Goal: Information Seeking & Learning: Find specific fact

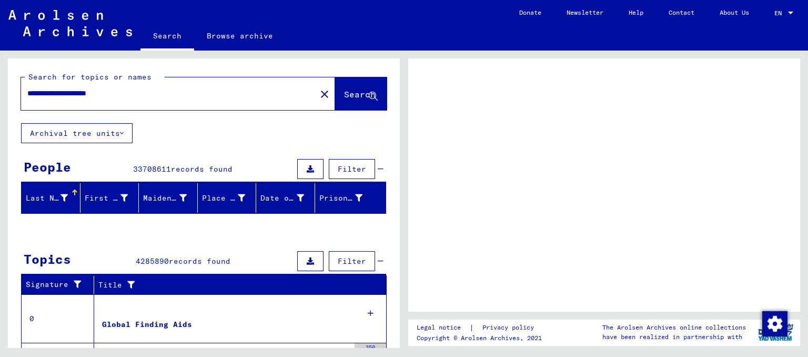
drag, startPoint x: 87, startPoint y: 93, endPoint x: 13, endPoint y: 104, distance: 75.0
click at [13, 104] on div "**********" at bounding box center [204, 90] width 392 height 65
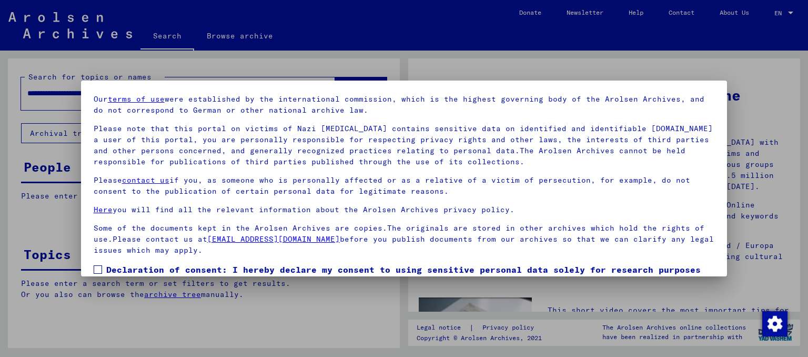
scroll to position [88, 0]
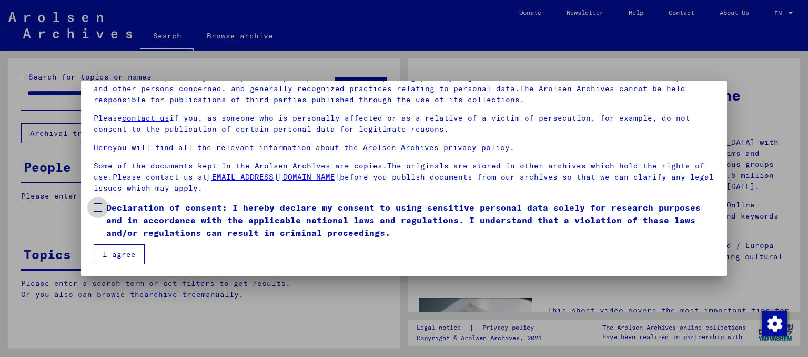
click at [121, 210] on span "Declaration of consent: I hereby declare my consent to using sensitive personal…" at bounding box center [410, 220] width 608 height 38
click at [112, 249] on button "I agree" at bounding box center [119, 254] width 51 height 20
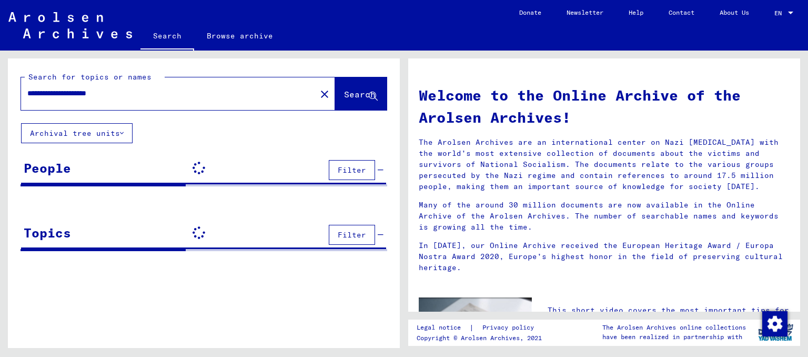
drag, startPoint x: 88, startPoint y: 98, endPoint x: 14, endPoint y: 103, distance: 74.8
click at [14, 103] on div "**********" at bounding box center [204, 90] width 392 height 65
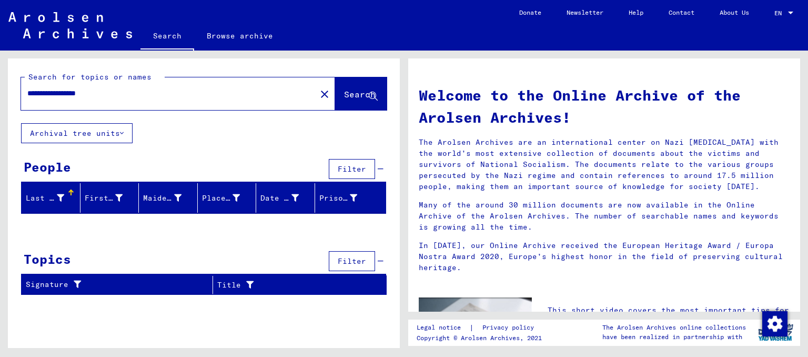
type input "**********"
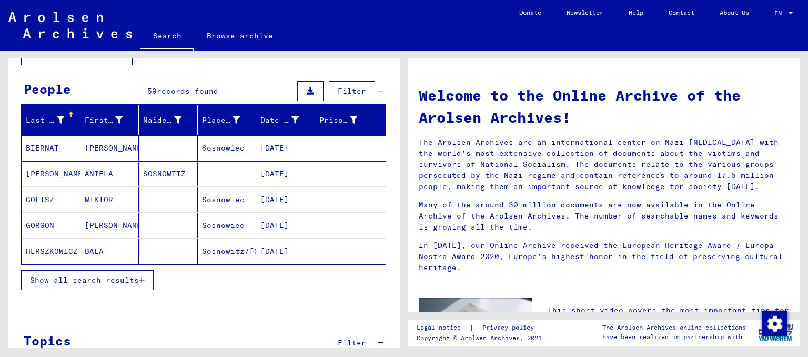
scroll to position [104, 0]
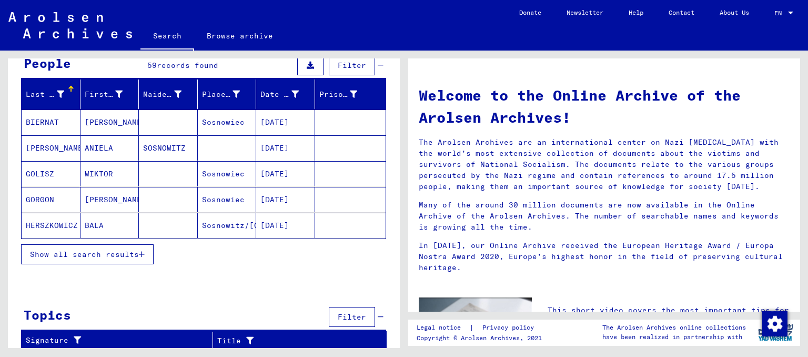
click at [88, 253] on span "Show all search results" at bounding box center [84, 253] width 109 height 9
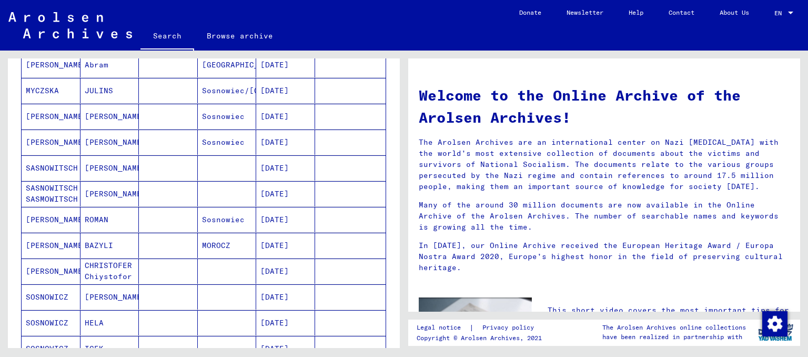
scroll to position [524, 0]
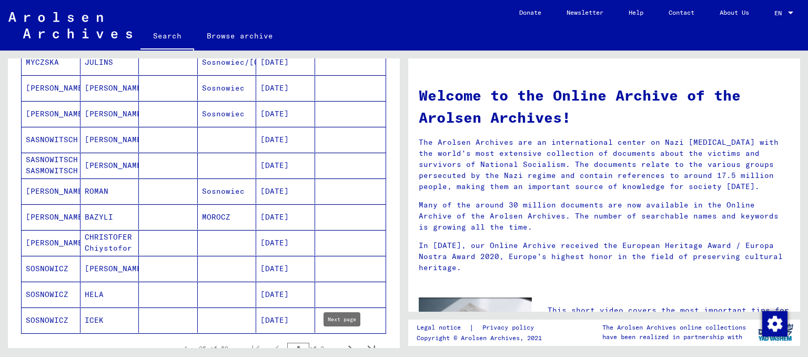
click at [348, 345] on icon "Next page" at bounding box center [350, 348] width 5 height 7
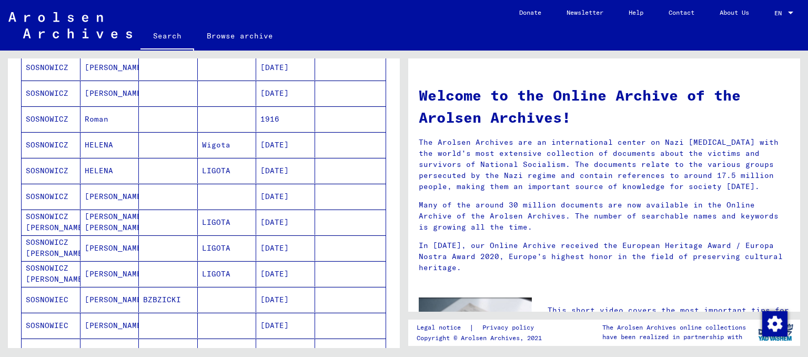
scroll to position [419, 0]
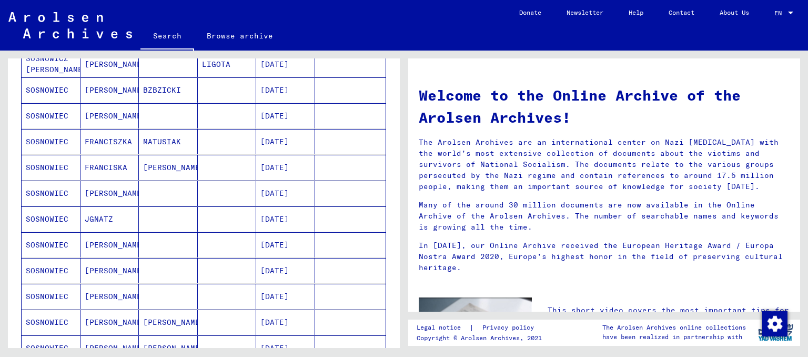
click at [67, 169] on mat-cell "SOSNOWIEC" at bounding box center [51, 167] width 59 height 25
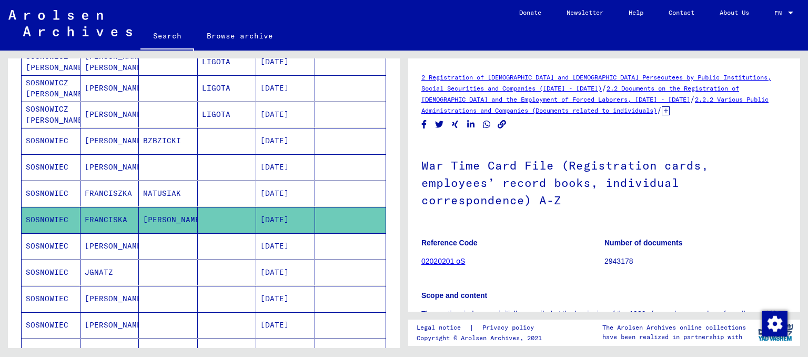
scroll to position [371, 0]
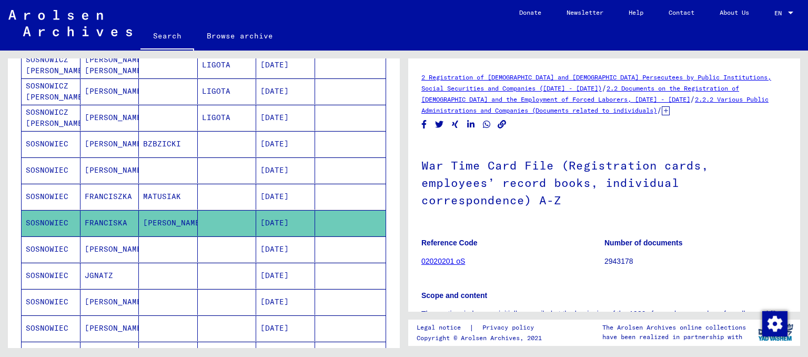
click at [63, 147] on mat-cell "SOSNOWIEC" at bounding box center [51, 144] width 59 height 26
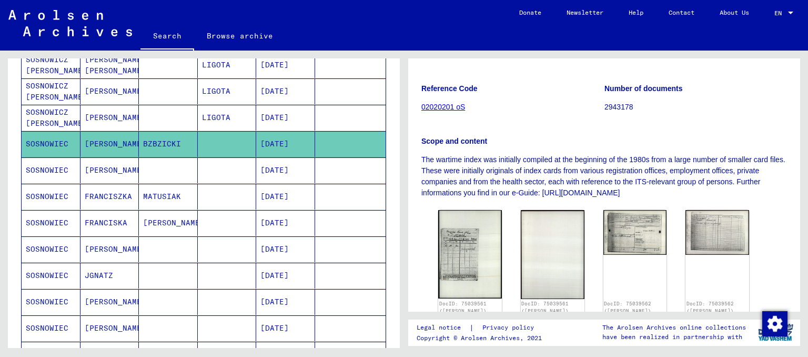
scroll to position [158, 0]
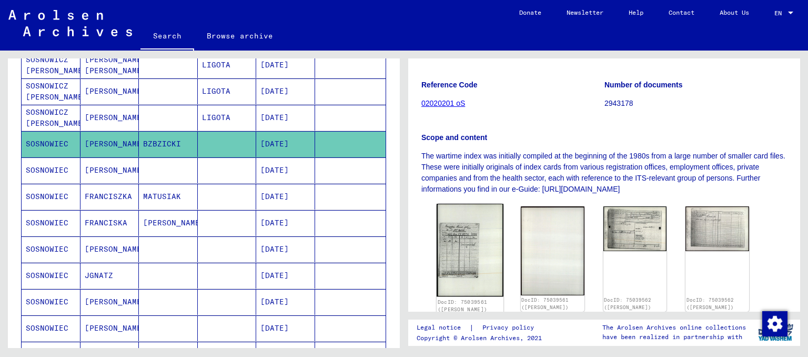
click at [471, 237] on img at bounding box center [469, 249] width 67 height 93
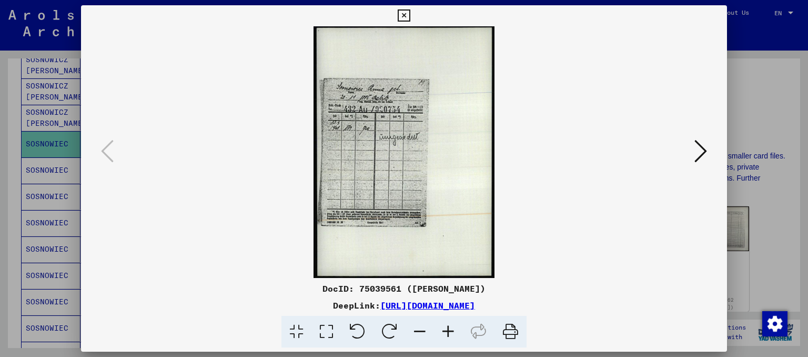
click at [703, 156] on icon at bounding box center [700, 150] width 13 height 25
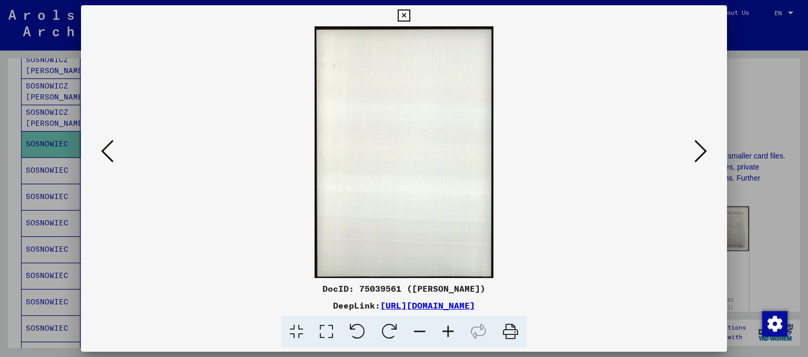
click at [703, 156] on icon at bounding box center [700, 150] width 13 height 25
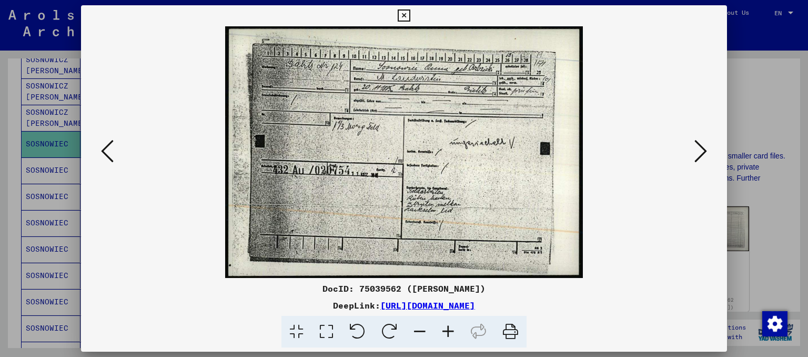
click at [735, 110] on div at bounding box center [404, 178] width 808 height 357
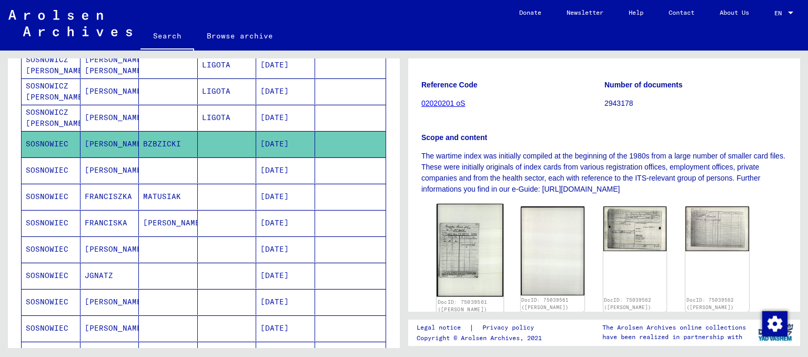
click at [452, 234] on img at bounding box center [469, 249] width 67 height 93
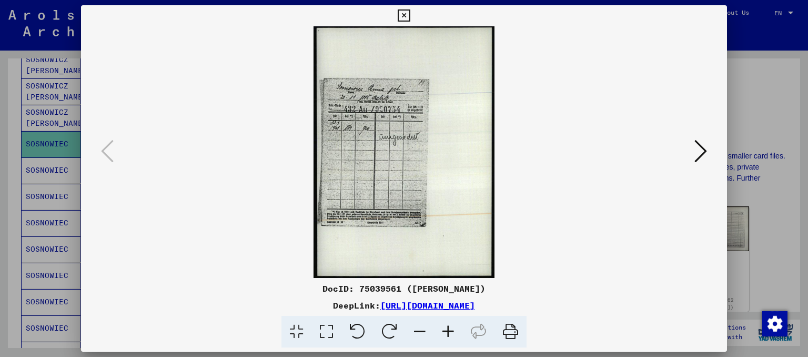
click at [730, 98] on div at bounding box center [404, 178] width 808 height 357
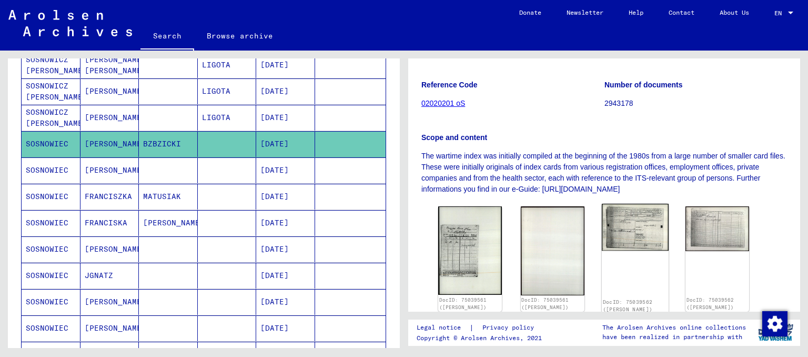
click at [624, 239] on img at bounding box center [634, 226] width 67 height 47
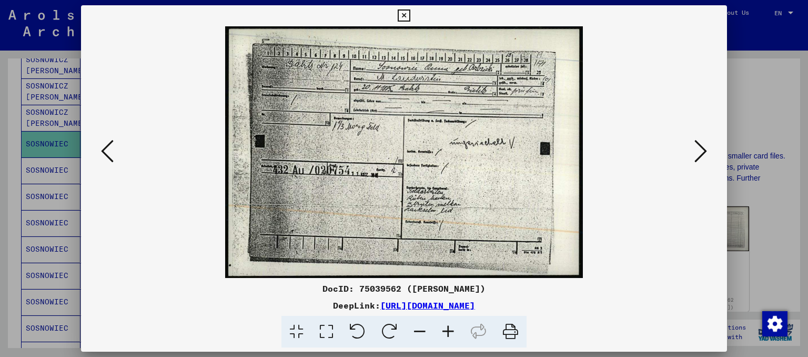
click at [743, 86] on div at bounding box center [404, 178] width 808 height 357
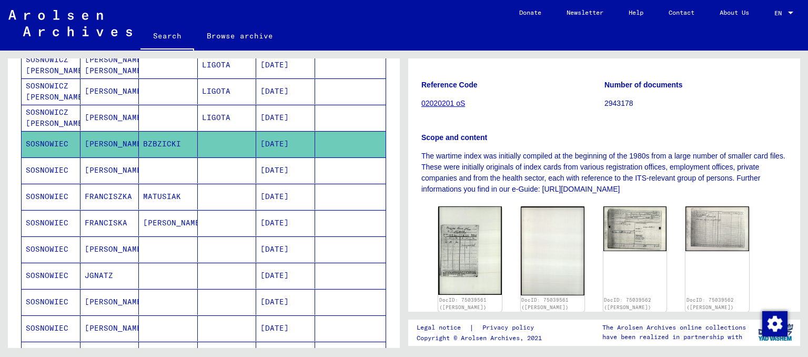
click at [126, 174] on mat-cell "[PERSON_NAME]" at bounding box center [109, 170] width 59 height 26
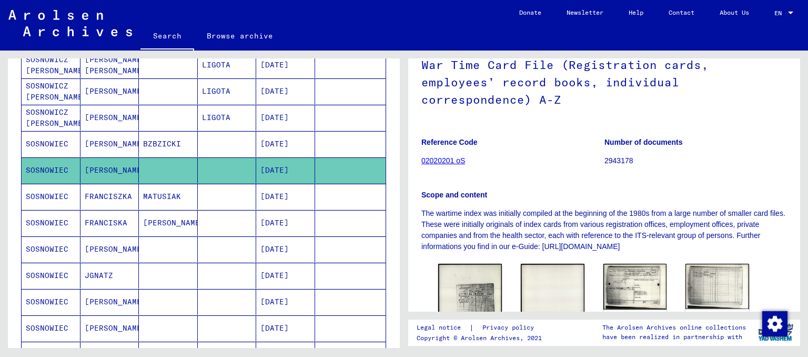
scroll to position [158, 0]
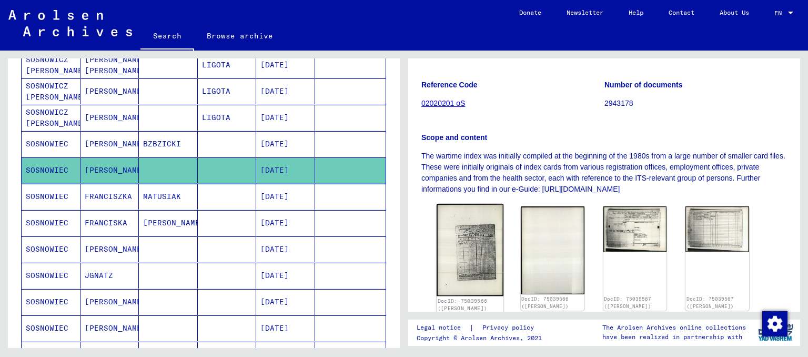
click at [482, 249] on img at bounding box center [469, 249] width 67 height 93
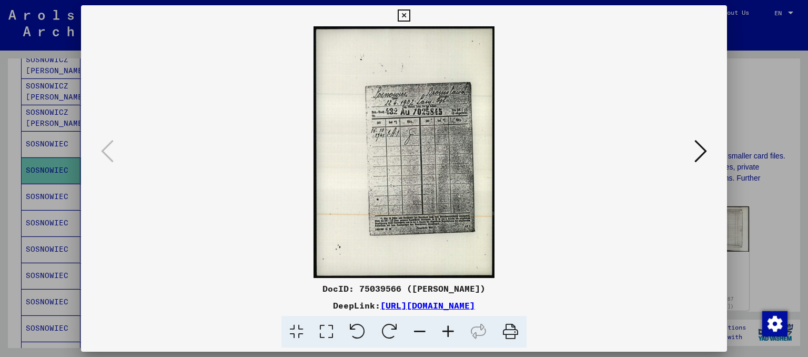
drag, startPoint x: 749, startPoint y: 120, endPoint x: 740, endPoint y: 124, distance: 9.2
click at [750, 120] on div at bounding box center [404, 178] width 808 height 357
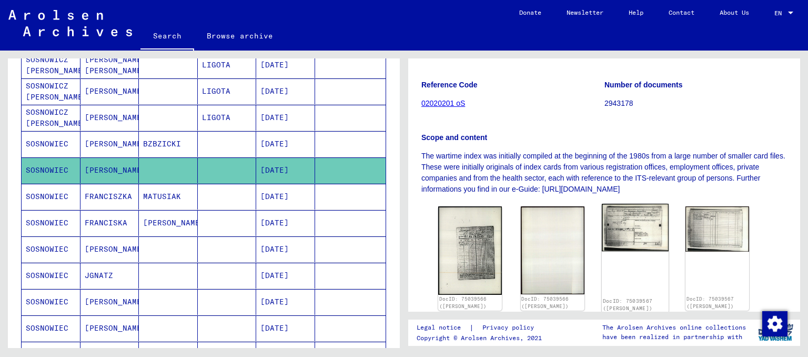
click at [633, 219] on img at bounding box center [634, 227] width 67 height 48
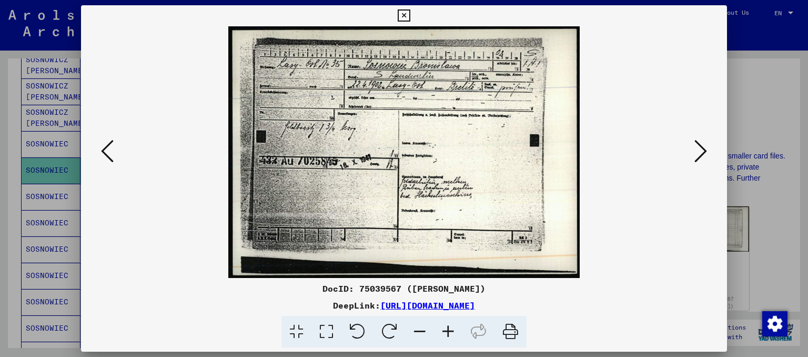
click at [732, 117] on div at bounding box center [404, 178] width 808 height 357
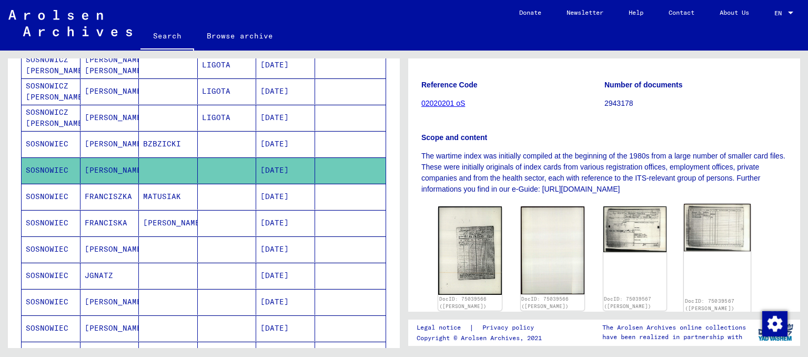
click at [717, 226] on img at bounding box center [717, 226] width 67 height 47
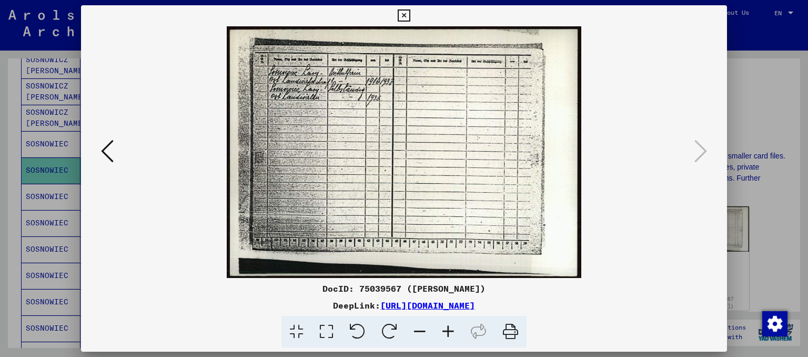
click at [743, 80] on div at bounding box center [404, 178] width 808 height 357
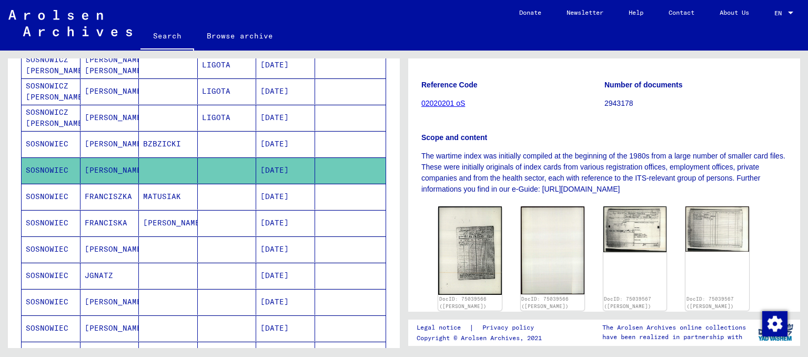
click at [145, 188] on mat-cell "MATUSIAK" at bounding box center [168, 197] width 59 height 26
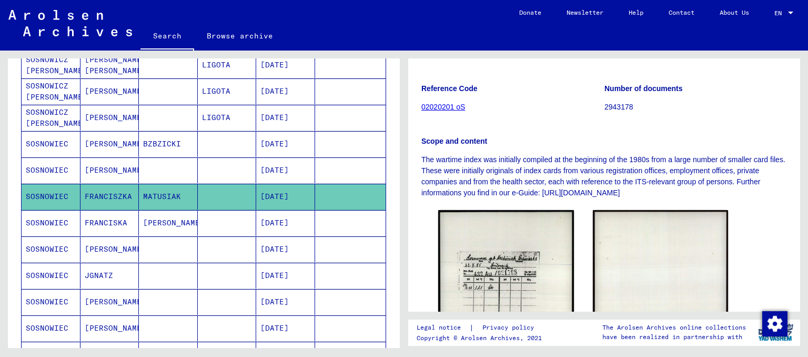
scroll to position [210, 0]
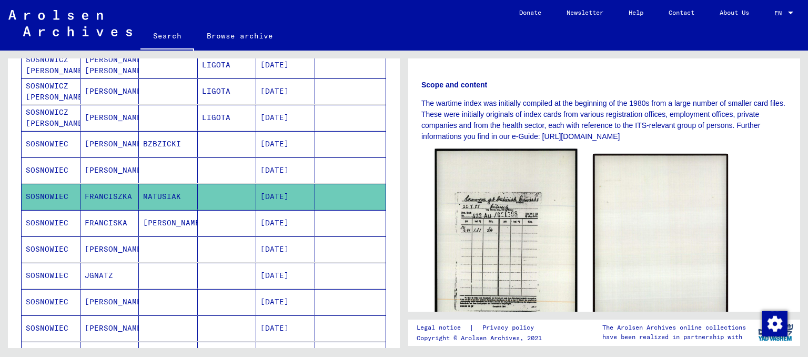
click at [492, 168] on img at bounding box center [506, 249] width 142 height 200
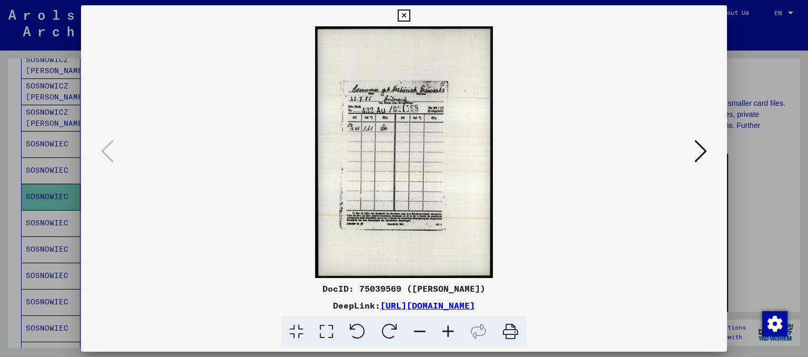
click at [702, 154] on icon at bounding box center [700, 150] width 13 height 25
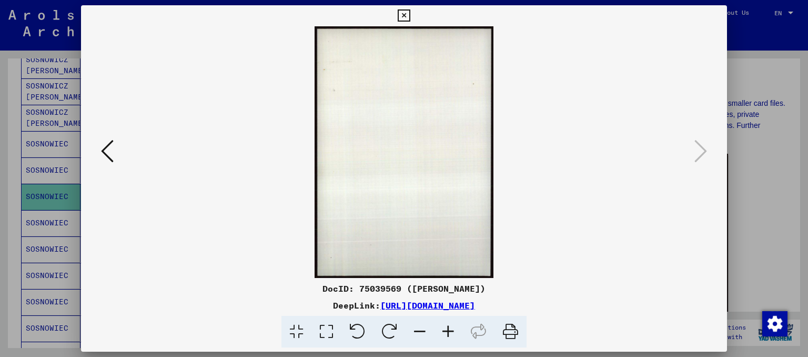
click at [772, 205] on div at bounding box center [404, 178] width 808 height 357
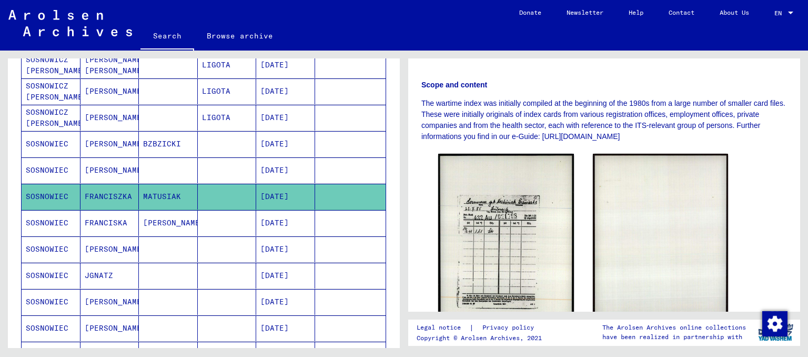
click at [213, 213] on mat-cell at bounding box center [227, 223] width 59 height 26
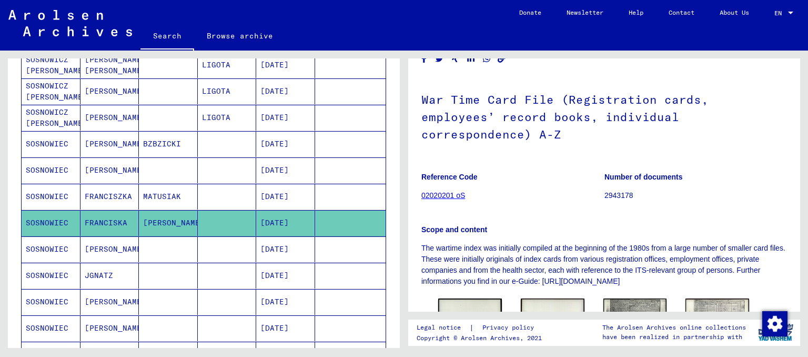
scroll to position [210, 0]
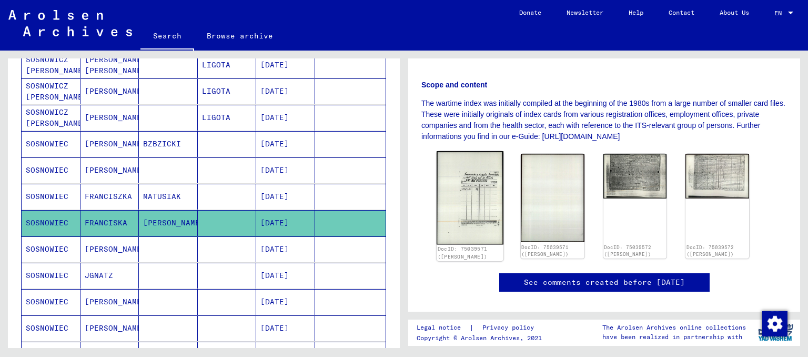
click at [487, 179] on img at bounding box center [469, 197] width 67 height 93
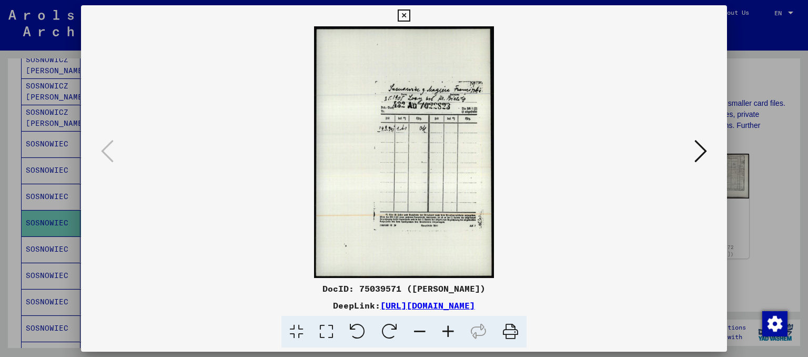
click at [703, 151] on icon at bounding box center [700, 150] width 13 height 25
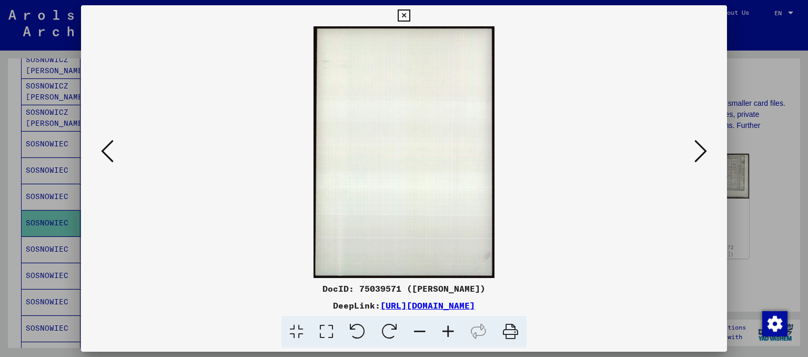
click at [703, 151] on icon at bounding box center [700, 150] width 13 height 25
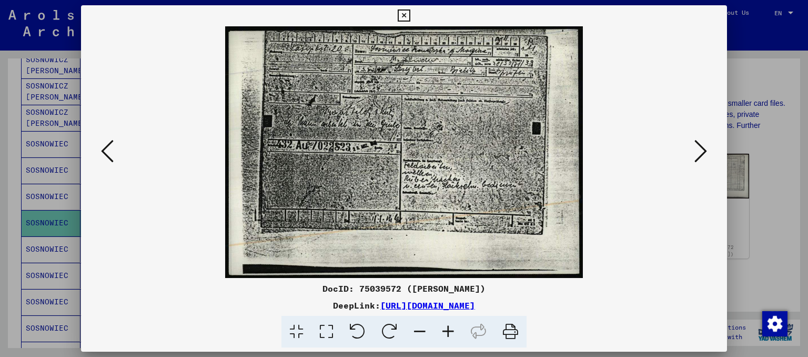
click at [705, 146] on icon at bounding box center [700, 150] width 13 height 25
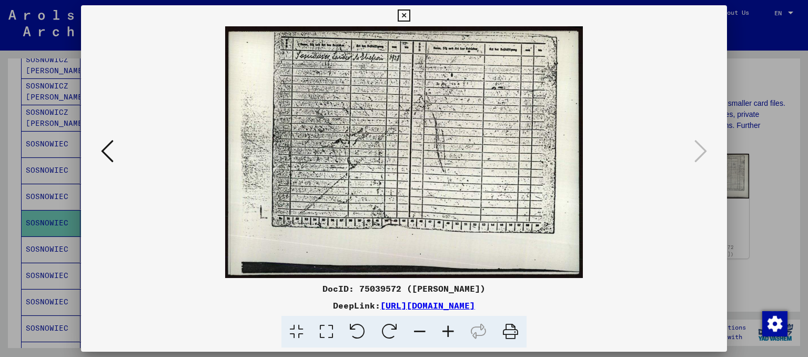
click at [744, 240] on div at bounding box center [404, 178] width 808 height 357
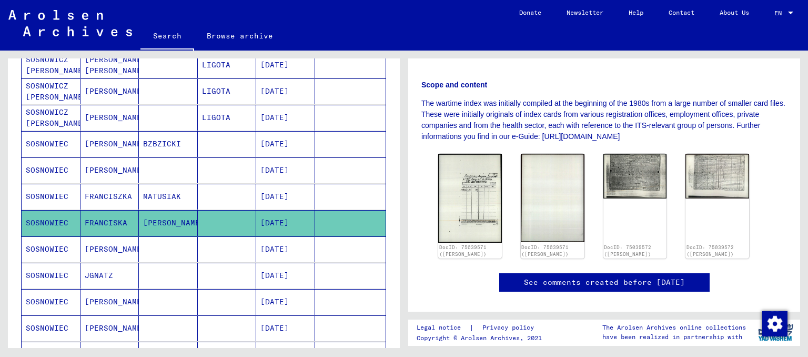
click at [214, 246] on mat-cell at bounding box center [227, 249] width 59 height 26
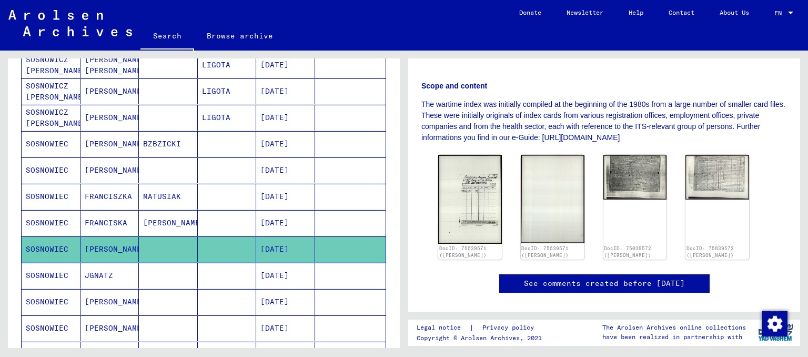
scroll to position [210, 0]
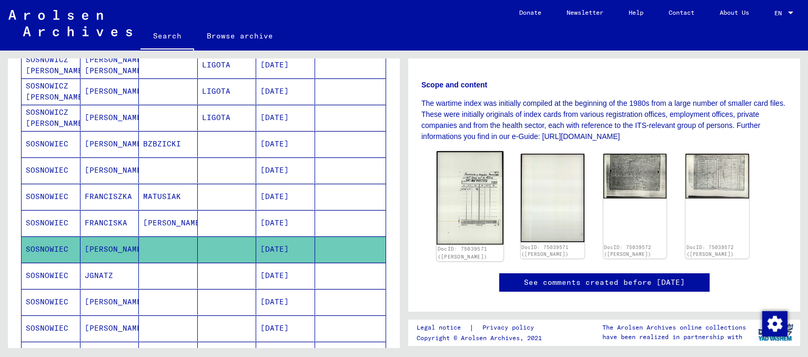
click at [481, 171] on img at bounding box center [469, 197] width 67 height 93
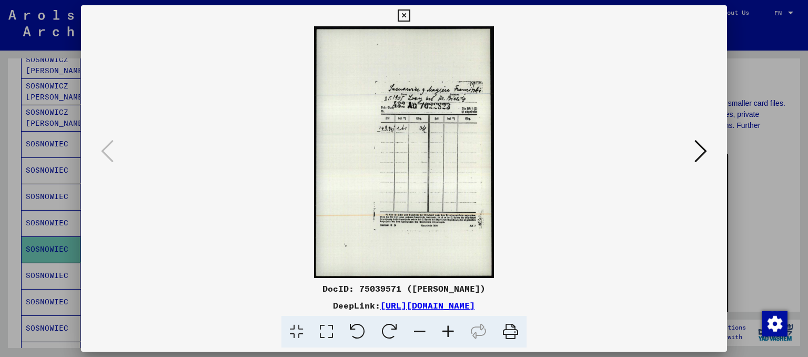
click at [733, 71] on div at bounding box center [404, 178] width 808 height 357
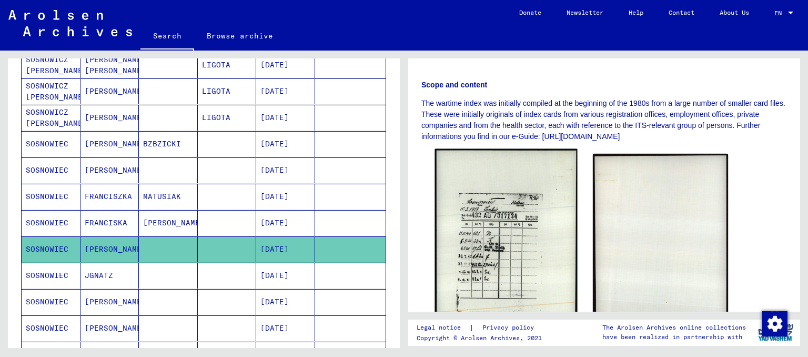
click at [520, 179] on img at bounding box center [506, 248] width 142 height 199
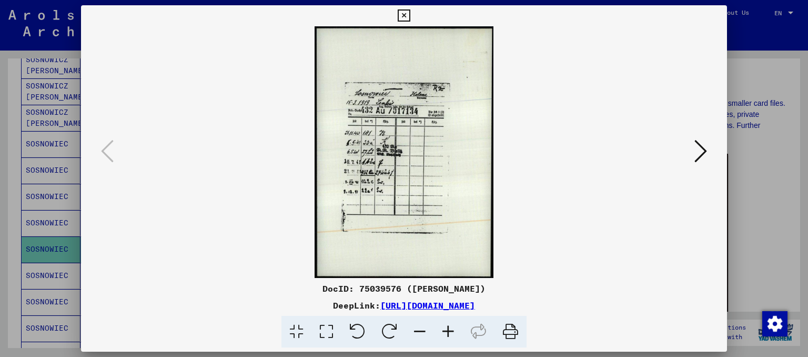
click at [706, 150] on icon at bounding box center [700, 150] width 13 height 25
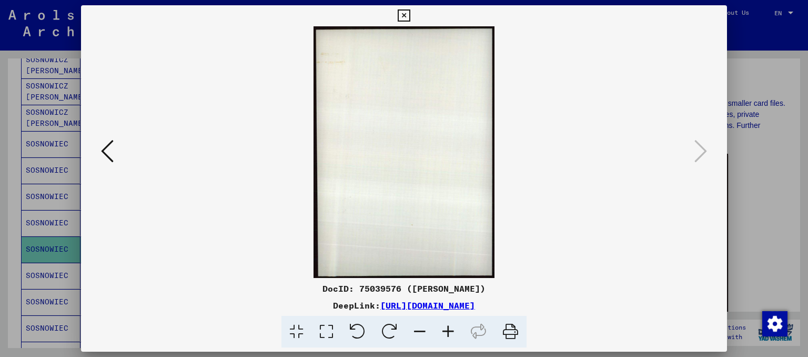
click at [745, 157] on div at bounding box center [404, 178] width 808 height 357
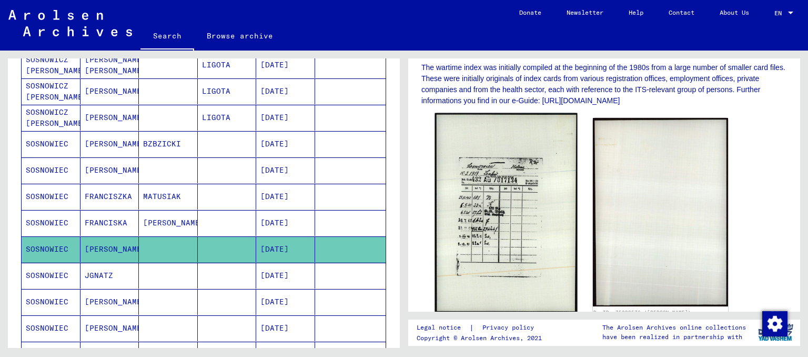
scroll to position [315, 0]
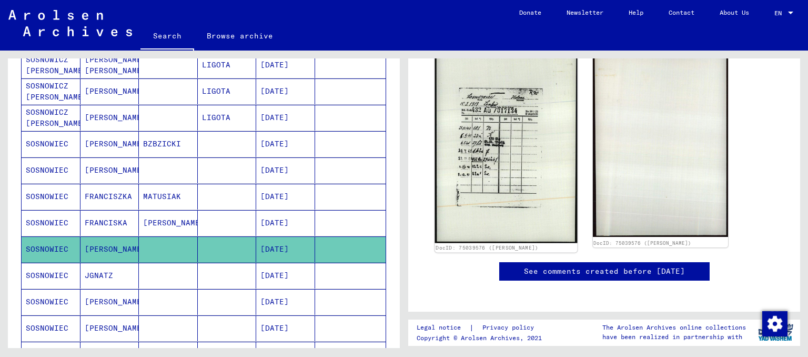
click at [493, 167] on img at bounding box center [506, 143] width 142 height 199
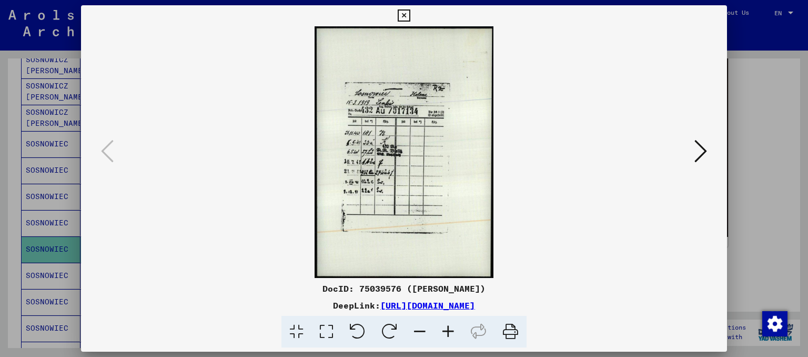
click at [766, 153] on div at bounding box center [404, 178] width 808 height 357
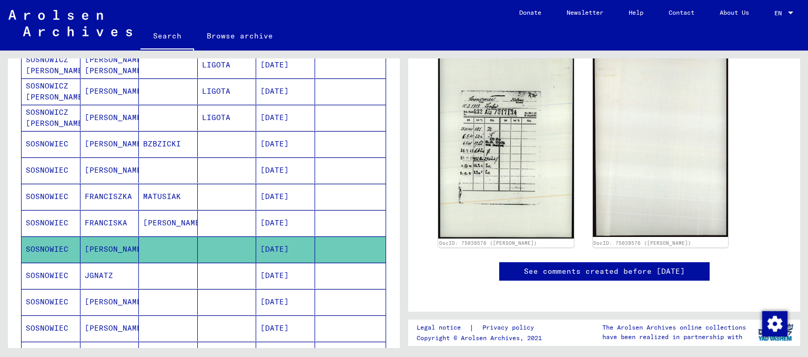
click at [297, 262] on mat-cell "[DATE]" at bounding box center [285, 275] width 59 height 26
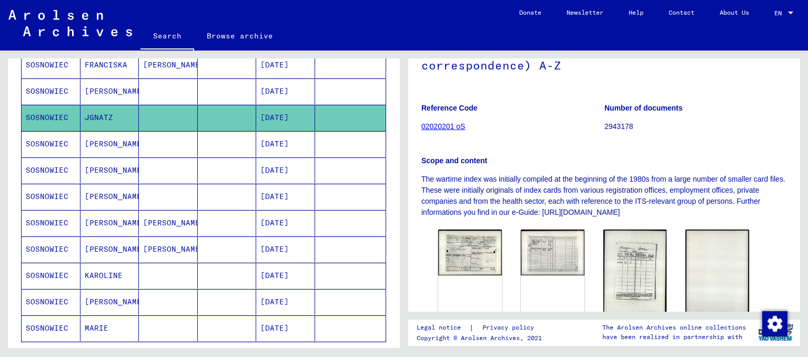
scroll to position [181, 0]
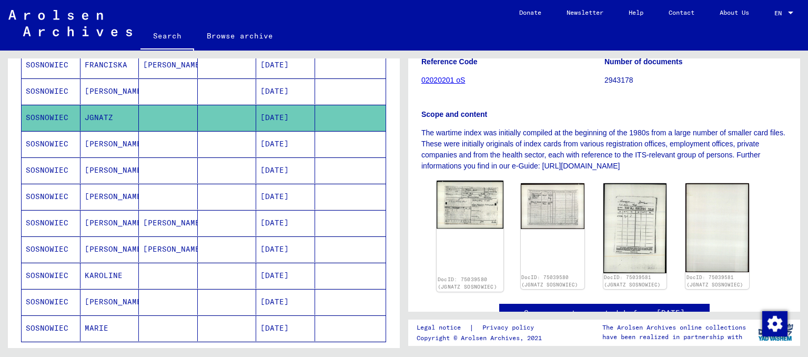
click at [487, 182] on img at bounding box center [469, 204] width 67 height 48
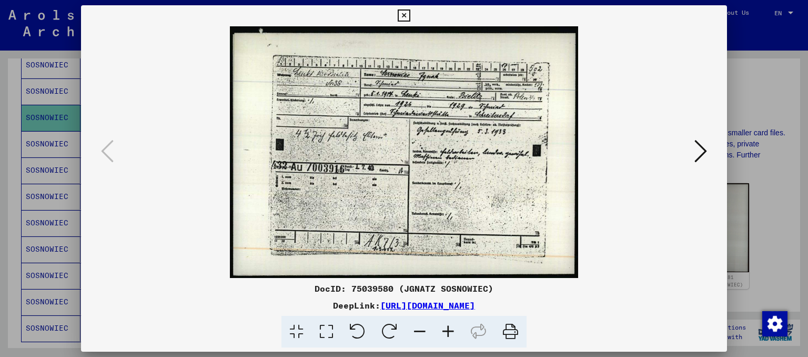
click at [705, 154] on icon at bounding box center [700, 150] width 13 height 25
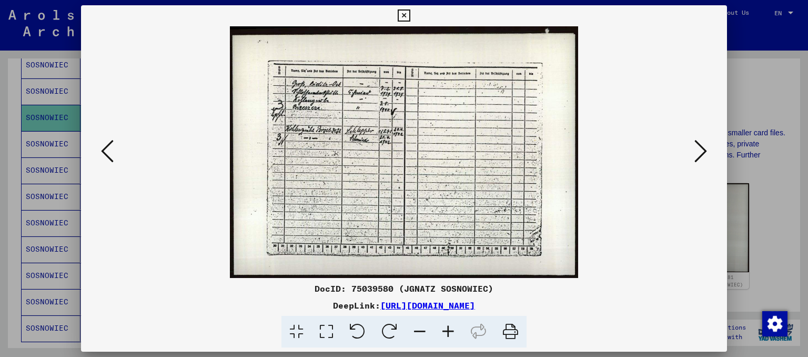
click at [757, 60] on div at bounding box center [404, 178] width 808 height 357
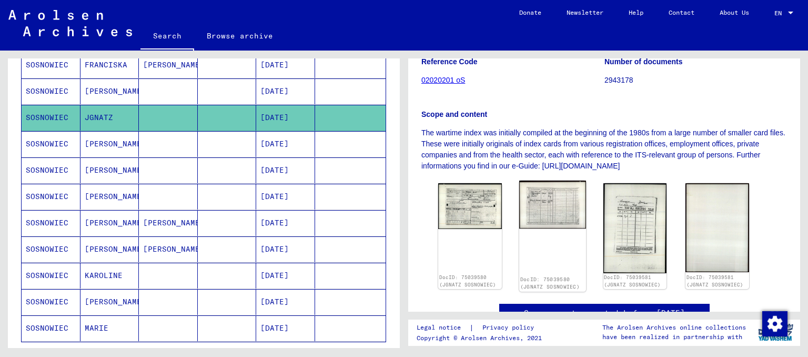
click at [561, 198] on img at bounding box center [552, 204] width 67 height 48
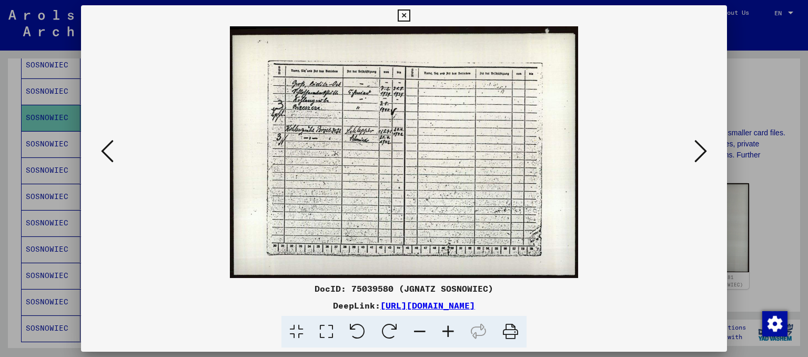
click at [700, 152] on icon at bounding box center [700, 150] width 13 height 25
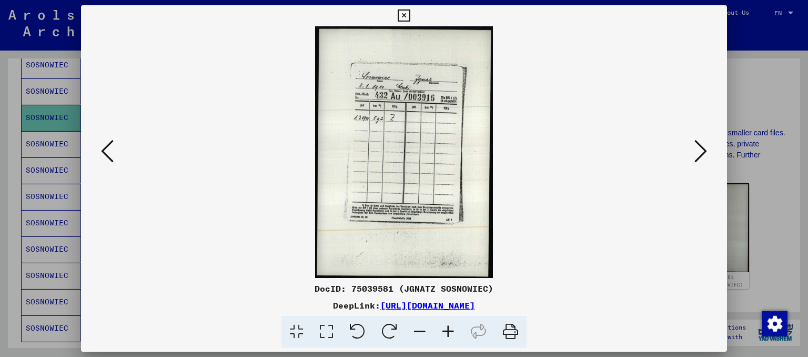
click at [753, 100] on div at bounding box center [404, 178] width 808 height 357
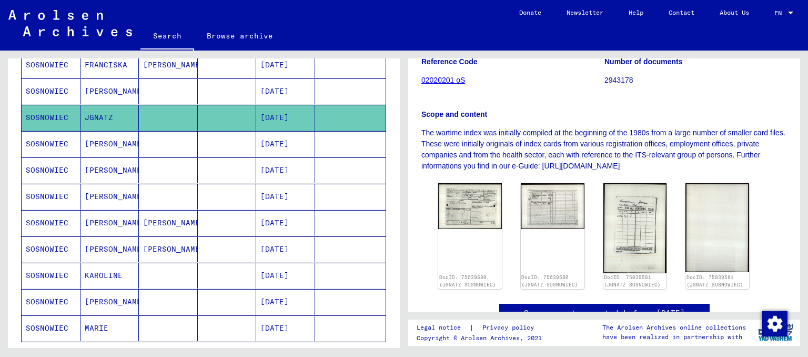
click at [187, 137] on mat-cell at bounding box center [168, 144] width 59 height 26
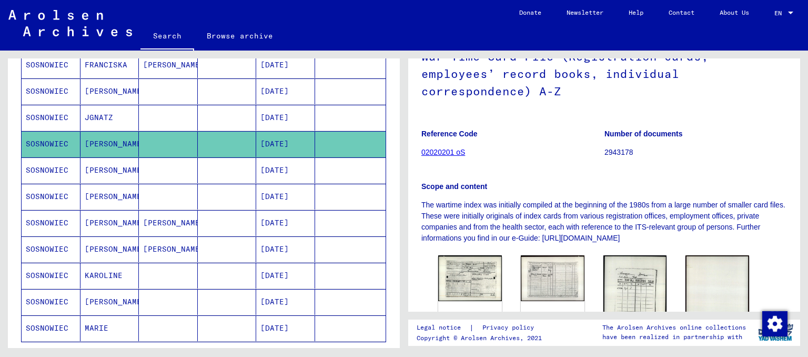
scroll to position [158, 0]
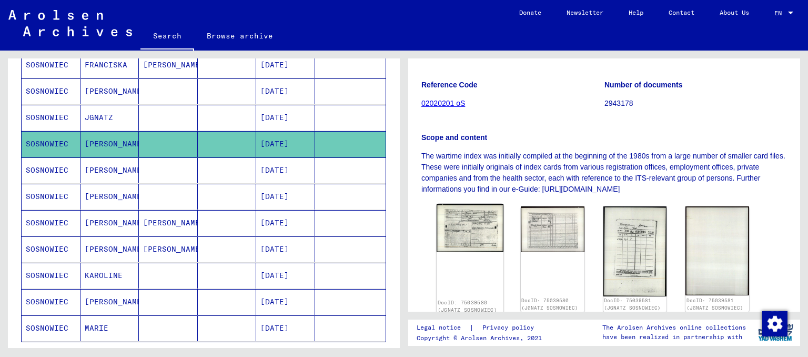
click at [477, 225] on img at bounding box center [469, 227] width 67 height 48
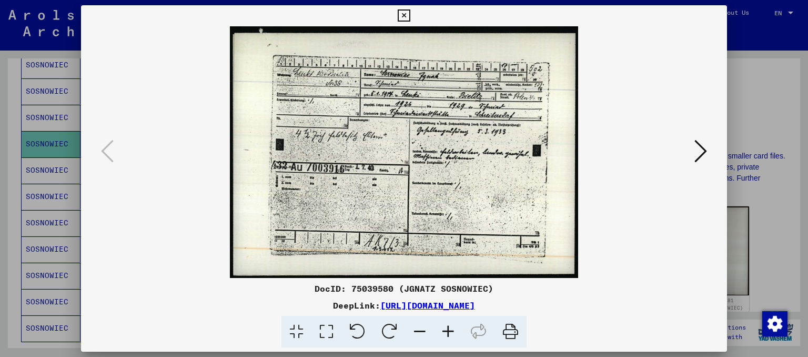
click at [758, 107] on div at bounding box center [404, 178] width 808 height 357
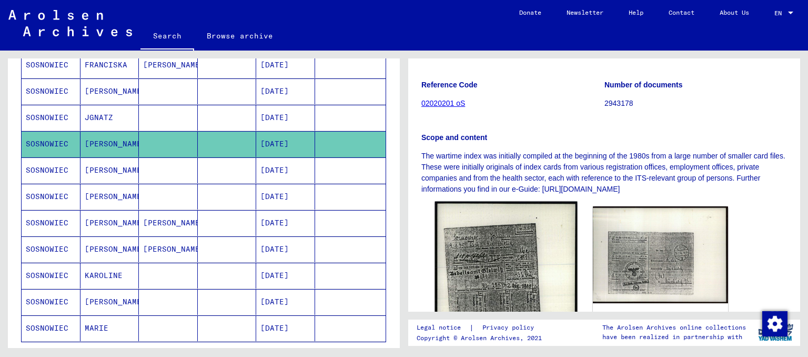
click at [536, 221] on img at bounding box center [506, 301] width 142 height 200
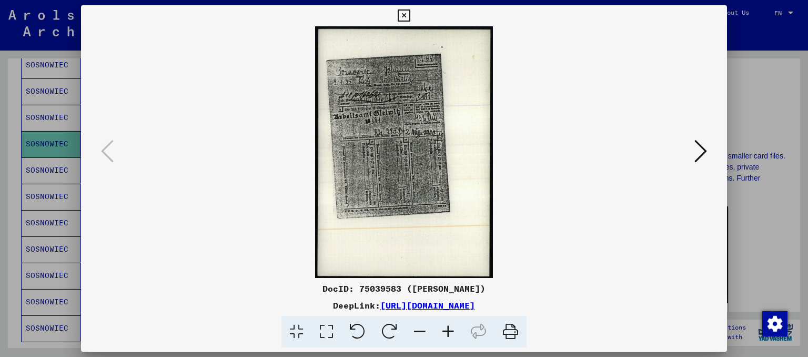
click at [700, 147] on icon at bounding box center [700, 150] width 13 height 25
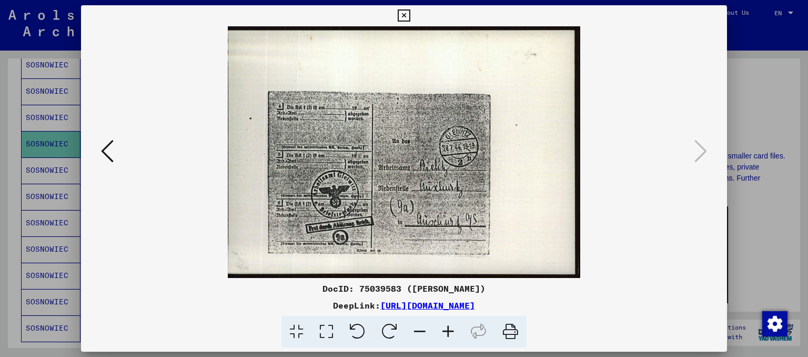
click at [759, 88] on div at bounding box center [404, 178] width 808 height 357
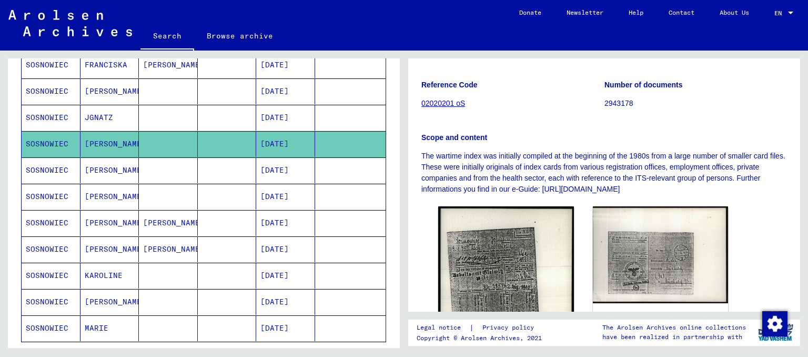
click at [215, 159] on mat-cell at bounding box center [227, 170] width 59 height 26
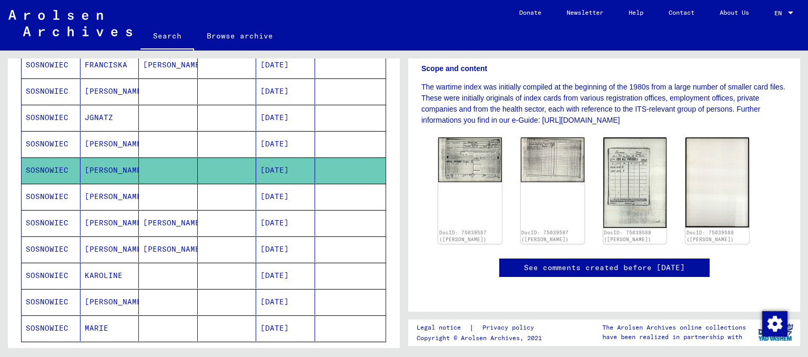
scroll to position [263, 0]
click at [478, 135] on img at bounding box center [469, 158] width 67 height 47
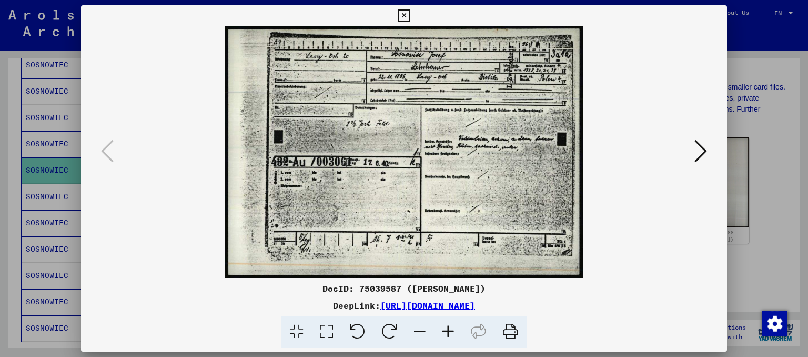
click at [761, 141] on div at bounding box center [404, 178] width 808 height 357
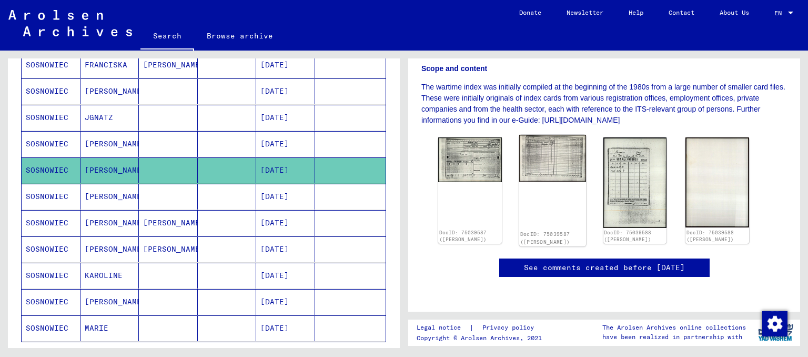
click at [548, 135] on img at bounding box center [552, 158] width 67 height 47
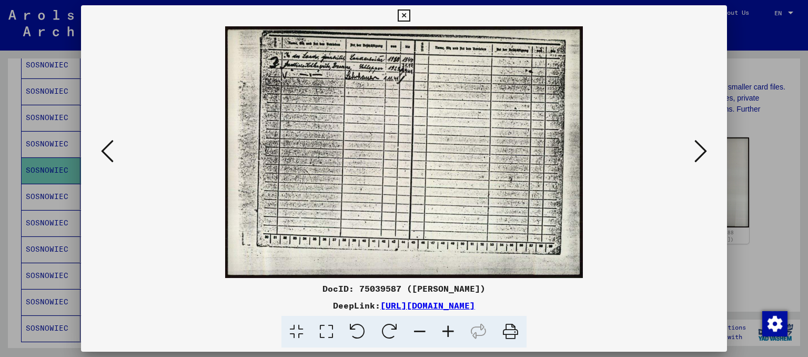
click at [767, 106] on div at bounding box center [404, 178] width 808 height 357
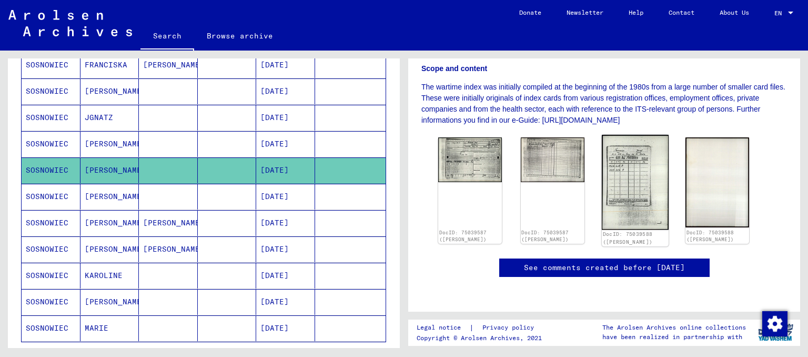
click at [636, 135] on img at bounding box center [634, 182] width 67 height 95
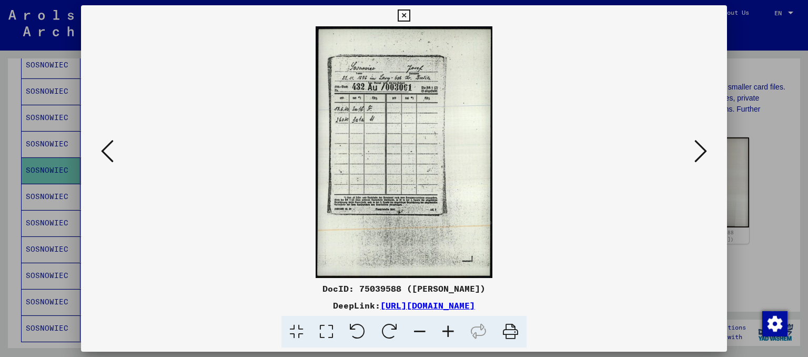
click at [743, 104] on div at bounding box center [404, 178] width 808 height 357
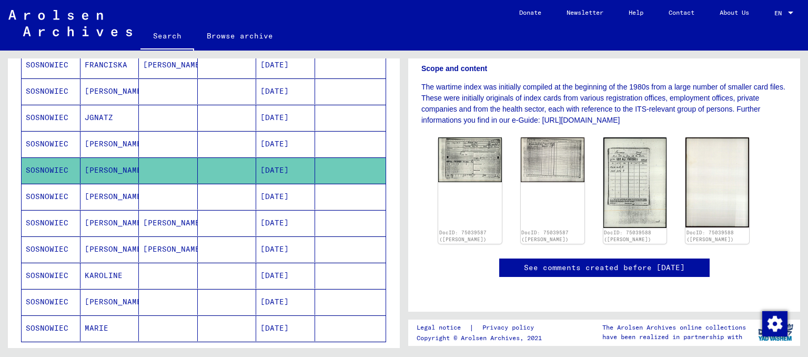
click at [182, 190] on mat-cell at bounding box center [168, 197] width 59 height 26
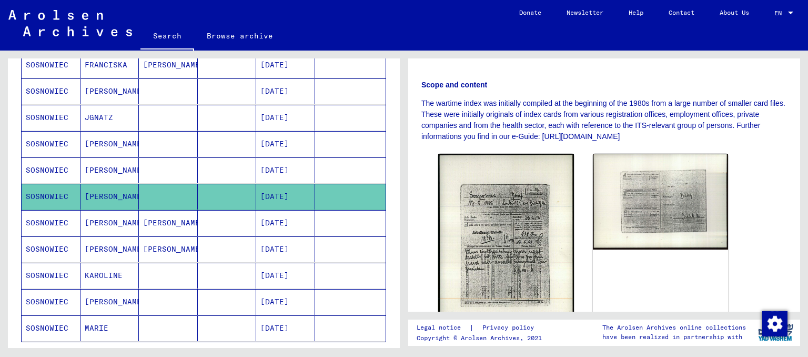
scroll to position [263, 0]
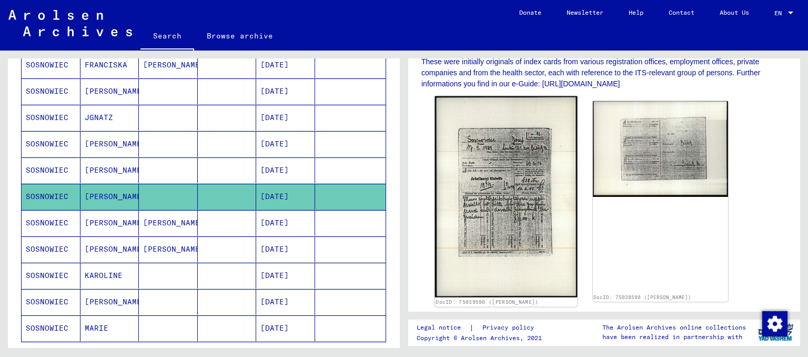
click at [520, 181] on img at bounding box center [506, 196] width 142 height 201
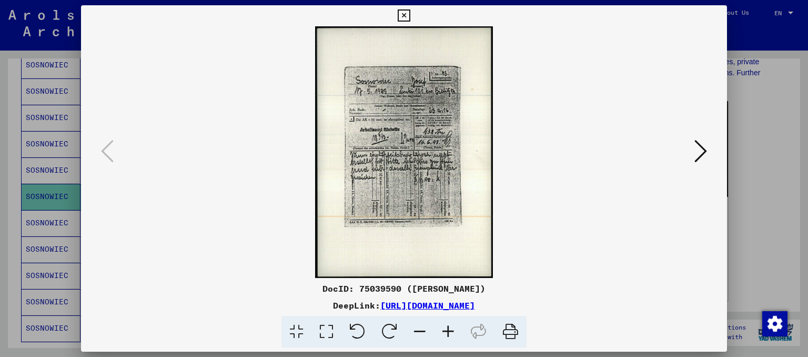
click at [702, 157] on icon at bounding box center [700, 150] width 13 height 25
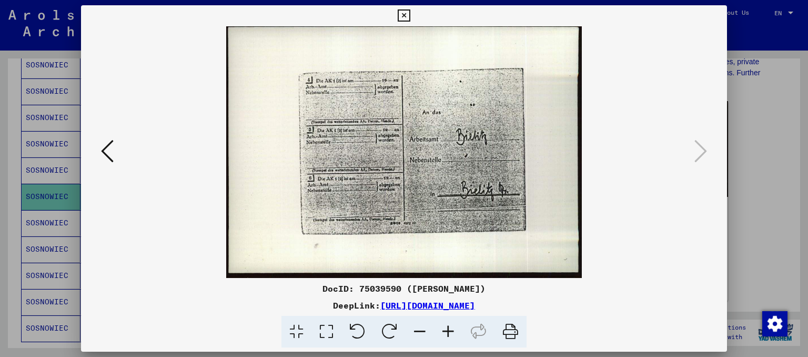
click at [744, 130] on div at bounding box center [404, 178] width 808 height 357
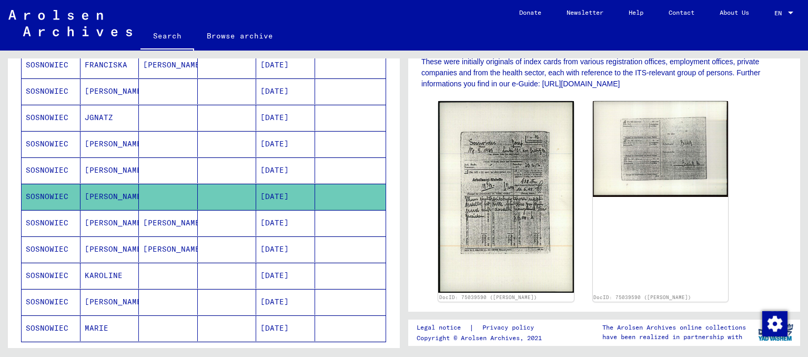
click at [168, 212] on mat-cell "[PERSON_NAME]" at bounding box center [168, 223] width 59 height 26
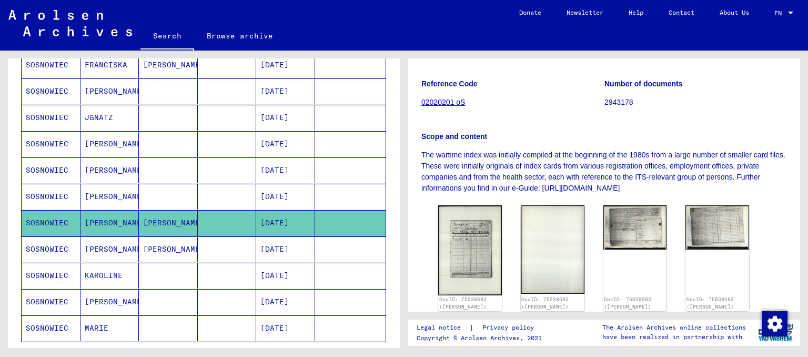
scroll to position [158, 0]
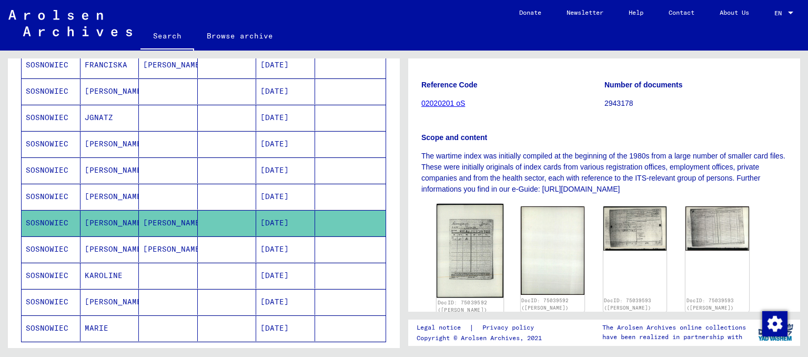
click at [486, 211] on img at bounding box center [469, 250] width 67 height 94
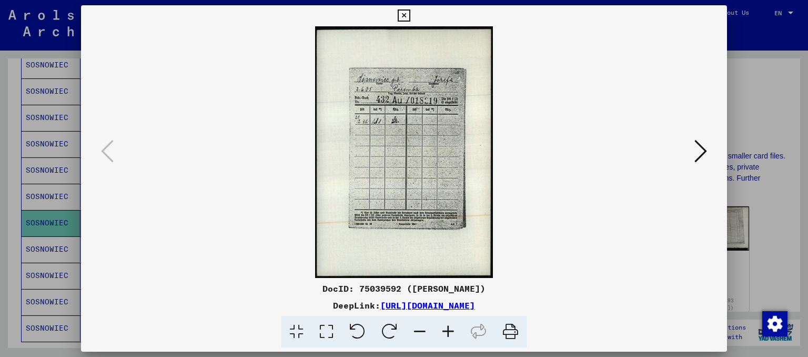
click at [771, 76] on div at bounding box center [404, 178] width 808 height 357
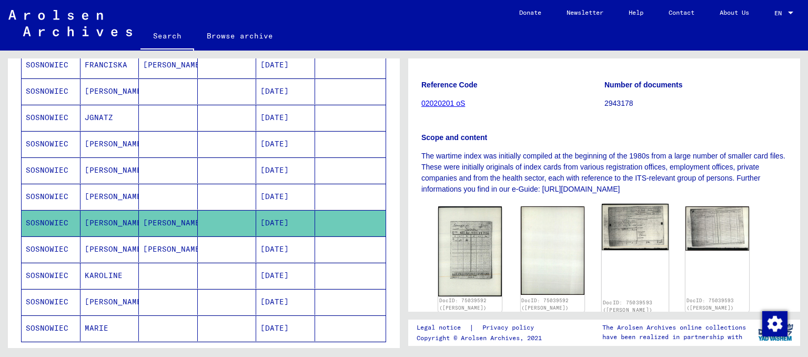
click at [629, 216] on img at bounding box center [634, 226] width 67 height 46
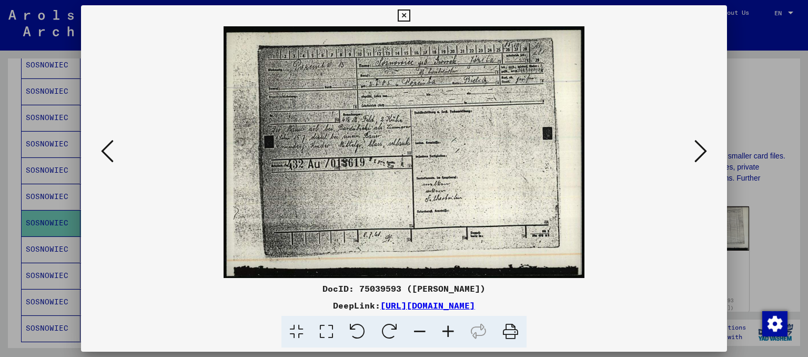
click at [759, 96] on div at bounding box center [404, 178] width 808 height 357
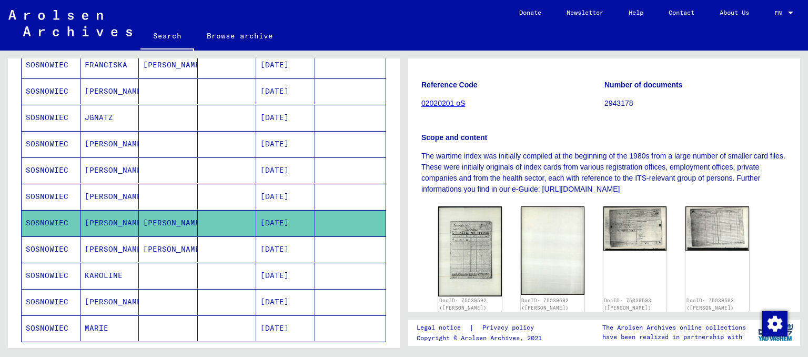
scroll to position [210, 0]
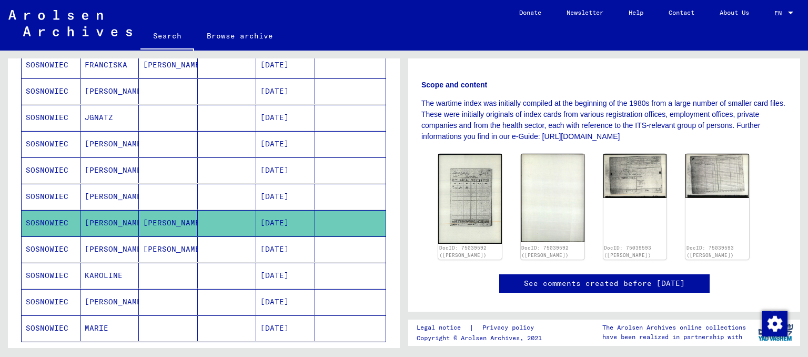
click at [190, 245] on mat-cell "[PERSON_NAME]" at bounding box center [168, 249] width 59 height 26
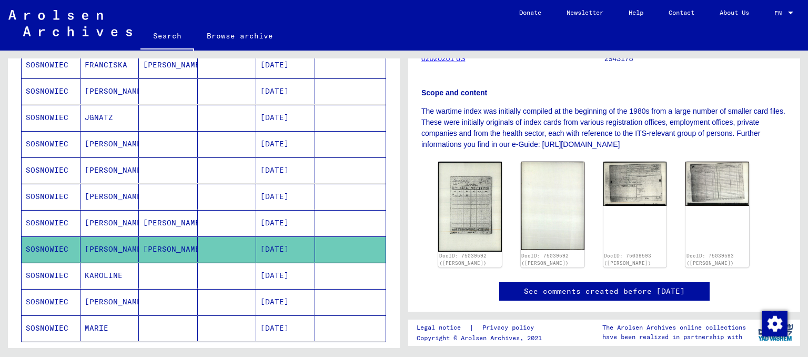
scroll to position [210, 0]
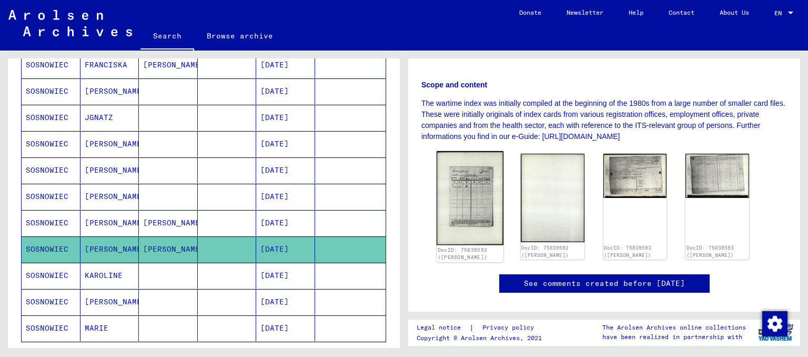
click at [491, 159] on img at bounding box center [469, 198] width 67 height 94
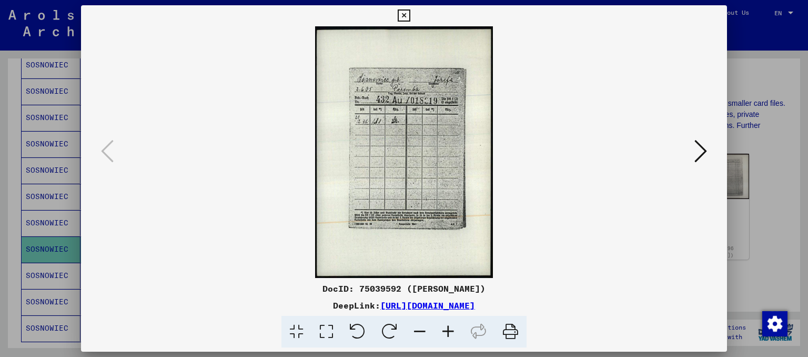
click at [757, 84] on div at bounding box center [404, 178] width 808 height 357
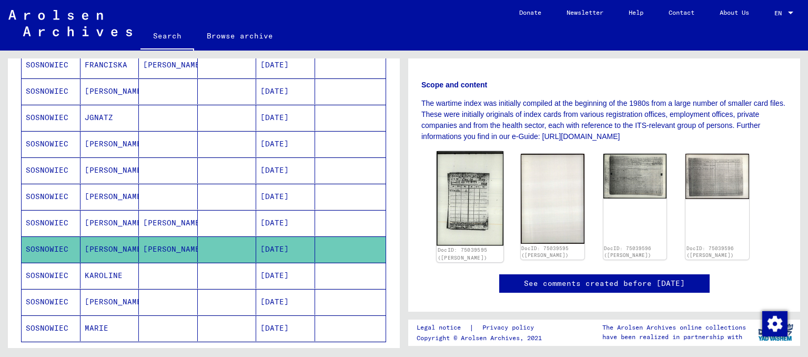
click at [491, 156] on img at bounding box center [469, 198] width 67 height 94
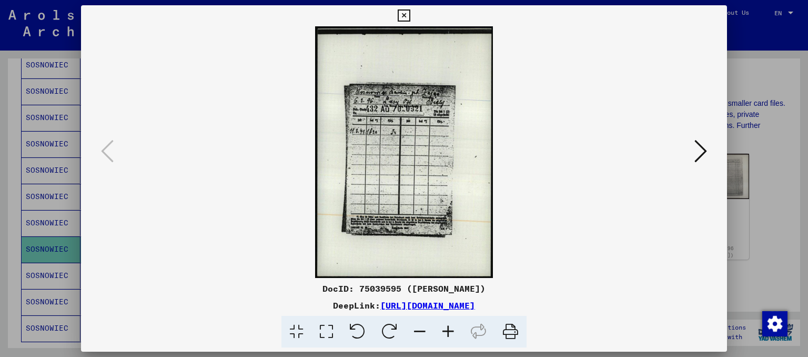
click at [699, 146] on icon at bounding box center [700, 150] width 13 height 25
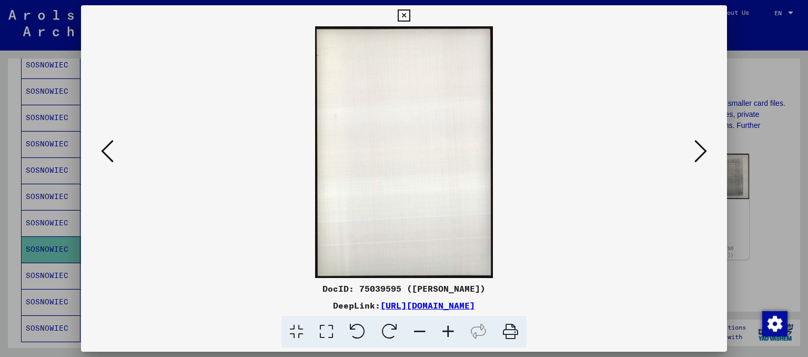
click at [776, 167] on div at bounding box center [404, 178] width 808 height 357
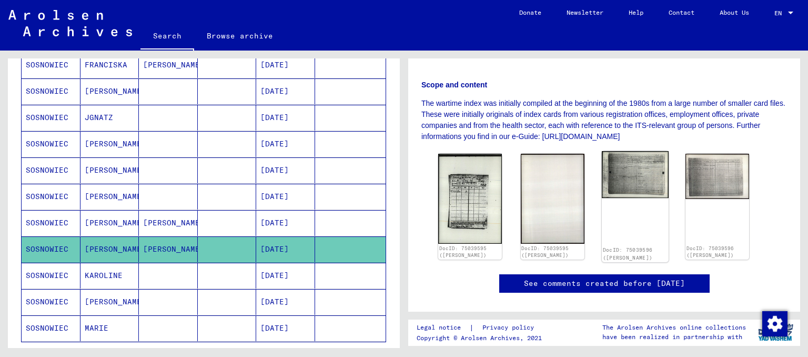
click at [640, 159] on img at bounding box center [634, 174] width 67 height 47
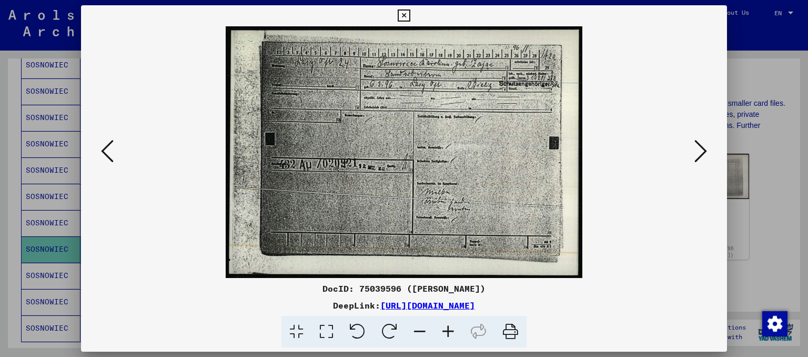
click at [736, 175] on div at bounding box center [404, 178] width 808 height 357
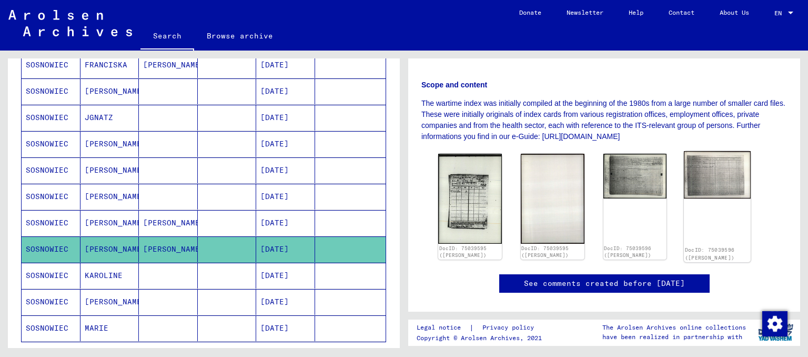
click at [725, 170] on img at bounding box center [717, 174] width 67 height 47
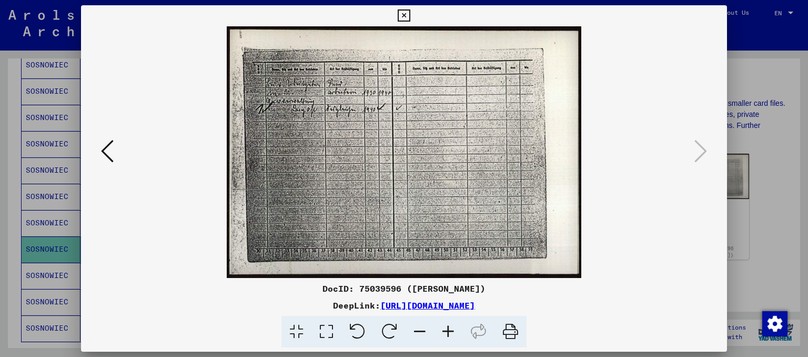
click at [764, 181] on div at bounding box center [404, 178] width 808 height 357
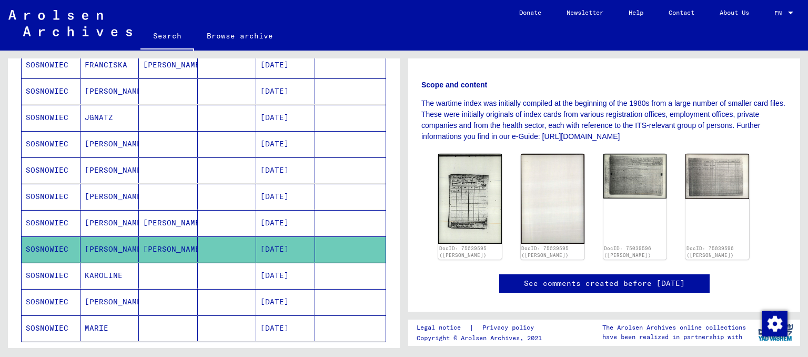
click at [141, 266] on mat-cell at bounding box center [168, 275] width 59 height 26
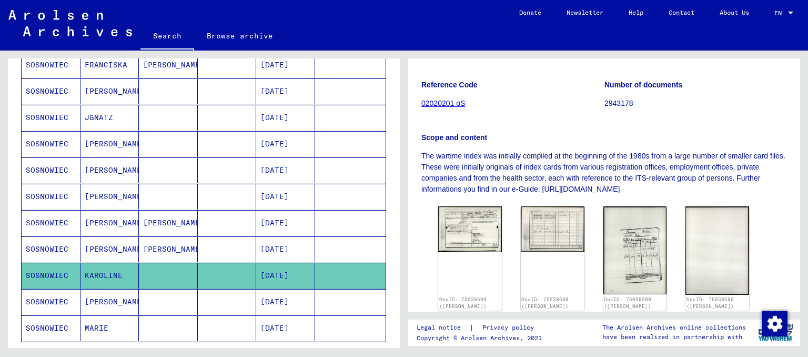
scroll to position [263, 0]
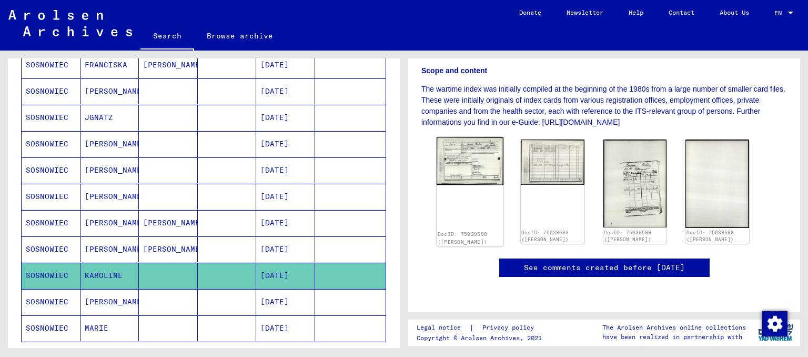
click at [483, 137] on img at bounding box center [469, 161] width 67 height 48
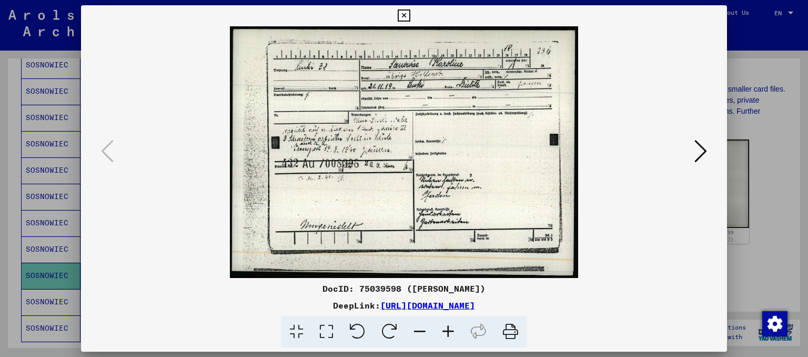
click at [697, 151] on icon at bounding box center [700, 150] width 13 height 25
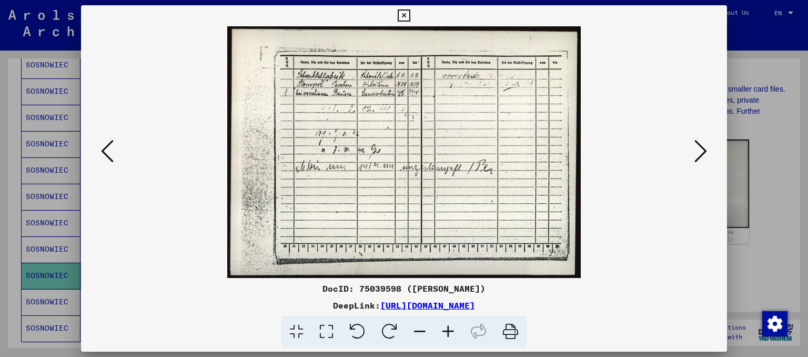
click at [701, 153] on icon at bounding box center [700, 150] width 13 height 25
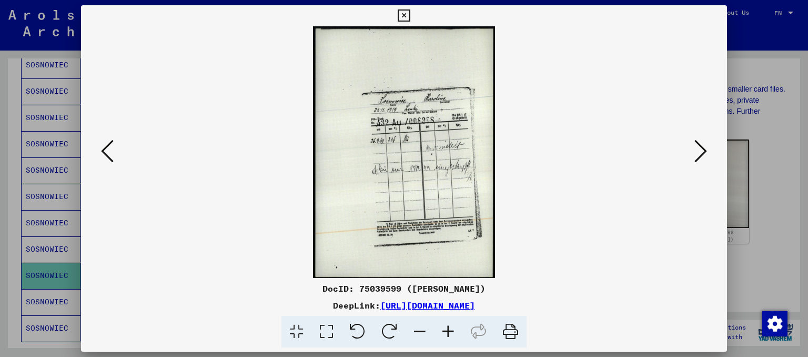
click at [757, 135] on div at bounding box center [404, 178] width 808 height 357
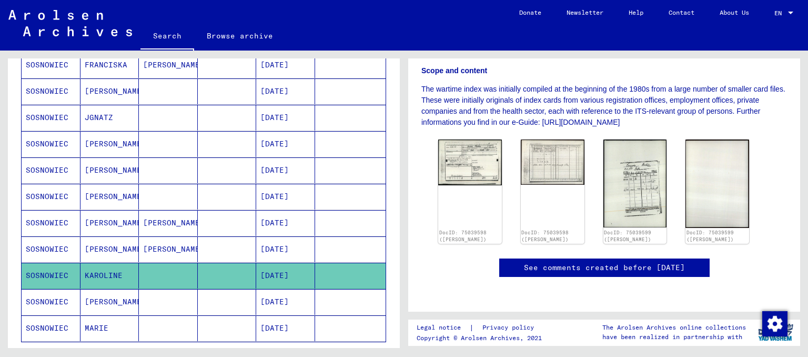
click at [186, 289] on mat-cell at bounding box center [168, 302] width 59 height 26
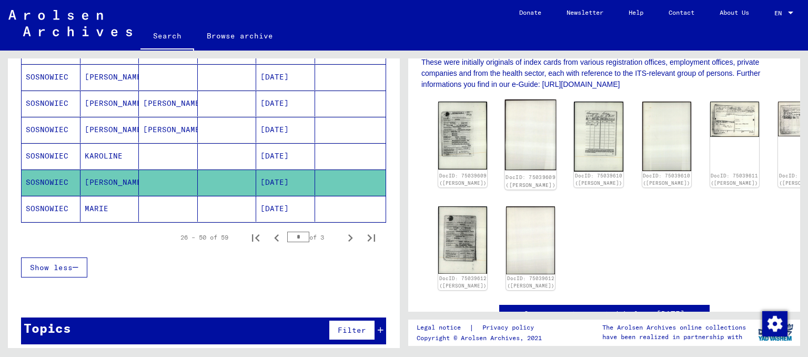
scroll to position [263, 0]
click at [455, 108] on img at bounding box center [463, 134] width 52 height 71
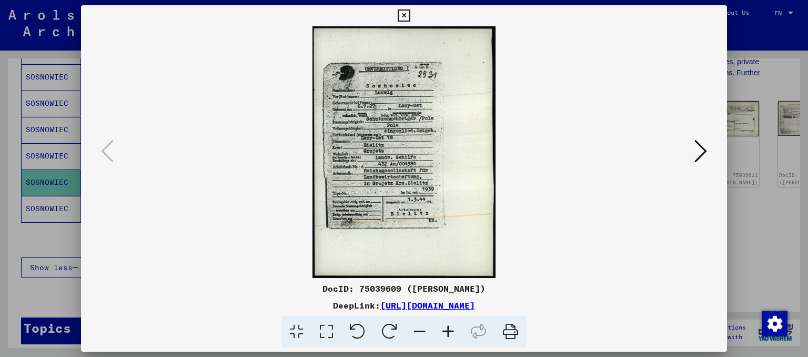
click at [446, 335] on icon at bounding box center [448, 331] width 28 height 32
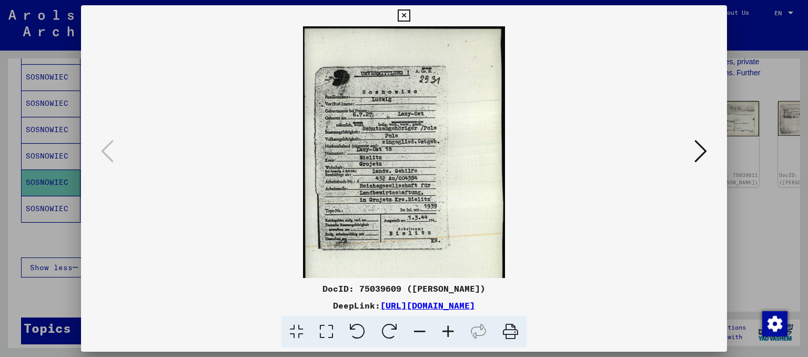
click at [446, 335] on icon at bounding box center [448, 331] width 28 height 32
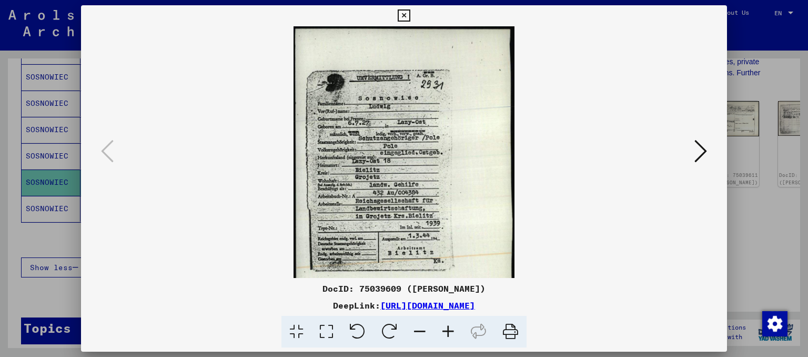
click at [446, 335] on icon at bounding box center [448, 331] width 28 height 32
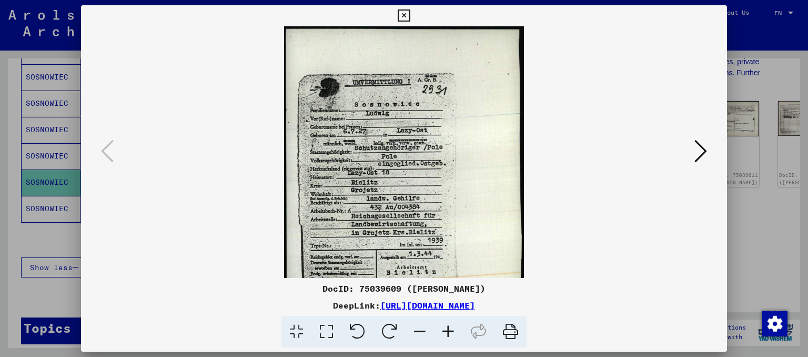
click at [446, 335] on icon at bounding box center [448, 331] width 28 height 32
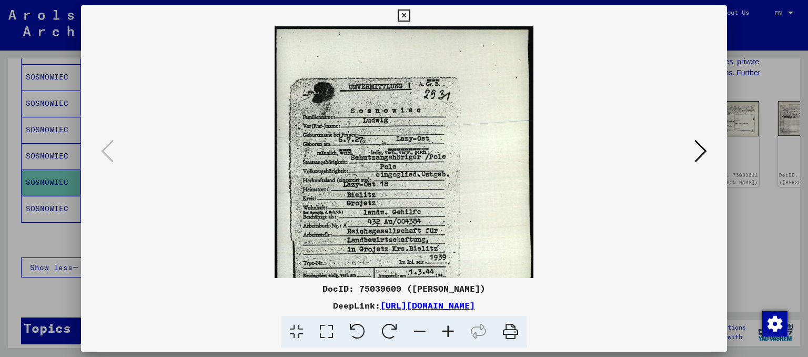
click at [446, 335] on icon at bounding box center [448, 331] width 28 height 32
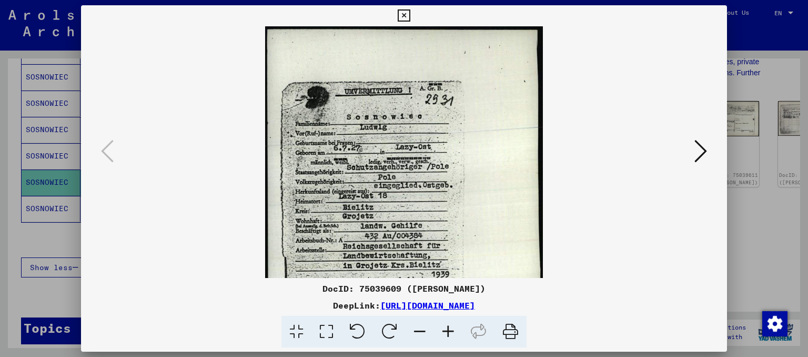
click at [446, 335] on icon at bounding box center [448, 331] width 28 height 32
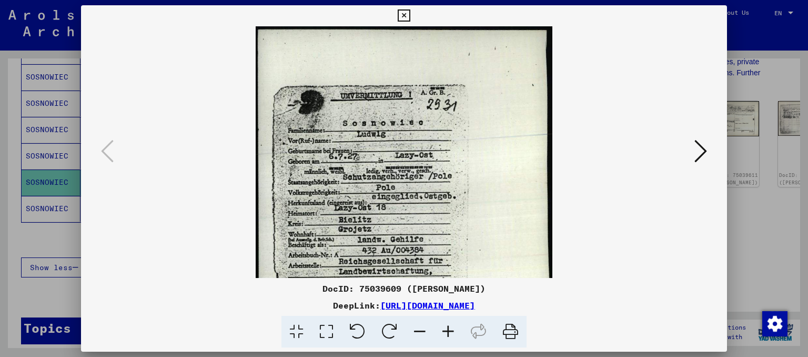
click at [446, 335] on icon at bounding box center [448, 331] width 28 height 32
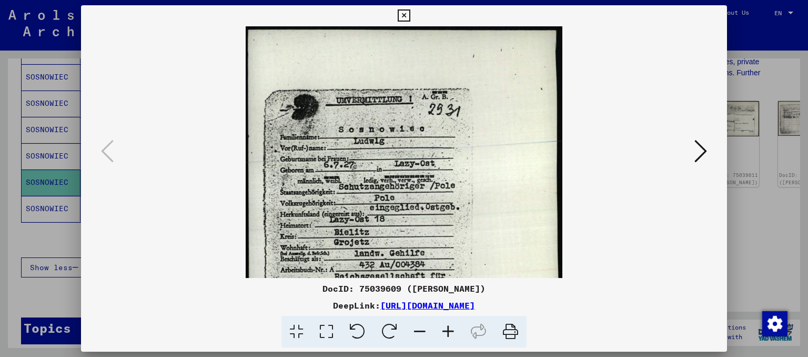
click at [446, 335] on icon at bounding box center [448, 331] width 28 height 32
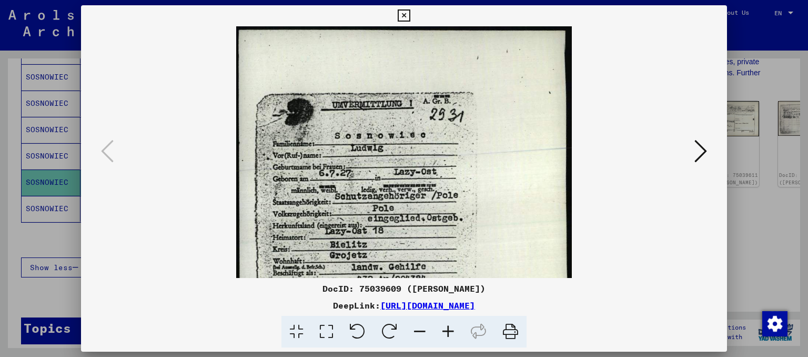
click at [446, 335] on icon at bounding box center [448, 331] width 28 height 32
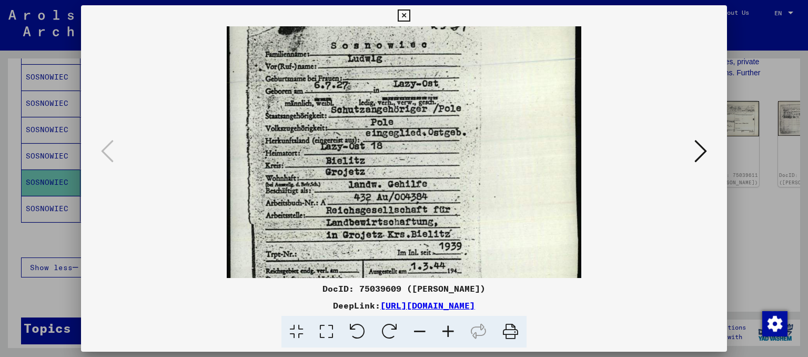
scroll to position [109, 0]
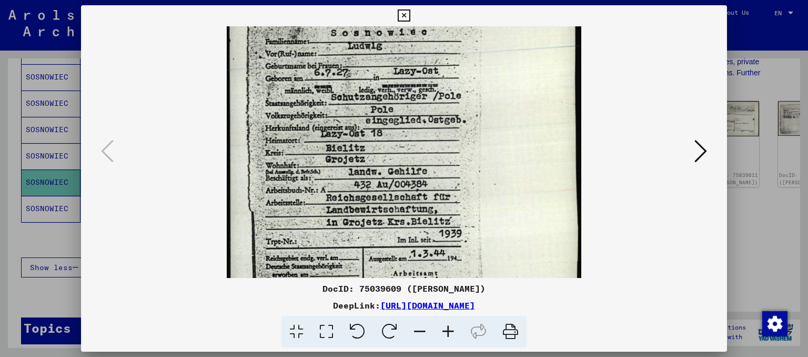
drag, startPoint x: 423, startPoint y: 109, endPoint x: 462, endPoint y: 1, distance: 115.8
click at [462, 2] on div "DocID: 75039609 ([PERSON_NAME]) DeepLink: [URL][DOMAIN_NAME]" at bounding box center [404, 178] width 808 height 357
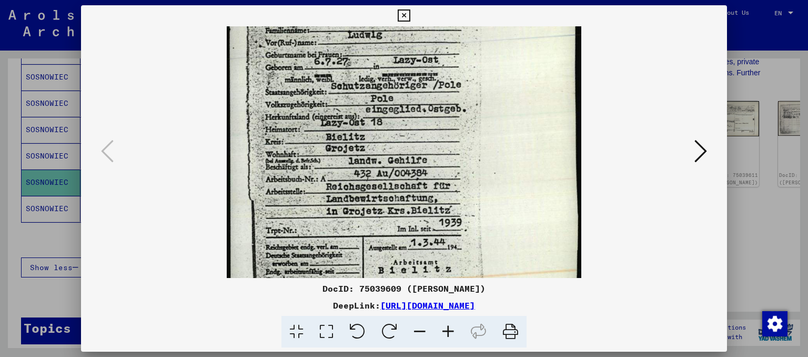
scroll to position [184, 0]
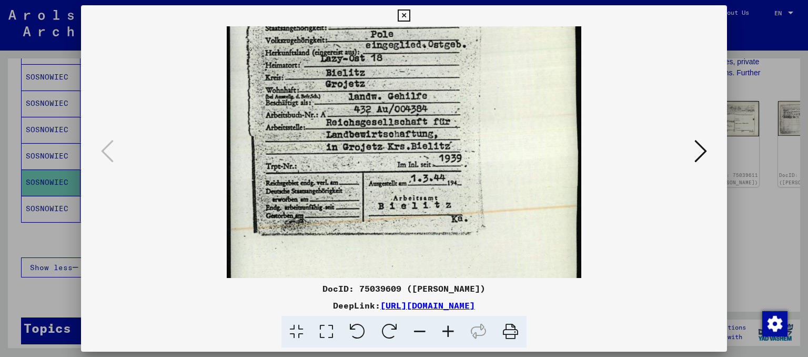
drag, startPoint x: 465, startPoint y: 218, endPoint x: 460, endPoint y: 144, distance: 74.8
click at [460, 144] on img at bounding box center [404, 86] width 354 height 488
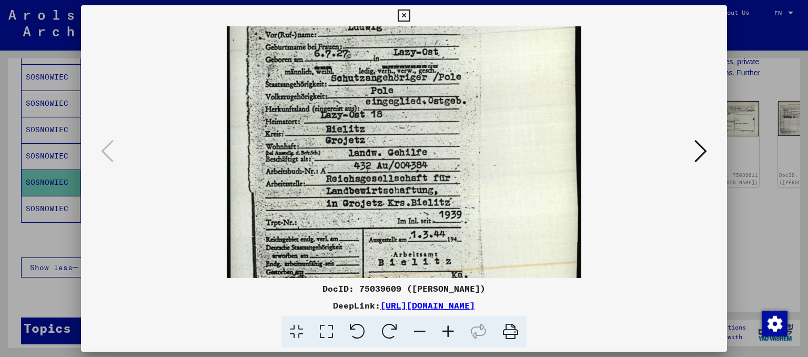
scroll to position [88, 0]
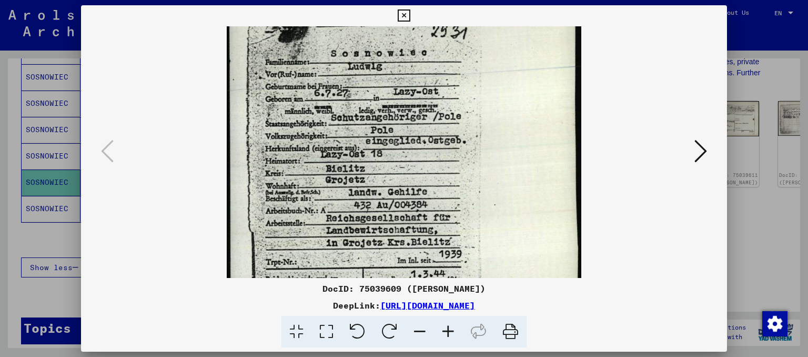
drag, startPoint x: 463, startPoint y: 115, endPoint x: 486, endPoint y: 239, distance: 125.7
click at [486, 239] on img at bounding box center [404, 182] width 354 height 488
click at [707, 149] on button at bounding box center [700, 152] width 19 height 30
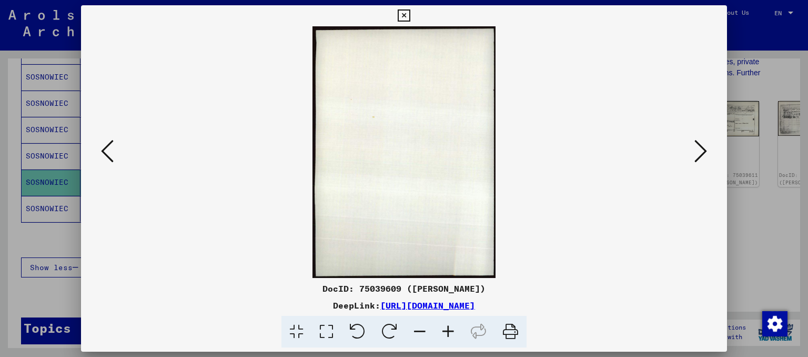
click at [707, 149] on icon at bounding box center [700, 150] width 13 height 25
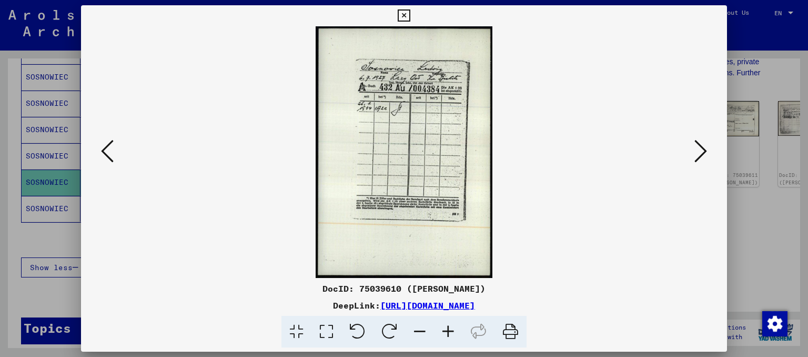
click at [706, 149] on icon at bounding box center [700, 150] width 13 height 25
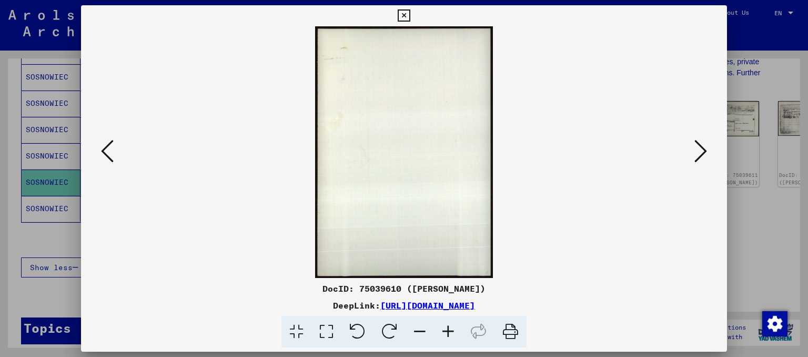
click at [706, 149] on icon at bounding box center [700, 150] width 13 height 25
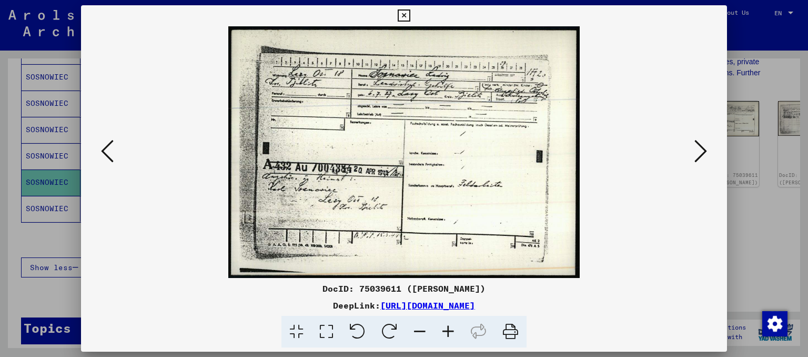
click at [698, 149] on icon at bounding box center [700, 150] width 13 height 25
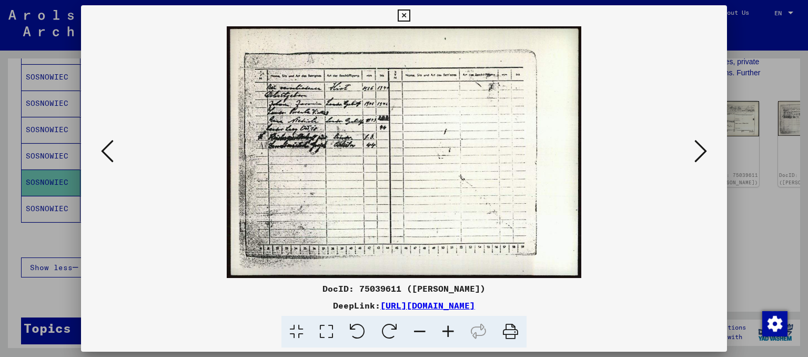
click at [693, 149] on button at bounding box center [700, 152] width 19 height 30
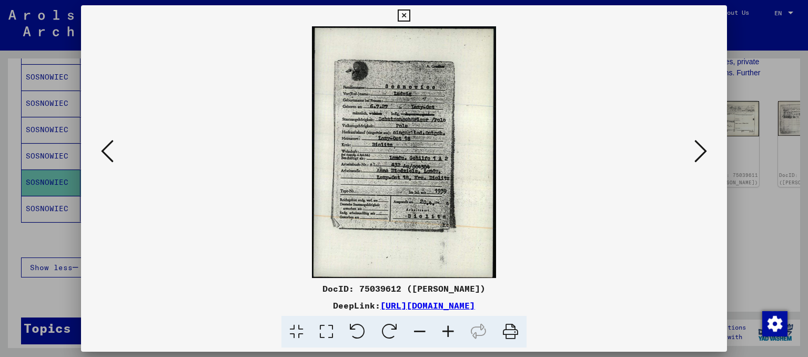
click at [699, 152] on icon at bounding box center [700, 150] width 13 height 25
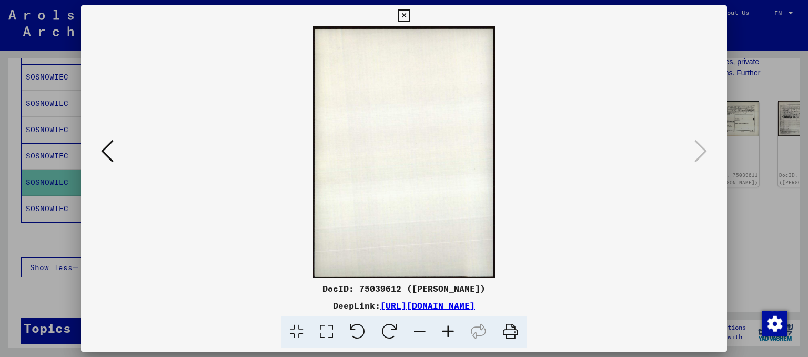
click at [775, 133] on div at bounding box center [404, 178] width 808 height 357
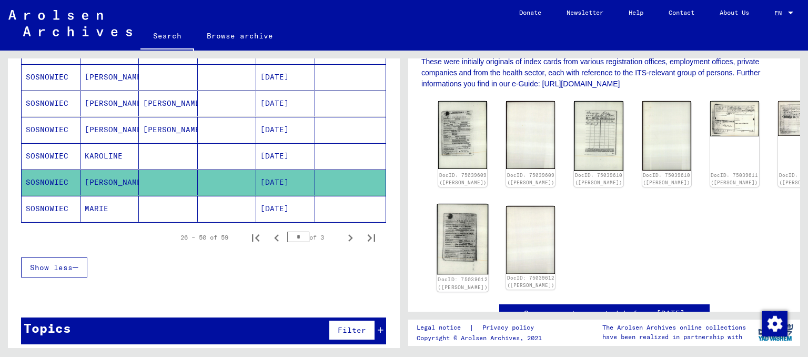
click at [452, 231] on img at bounding box center [463, 238] width 52 height 70
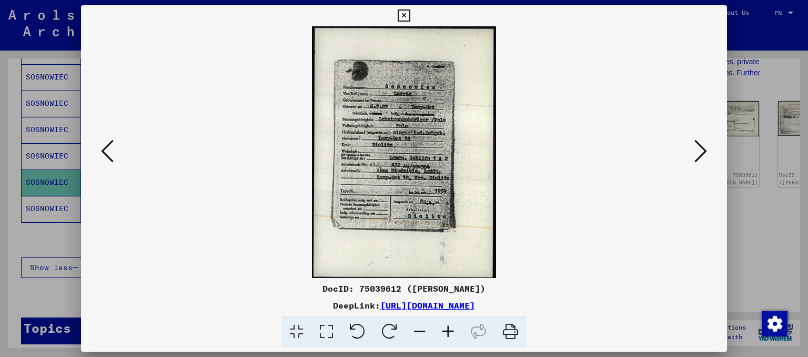
click at [742, 168] on div at bounding box center [404, 178] width 808 height 357
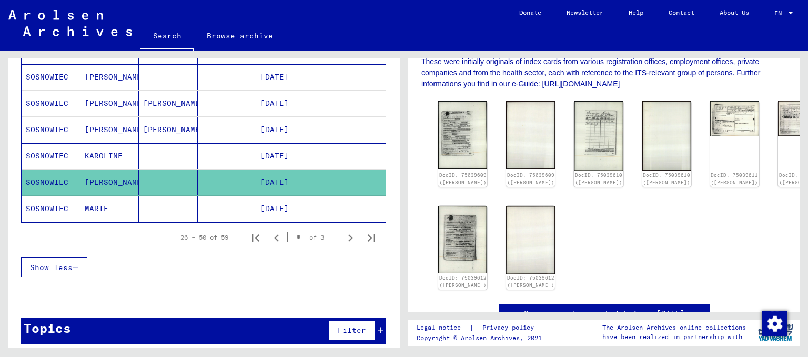
click at [289, 198] on mat-cell "[DATE]" at bounding box center [285, 209] width 59 height 26
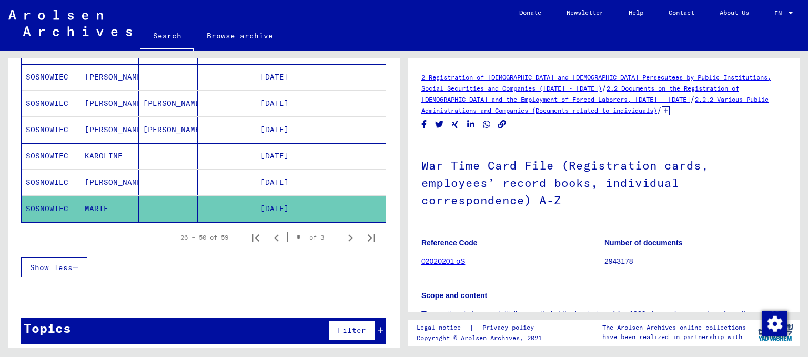
scroll to position [210, 0]
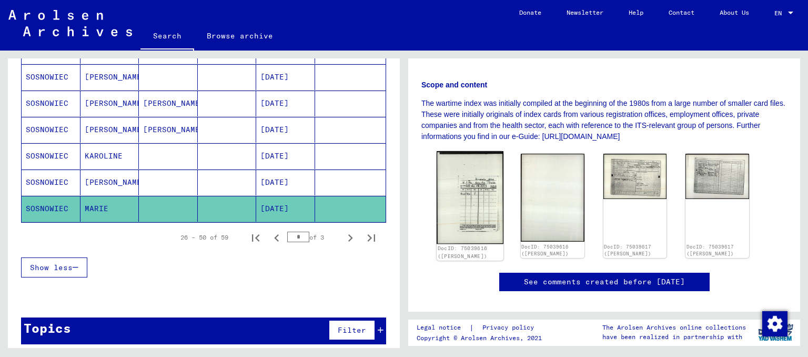
click at [484, 161] on img at bounding box center [469, 197] width 67 height 93
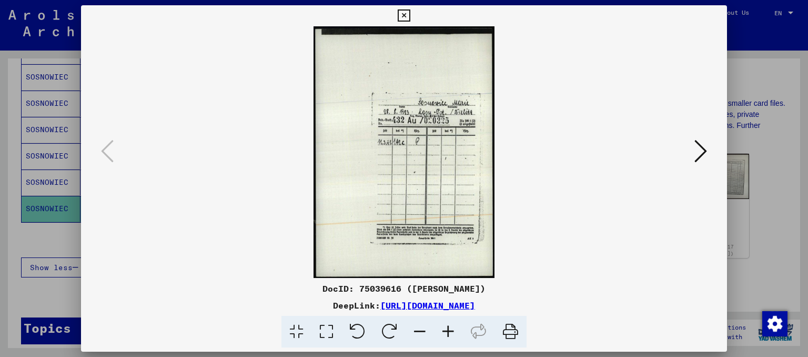
click at [701, 148] on icon at bounding box center [700, 150] width 13 height 25
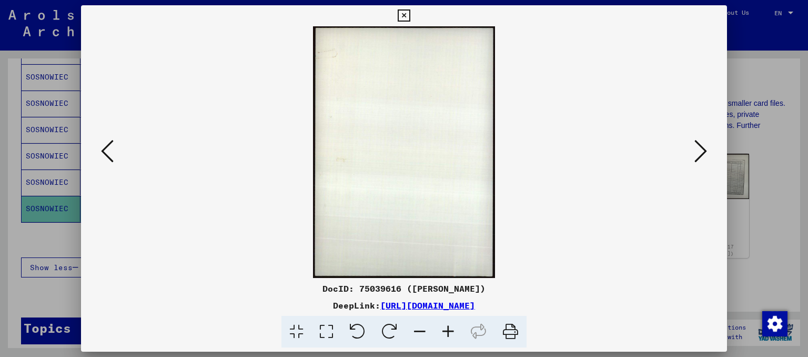
click at [759, 169] on div at bounding box center [404, 178] width 808 height 357
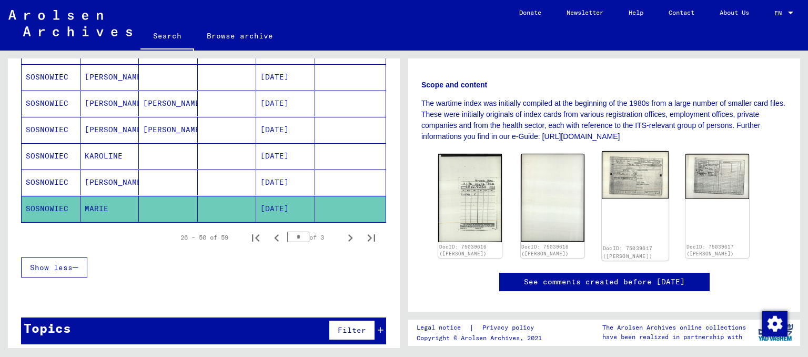
click at [647, 162] on img at bounding box center [634, 174] width 67 height 47
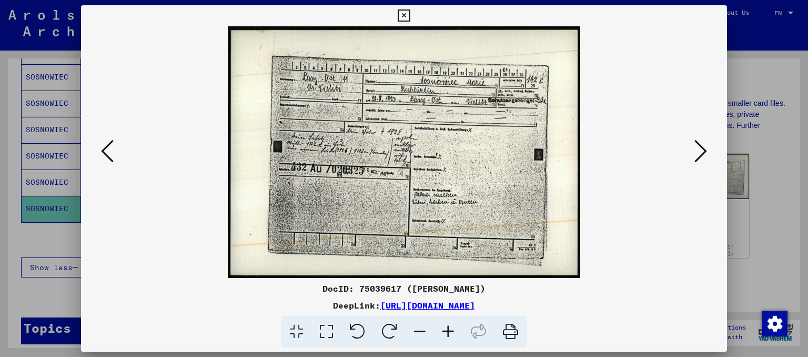
click at [697, 152] on icon at bounding box center [700, 150] width 13 height 25
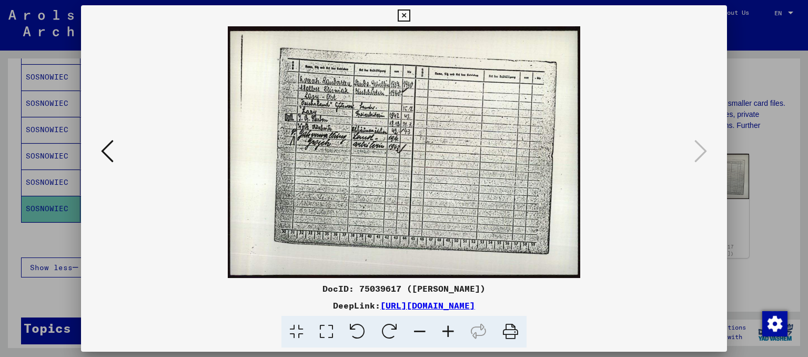
click at [755, 157] on div at bounding box center [404, 178] width 808 height 357
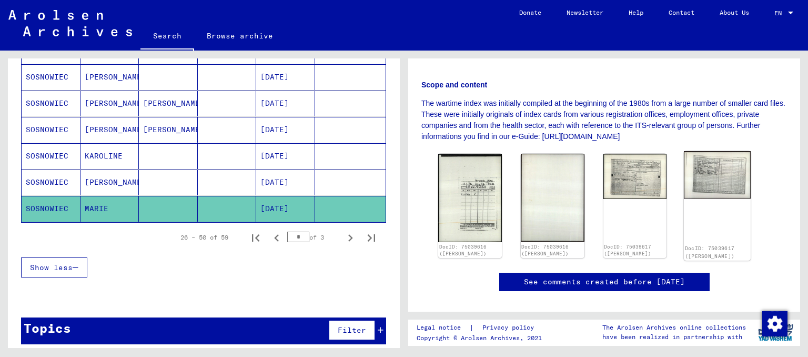
click at [724, 164] on img at bounding box center [717, 174] width 67 height 47
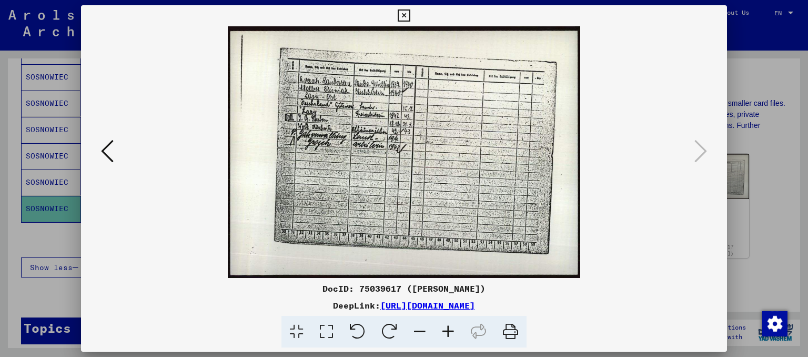
click at [755, 174] on div at bounding box center [404, 178] width 808 height 357
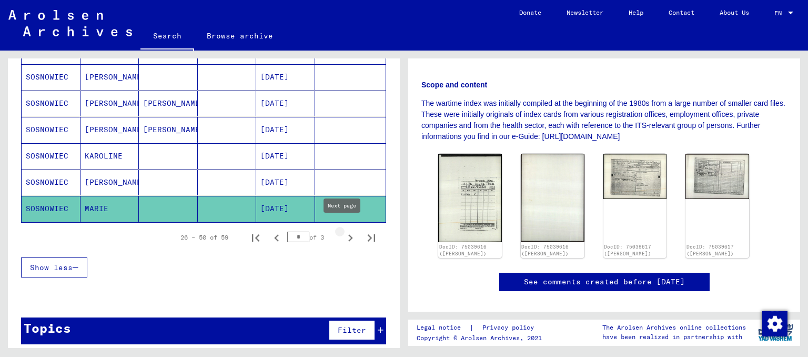
click at [348, 234] on icon "Next page" at bounding box center [350, 237] width 5 height 7
type input "*"
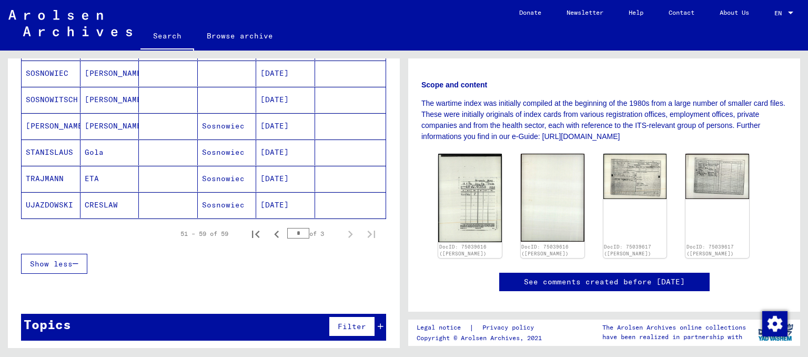
scroll to position [0, 0]
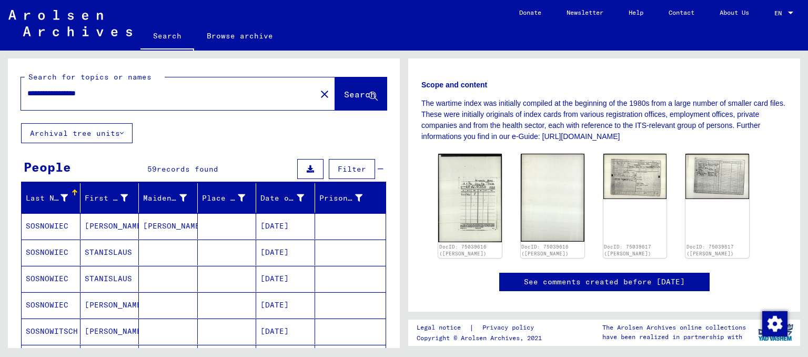
click at [159, 229] on mat-cell "[PERSON_NAME]" at bounding box center [168, 226] width 59 height 26
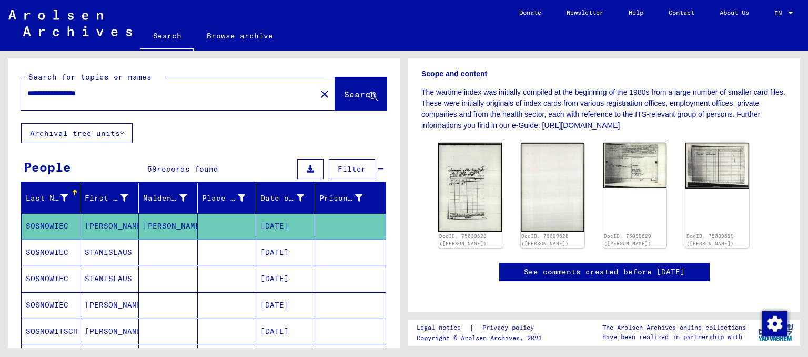
scroll to position [210, 0]
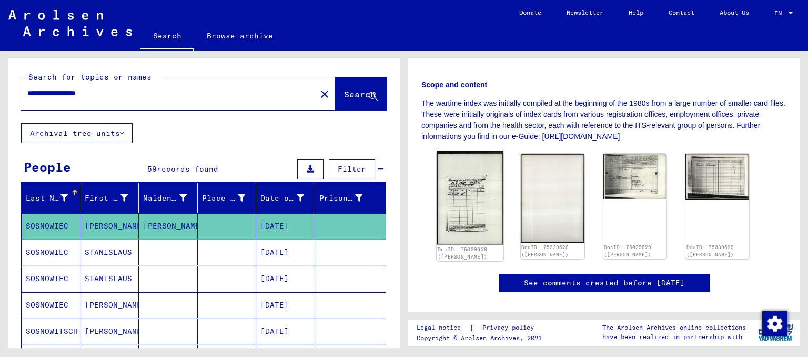
click at [465, 160] on img at bounding box center [469, 198] width 67 height 94
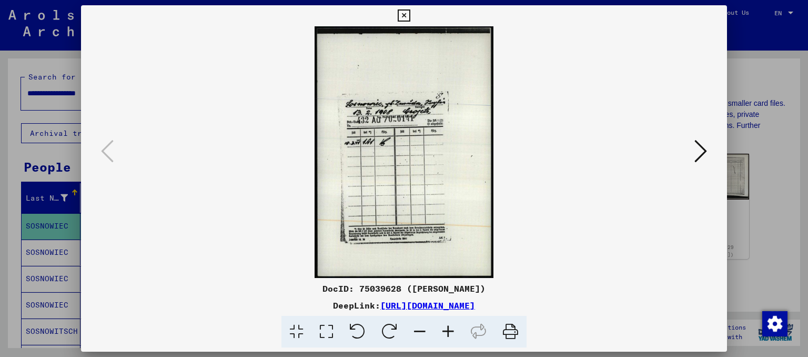
click at [747, 146] on div at bounding box center [404, 178] width 808 height 357
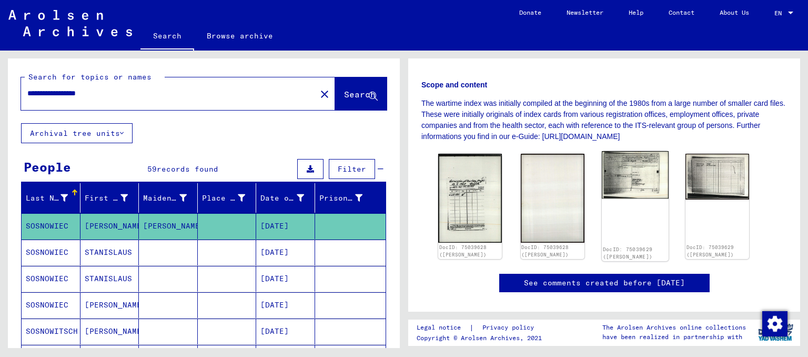
click at [637, 165] on img at bounding box center [634, 174] width 67 height 47
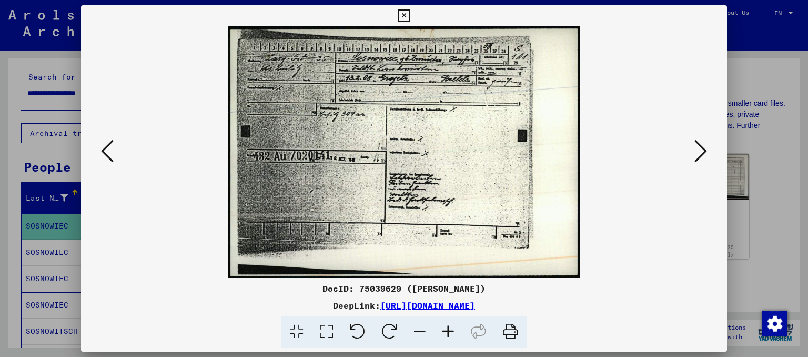
click at [757, 169] on div at bounding box center [404, 178] width 808 height 357
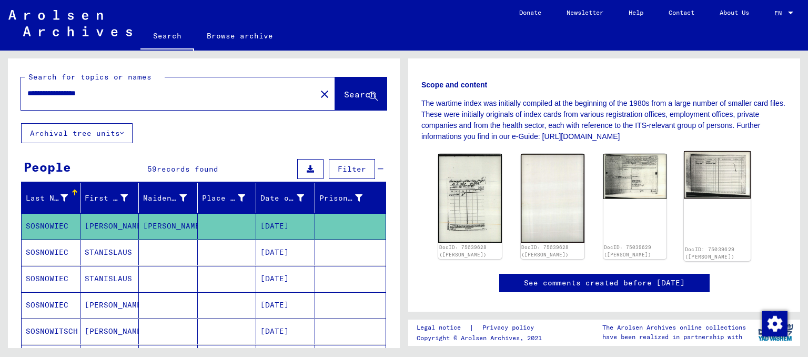
click at [710, 168] on img at bounding box center [717, 175] width 67 height 48
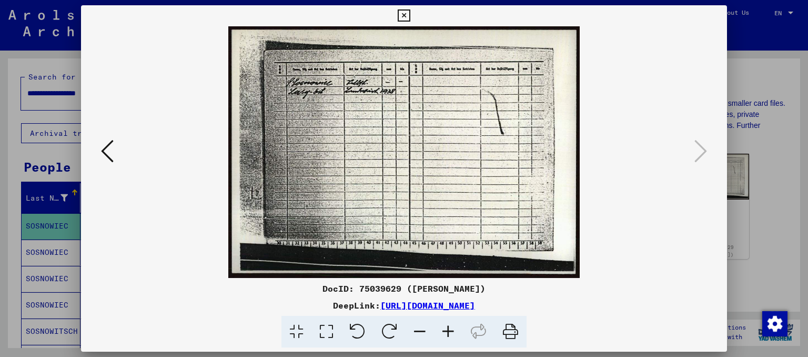
click at [740, 168] on div at bounding box center [404, 178] width 808 height 357
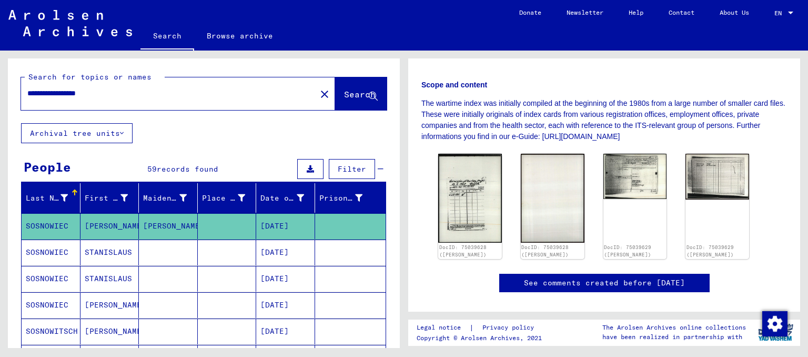
click at [169, 243] on mat-cell at bounding box center [168, 252] width 59 height 26
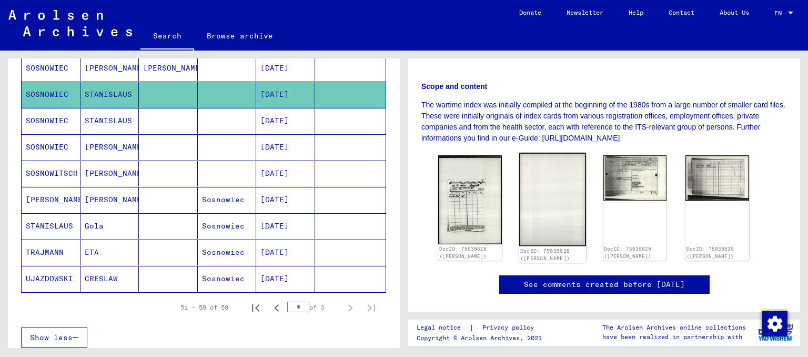
scroll to position [210, 0]
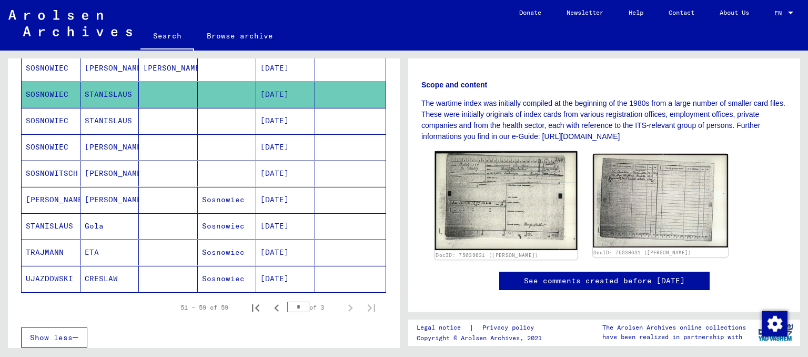
click at [511, 157] on img at bounding box center [506, 200] width 142 height 99
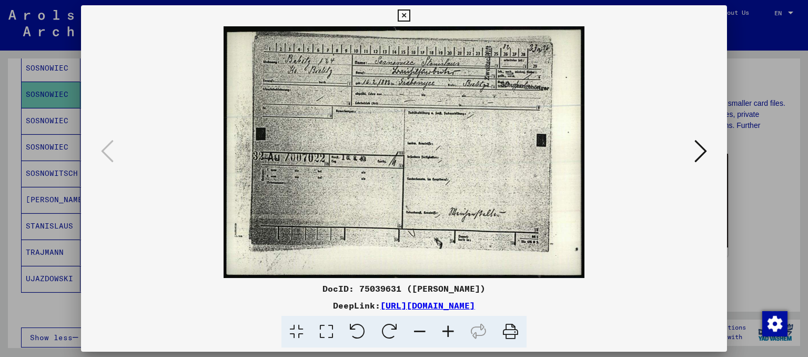
click at [747, 199] on div at bounding box center [404, 178] width 808 height 357
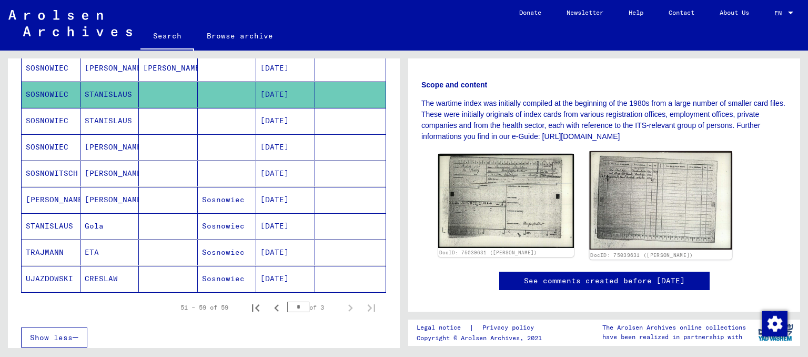
click at [665, 184] on img at bounding box center [660, 200] width 142 height 98
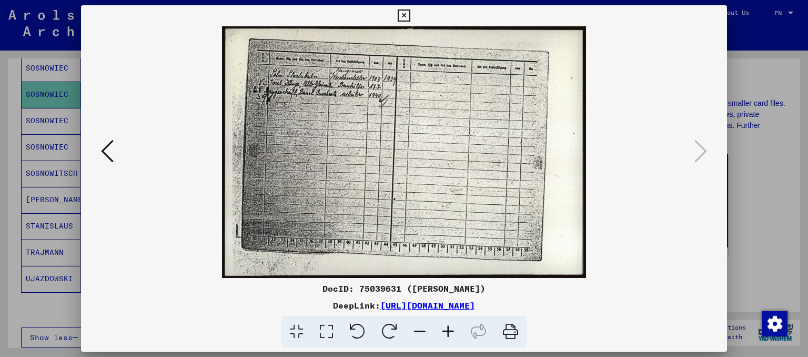
click at [738, 173] on div at bounding box center [404, 178] width 808 height 357
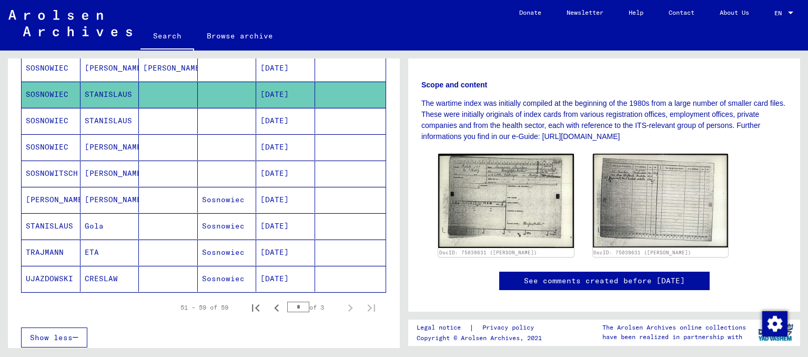
click at [142, 114] on mat-cell at bounding box center [168, 121] width 59 height 26
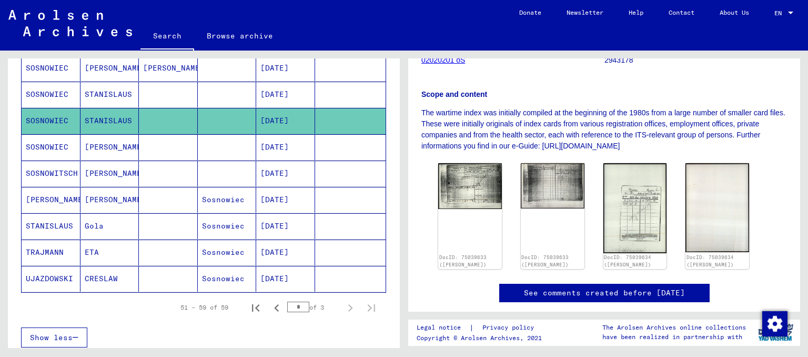
scroll to position [266, 0]
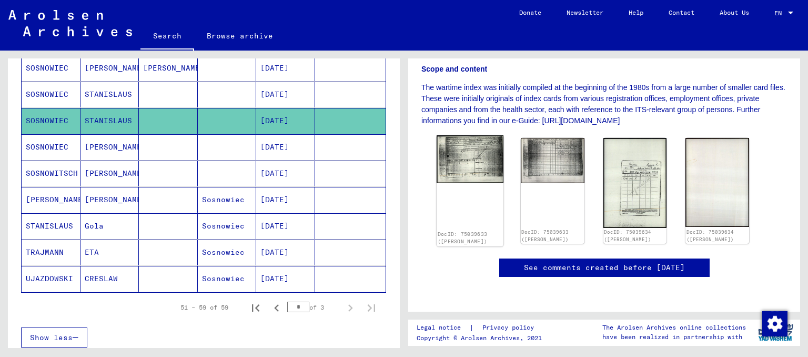
click at [476, 135] on img at bounding box center [469, 159] width 67 height 48
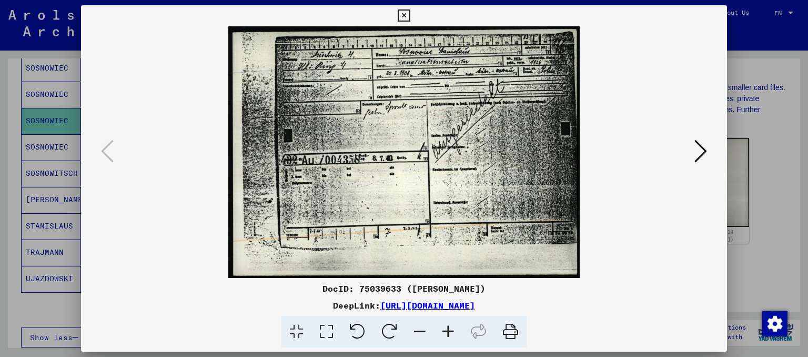
click at [700, 156] on icon at bounding box center [700, 150] width 13 height 25
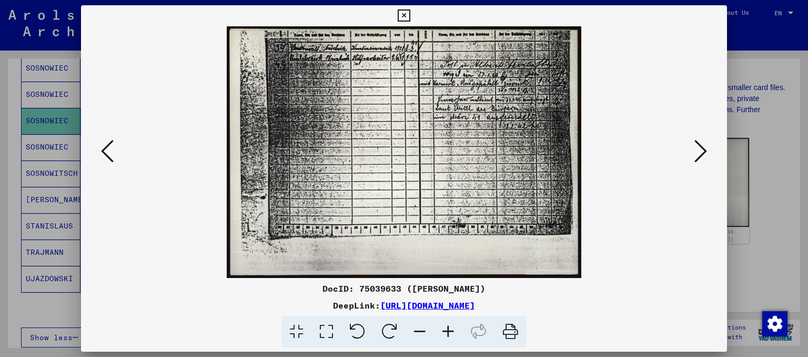
click at [109, 149] on icon at bounding box center [107, 150] width 13 height 25
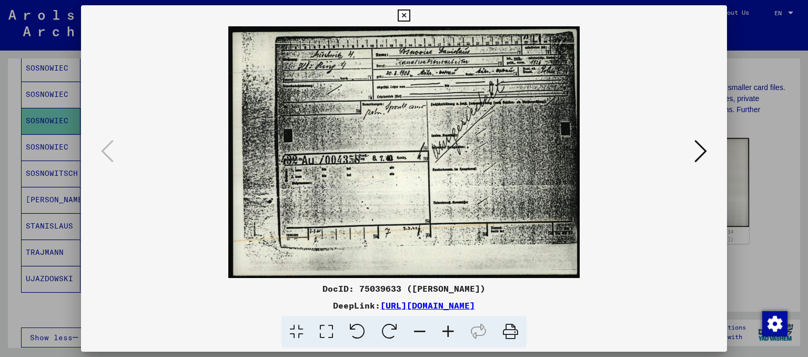
click at [700, 156] on icon at bounding box center [700, 150] width 13 height 25
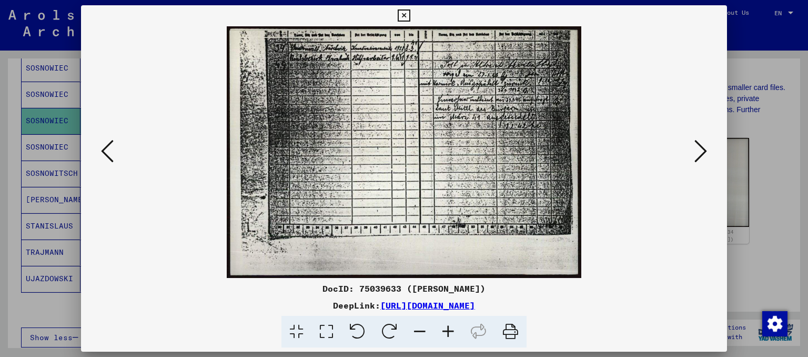
click at [700, 156] on icon at bounding box center [700, 150] width 13 height 25
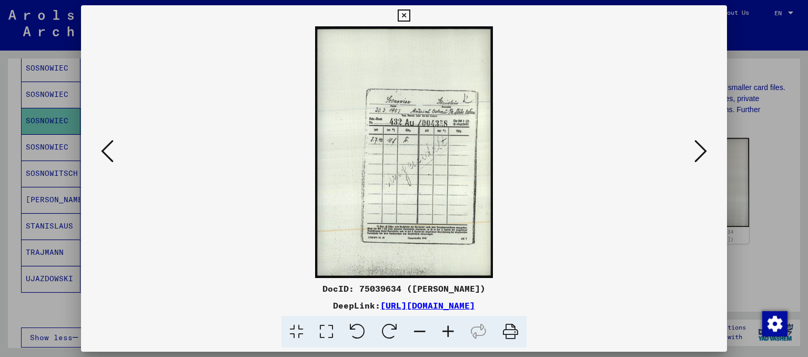
click at [700, 156] on icon at bounding box center [700, 150] width 13 height 25
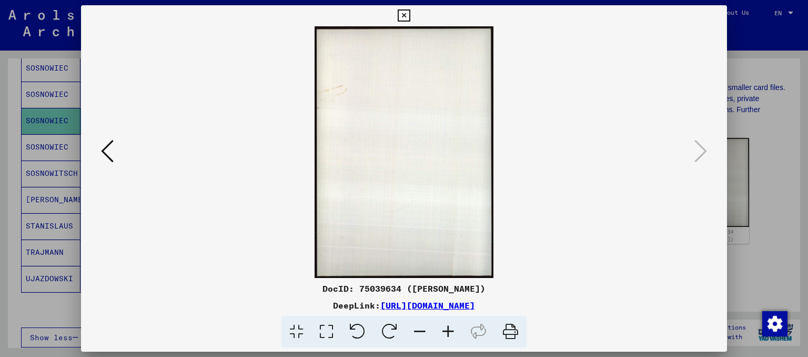
click at [776, 112] on div at bounding box center [404, 178] width 808 height 357
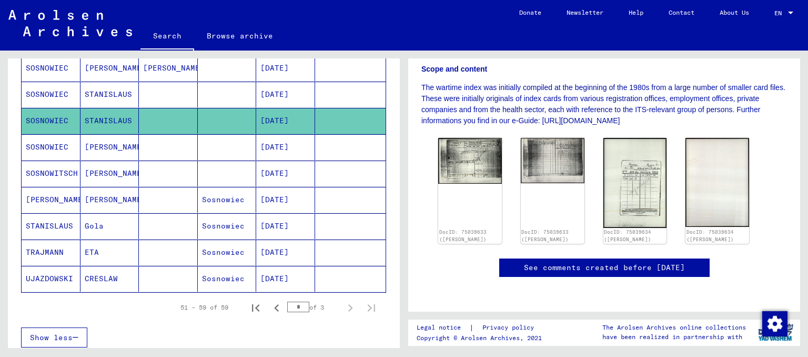
click at [246, 139] on mat-cell at bounding box center [227, 147] width 59 height 26
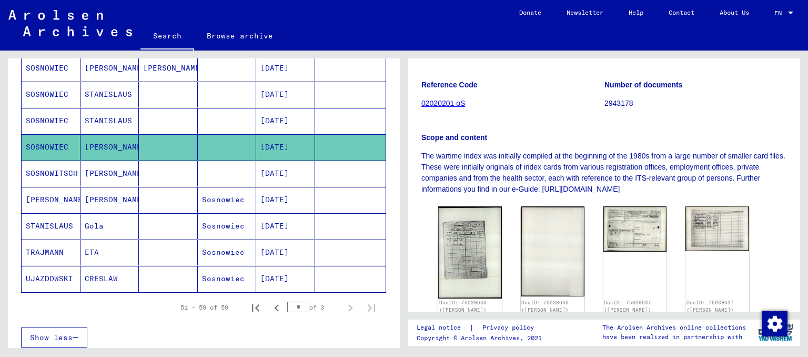
scroll to position [210, 0]
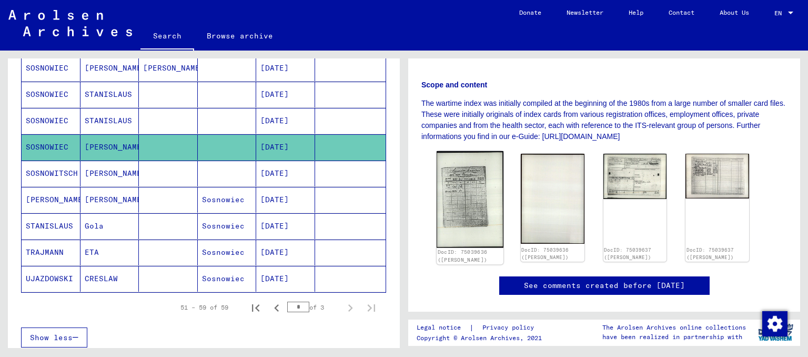
click at [482, 164] on img at bounding box center [469, 199] width 67 height 96
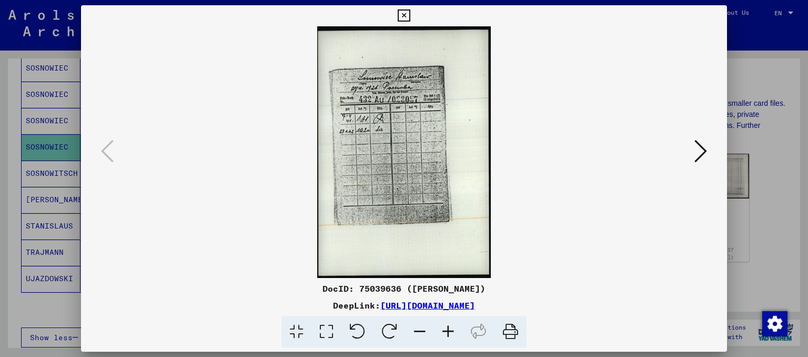
click at [699, 155] on icon at bounding box center [700, 150] width 13 height 25
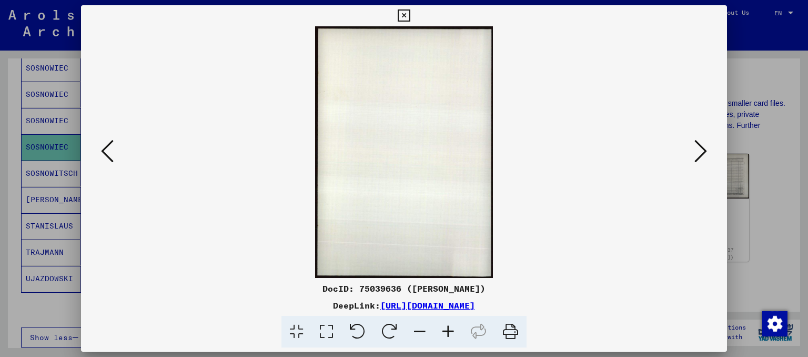
click at [699, 155] on icon at bounding box center [700, 150] width 13 height 25
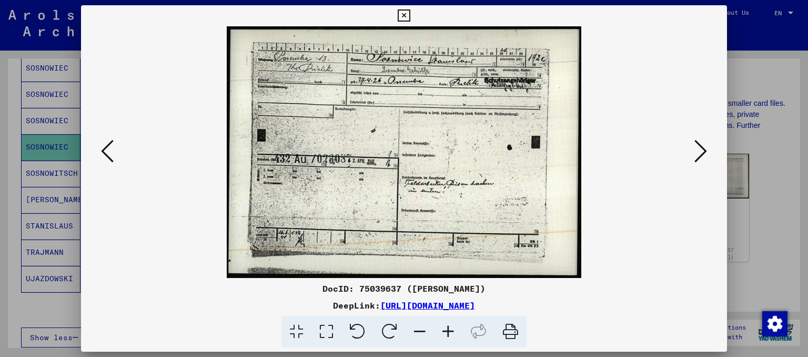
click at [746, 135] on div at bounding box center [404, 178] width 808 height 357
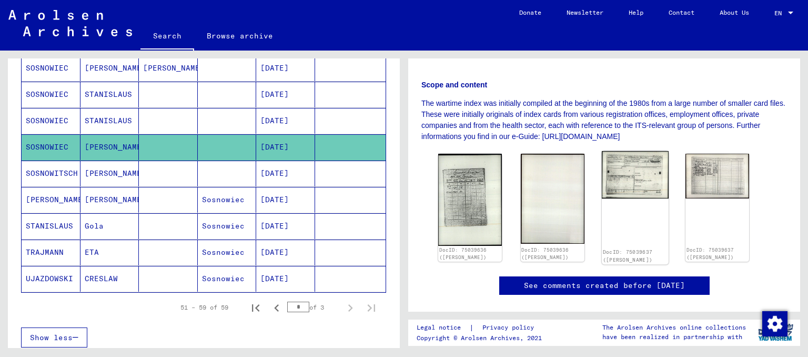
click at [637, 168] on img at bounding box center [634, 174] width 67 height 47
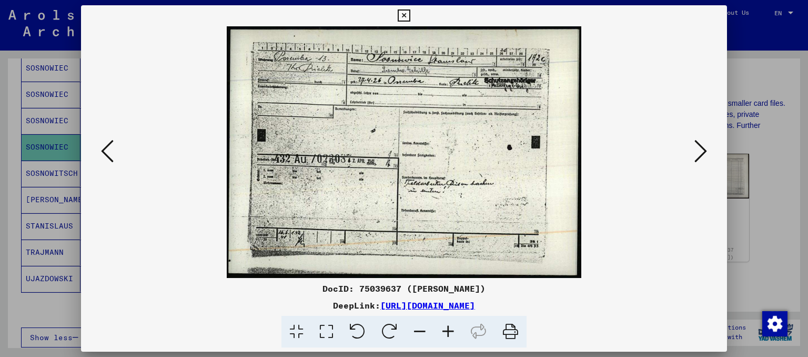
click at [697, 151] on icon at bounding box center [700, 150] width 13 height 25
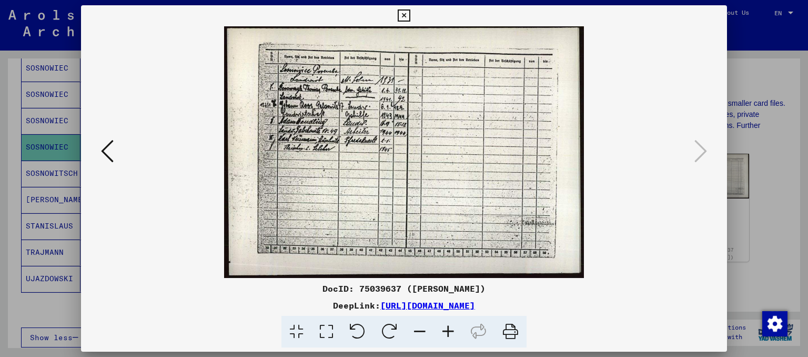
click at [454, 331] on icon at bounding box center [448, 331] width 28 height 32
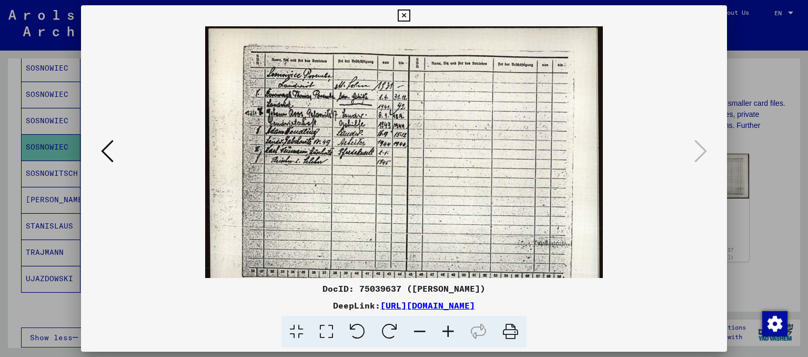
click at [454, 331] on icon at bounding box center [448, 331] width 28 height 32
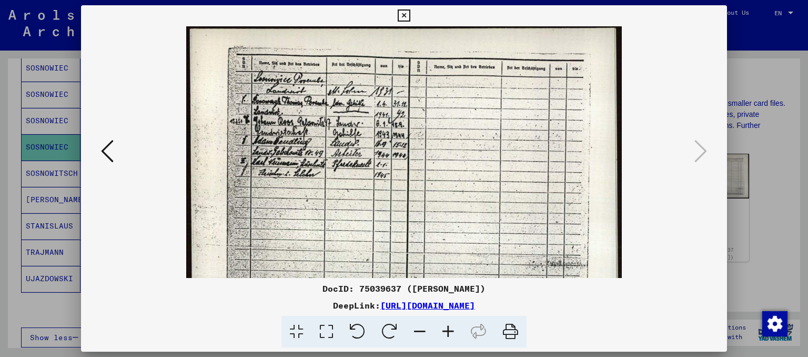
click at [454, 331] on icon at bounding box center [448, 331] width 28 height 32
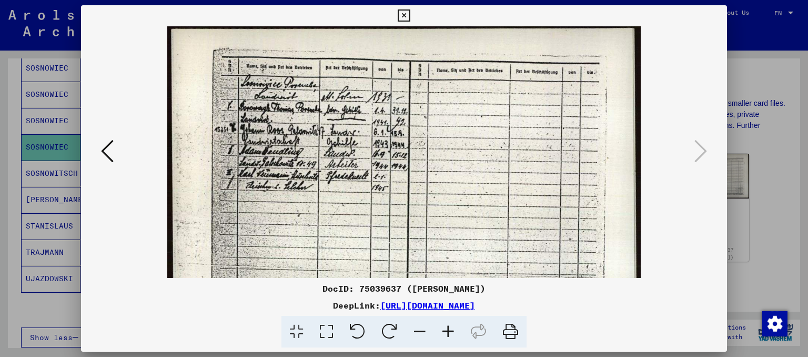
click at [454, 331] on icon at bounding box center [448, 331] width 28 height 32
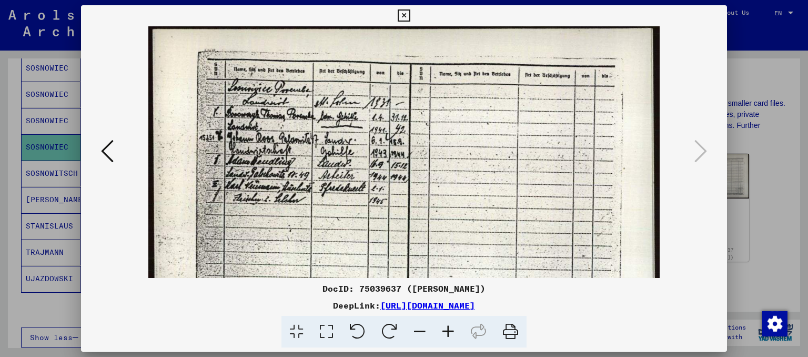
click at [454, 331] on icon at bounding box center [448, 331] width 28 height 32
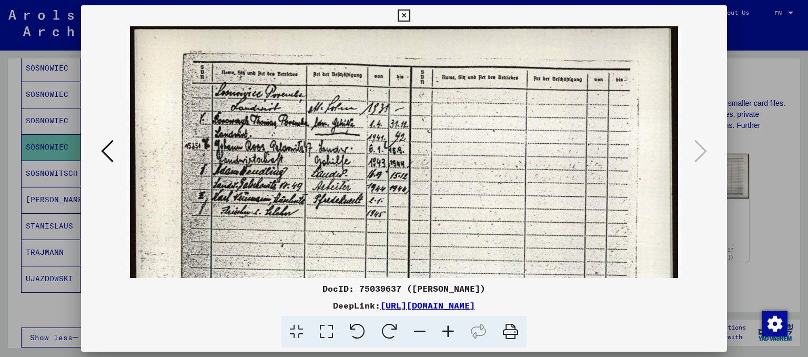
click at [454, 331] on icon at bounding box center [448, 331] width 28 height 32
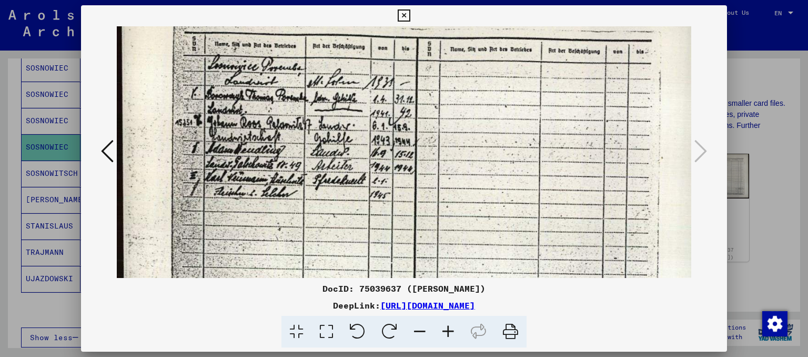
drag, startPoint x: 318, startPoint y: 203, endPoint x: 355, endPoint y: 172, distance: 49.3
click at [355, 172] on img at bounding box center [410, 199] width 586 height 409
click at [764, 69] on div at bounding box center [404, 178] width 808 height 357
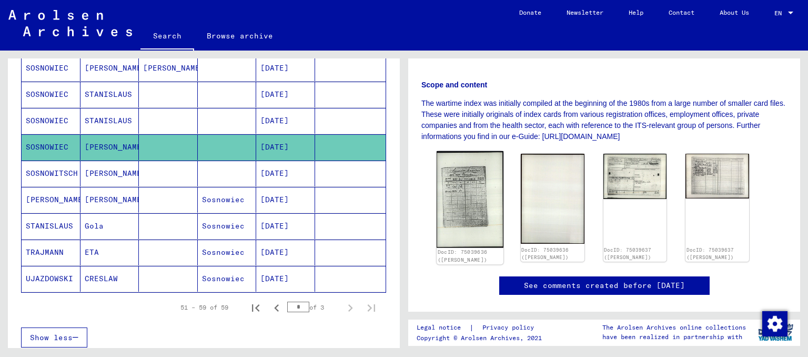
click at [477, 193] on img at bounding box center [469, 199] width 67 height 96
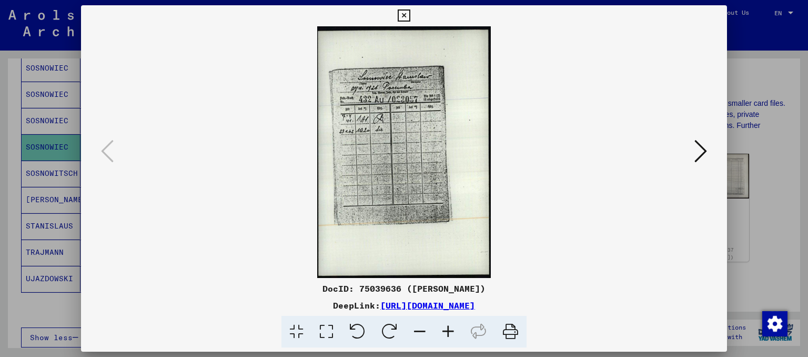
click at [450, 335] on icon at bounding box center [448, 331] width 28 height 32
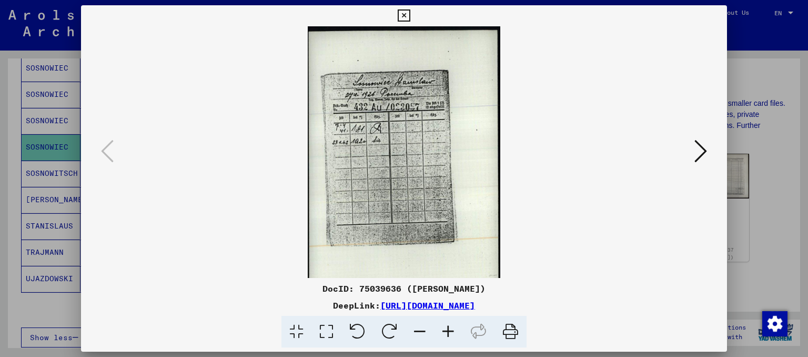
click at [450, 335] on icon at bounding box center [448, 331] width 28 height 32
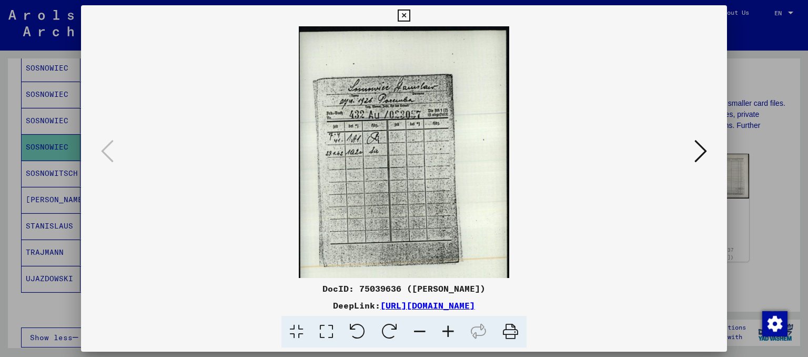
click at [449, 335] on icon at bounding box center [448, 331] width 28 height 32
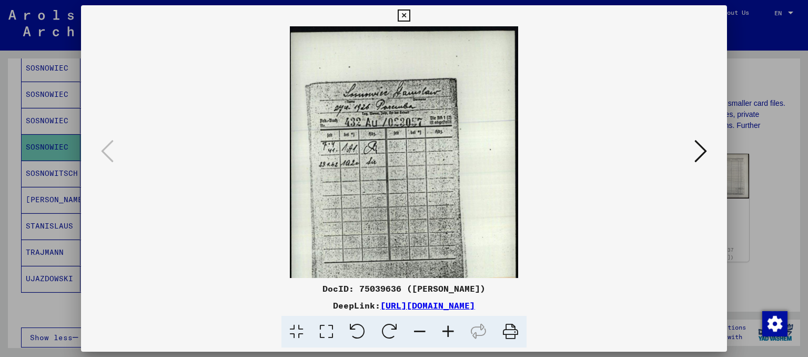
click at [449, 335] on icon at bounding box center [448, 331] width 28 height 32
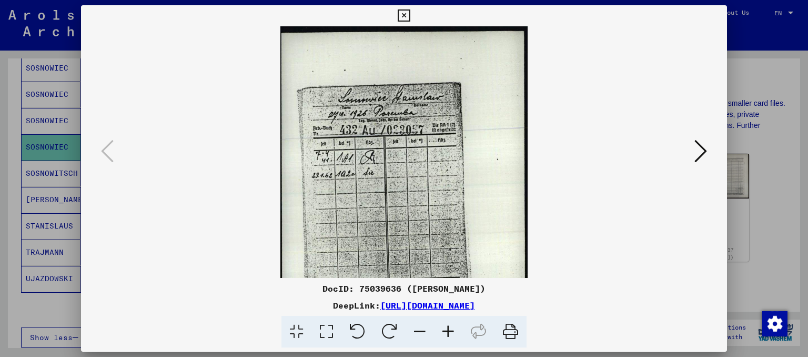
click at [449, 335] on icon at bounding box center [448, 331] width 28 height 32
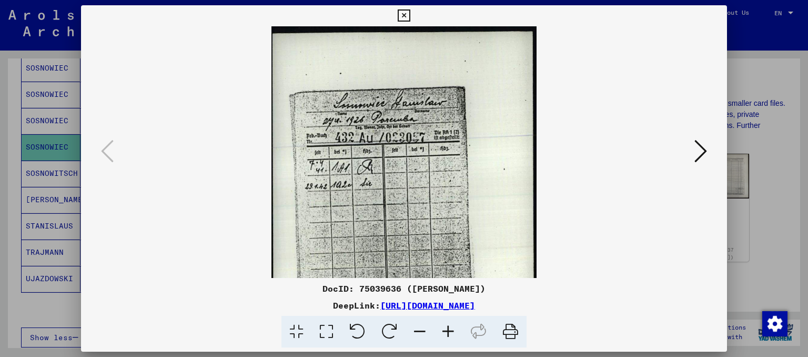
click at [449, 335] on icon at bounding box center [448, 331] width 28 height 32
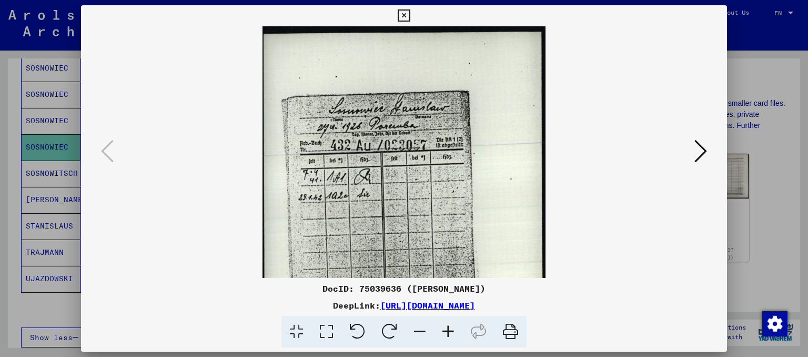
click at [449, 335] on icon at bounding box center [448, 331] width 28 height 32
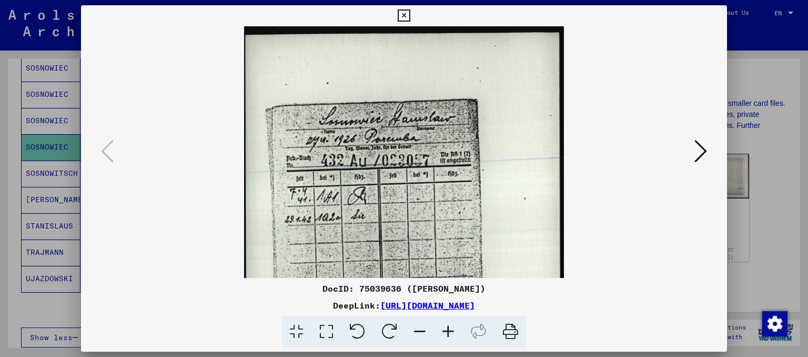
click at [449, 335] on icon at bounding box center [448, 331] width 28 height 32
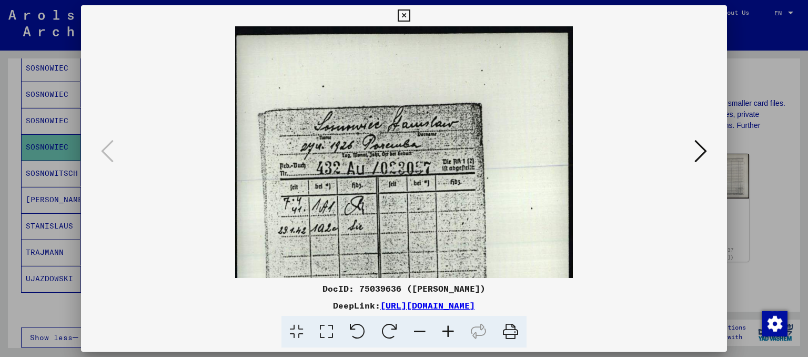
click at [449, 335] on icon at bounding box center [448, 331] width 28 height 32
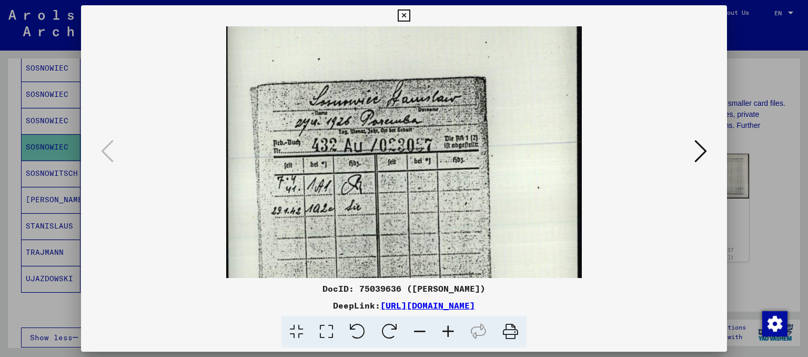
drag, startPoint x: 307, startPoint y: 163, endPoint x: 322, endPoint y: 112, distance: 53.2
click at [322, 116] on img at bounding box center [404, 253] width 356 height 514
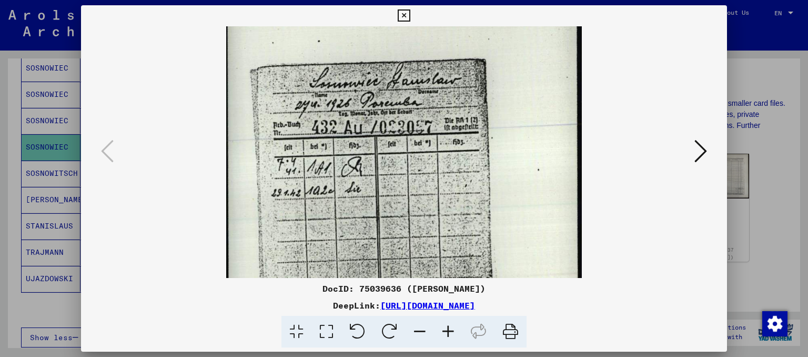
click at [700, 155] on icon at bounding box center [700, 150] width 13 height 25
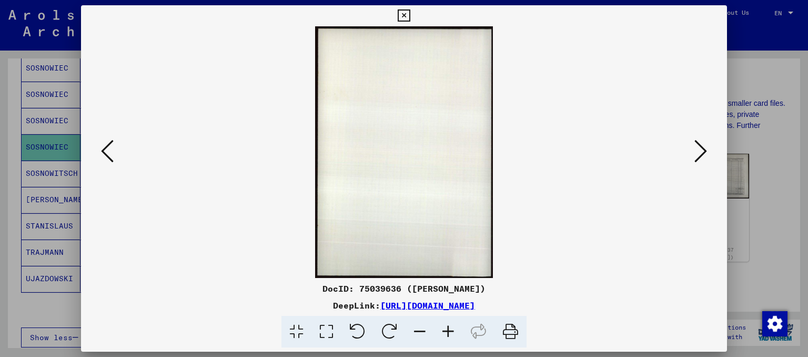
scroll to position [0, 0]
click at [700, 155] on icon at bounding box center [700, 150] width 13 height 25
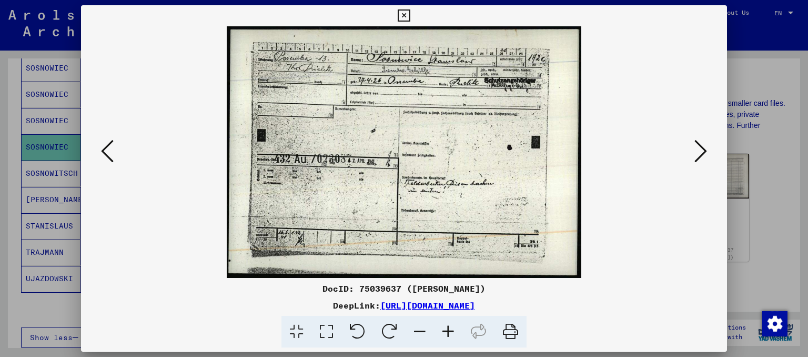
click at [452, 331] on icon at bounding box center [448, 331] width 28 height 32
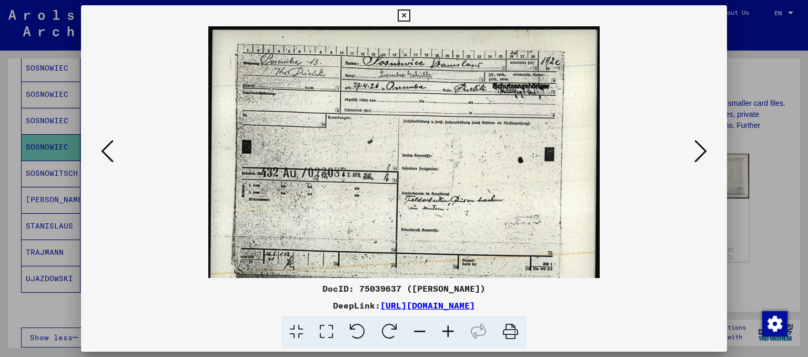
click at [452, 331] on icon at bounding box center [448, 331] width 28 height 32
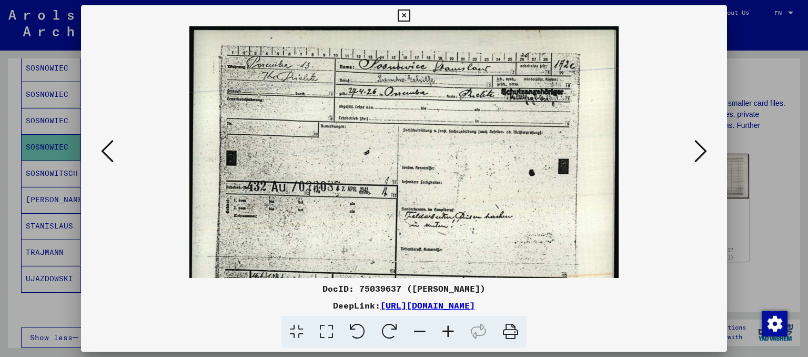
click at [452, 331] on icon at bounding box center [448, 331] width 28 height 32
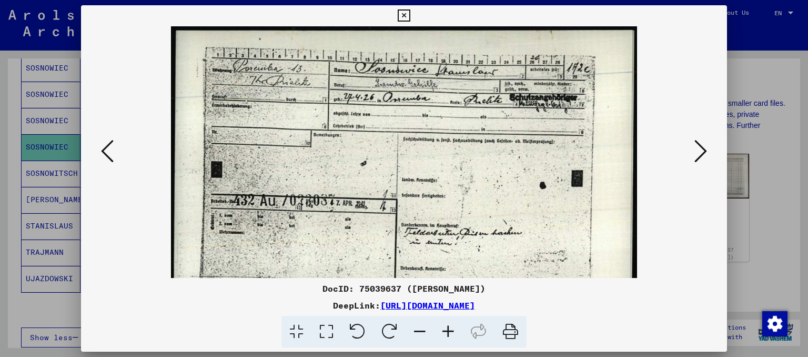
click at [452, 331] on icon at bounding box center [448, 331] width 28 height 32
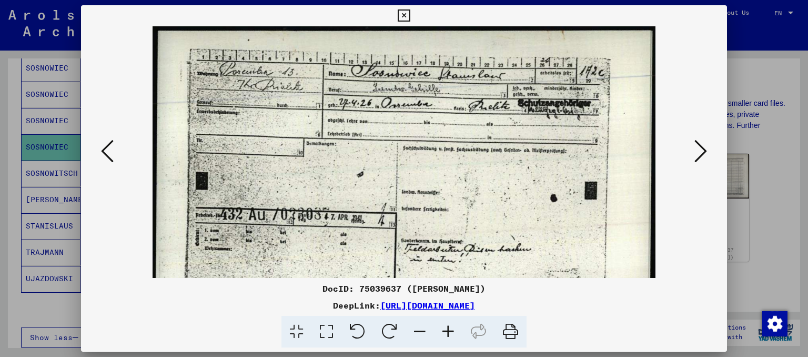
click at [452, 331] on icon at bounding box center [448, 331] width 28 height 32
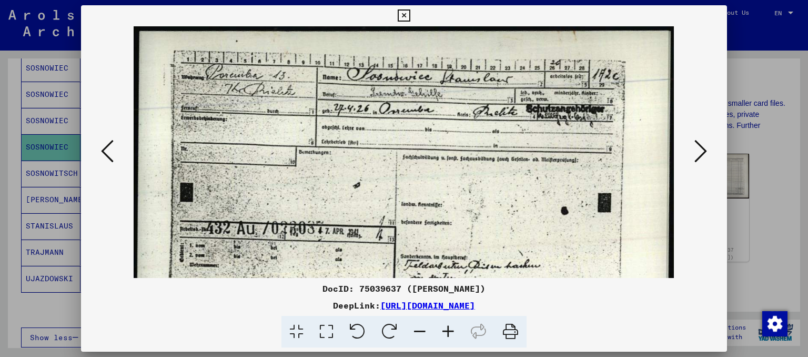
click at [452, 331] on icon at bounding box center [448, 331] width 28 height 32
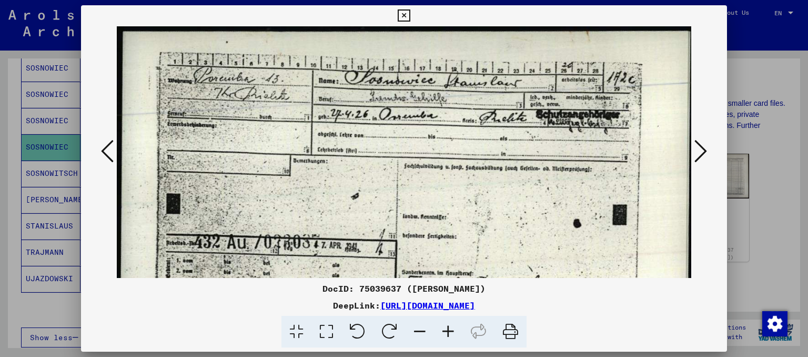
click at [452, 331] on icon at bounding box center [448, 331] width 28 height 32
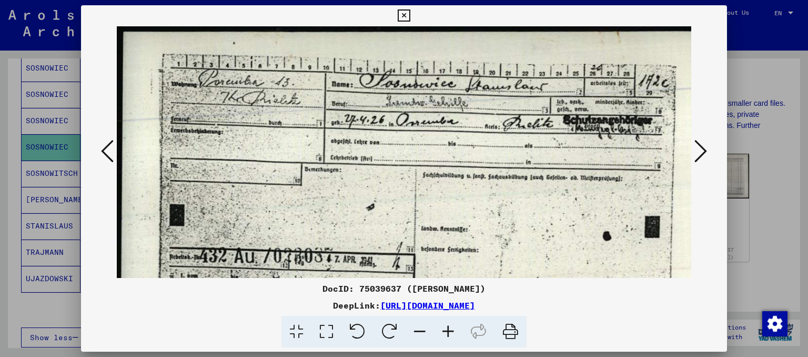
click at [452, 331] on icon at bounding box center [448, 331] width 28 height 32
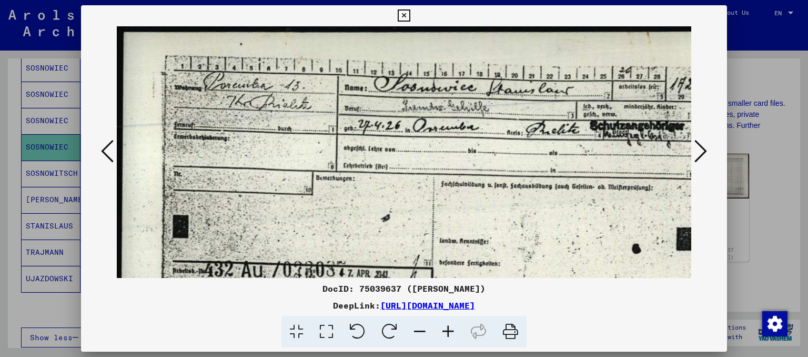
click at [452, 331] on icon at bounding box center [448, 331] width 28 height 32
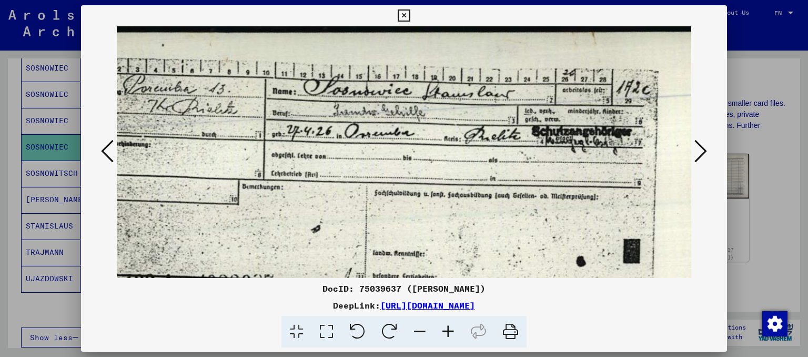
drag, startPoint x: 610, startPoint y: 152, endPoint x: 522, endPoint y: 172, distance: 90.7
click at [524, 172] on img at bounding box center [376, 270] width 688 height 488
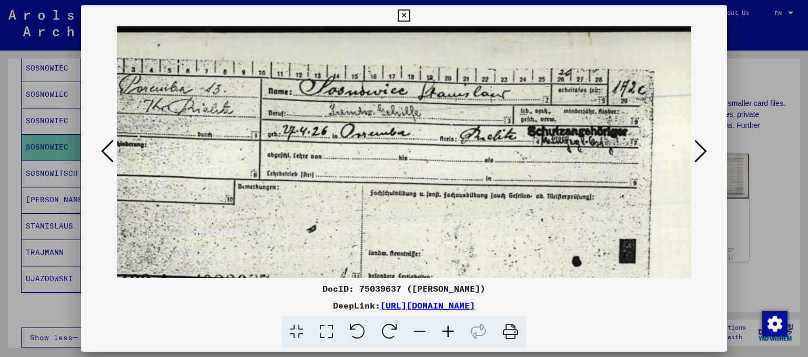
click at [697, 157] on icon at bounding box center [700, 150] width 13 height 25
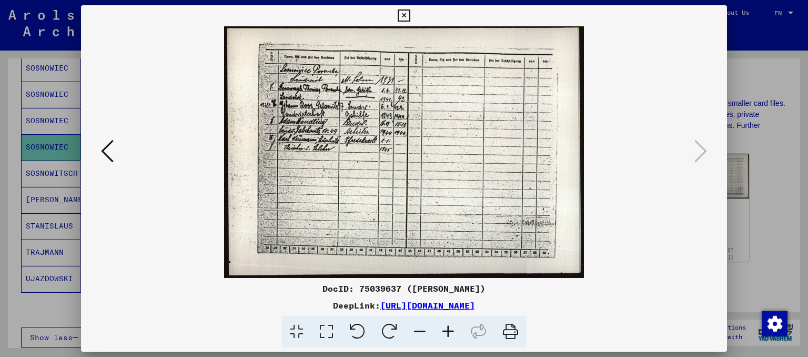
scroll to position [0, 0]
click at [446, 328] on icon at bounding box center [448, 331] width 28 height 32
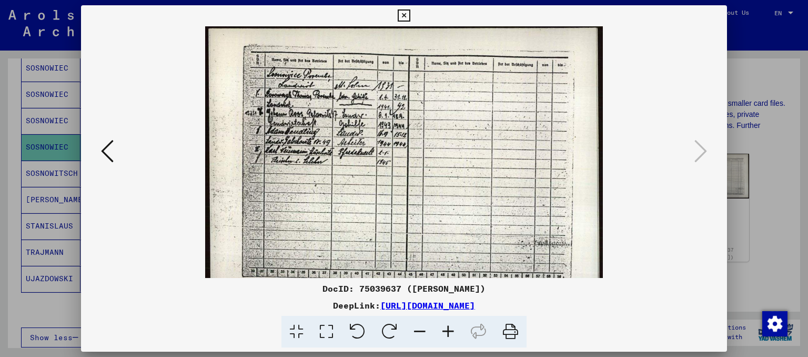
click at [445, 328] on icon at bounding box center [448, 331] width 28 height 32
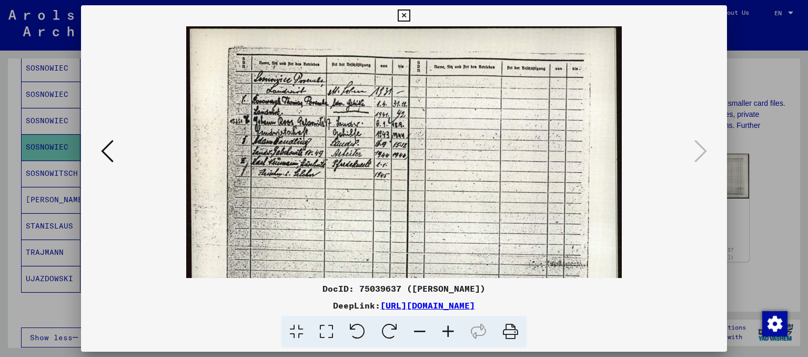
click at [445, 328] on icon at bounding box center [448, 331] width 28 height 32
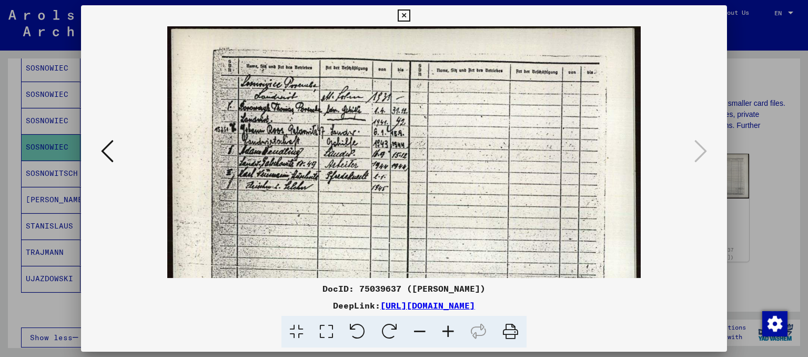
click at [445, 328] on icon at bounding box center [448, 331] width 28 height 32
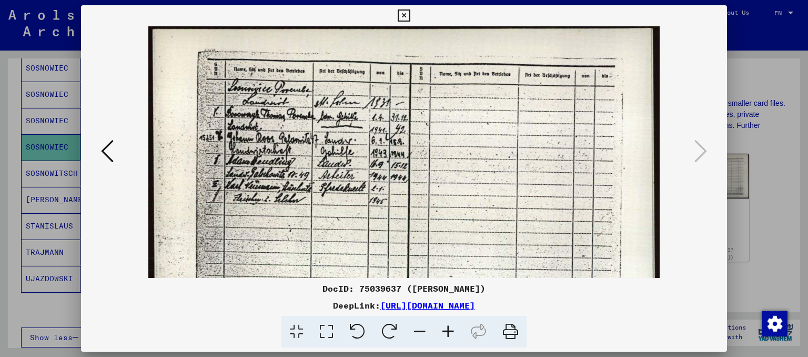
click at [445, 329] on icon at bounding box center [448, 331] width 28 height 32
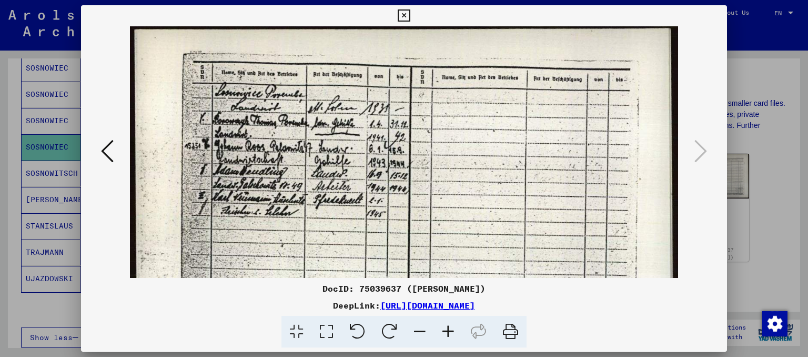
click at [447, 330] on icon at bounding box center [448, 331] width 28 height 32
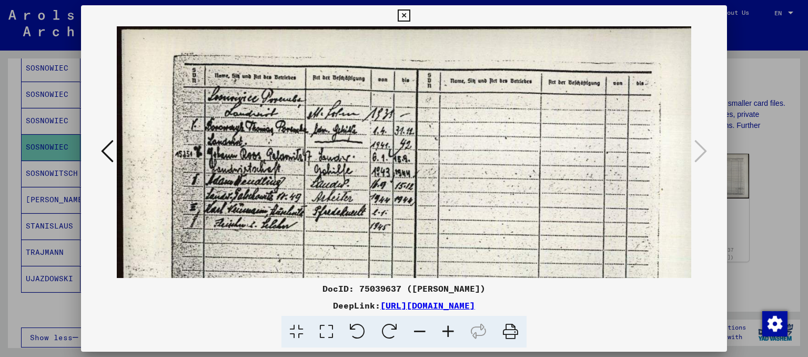
click at [447, 331] on icon at bounding box center [448, 331] width 28 height 32
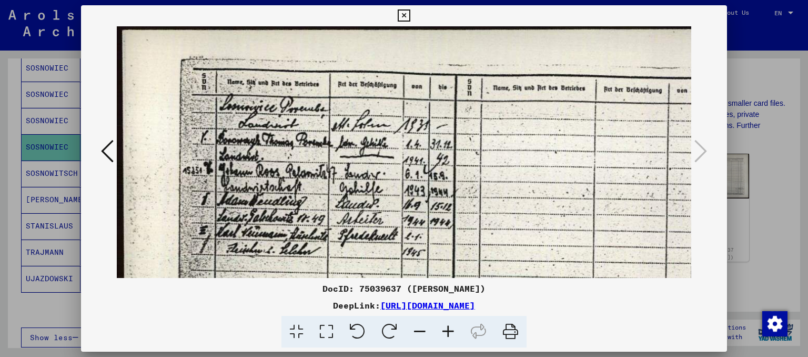
click at [448, 332] on icon at bounding box center [448, 331] width 28 height 32
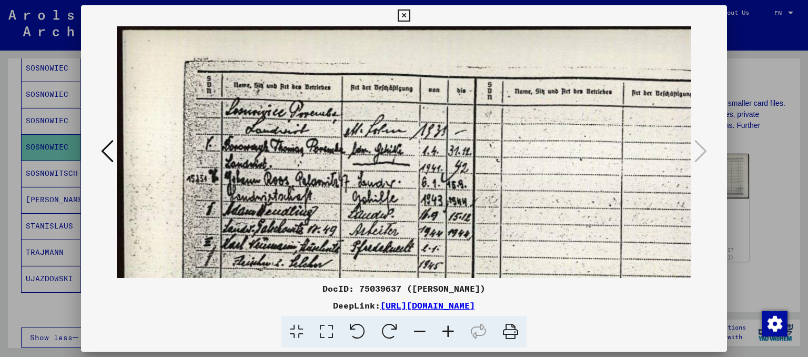
click at [449, 333] on icon at bounding box center [448, 331] width 28 height 32
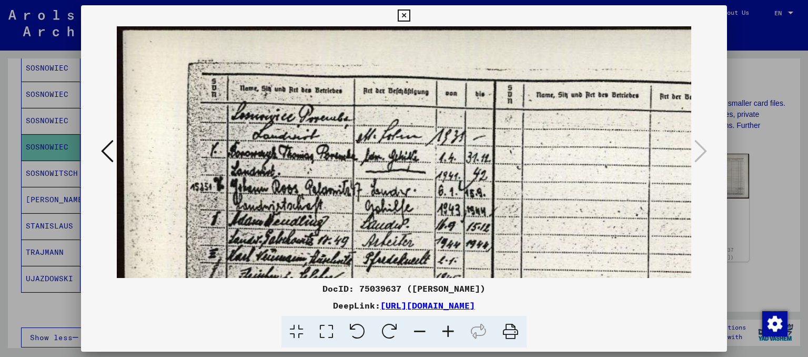
click at [450, 333] on icon at bounding box center [448, 331] width 28 height 32
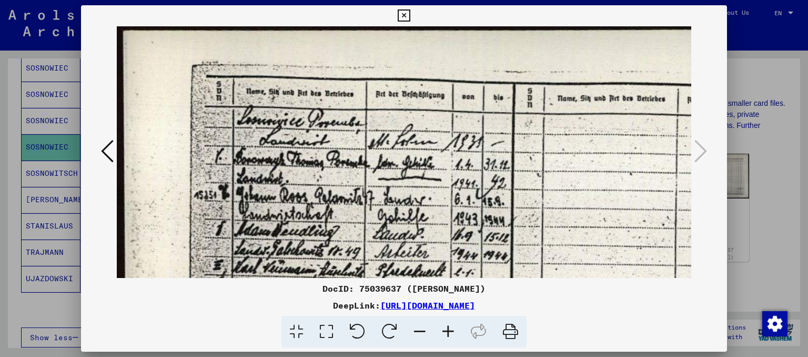
click at [450, 334] on icon at bounding box center [448, 331] width 28 height 32
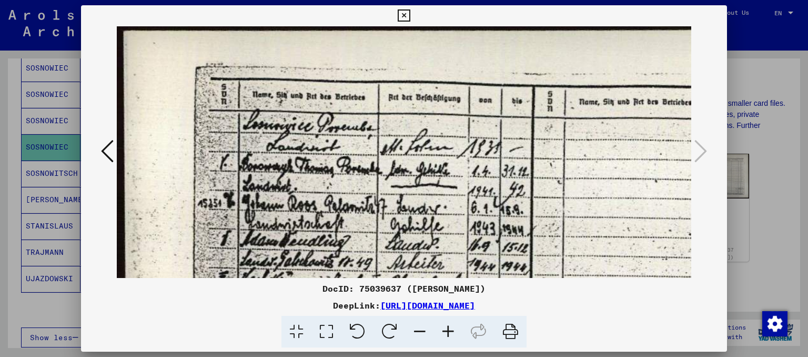
click at [450, 334] on icon at bounding box center [448, 331] width 28 height 32
click at [450, 335] on icon at bounding box center [448, 331] width 28 height 32
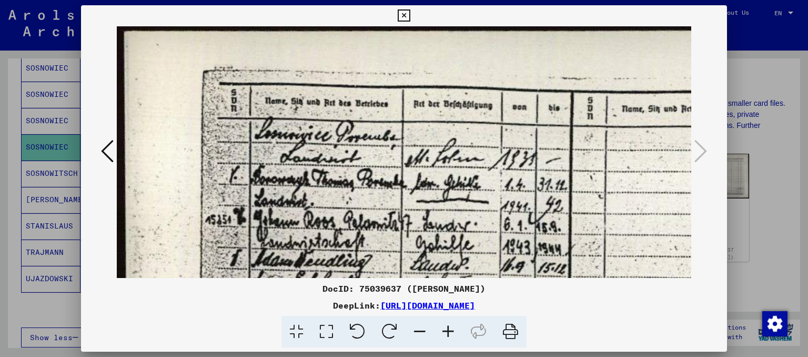
click at [450, 335] on icon at bounding box center [448, 331] width 28 height 32
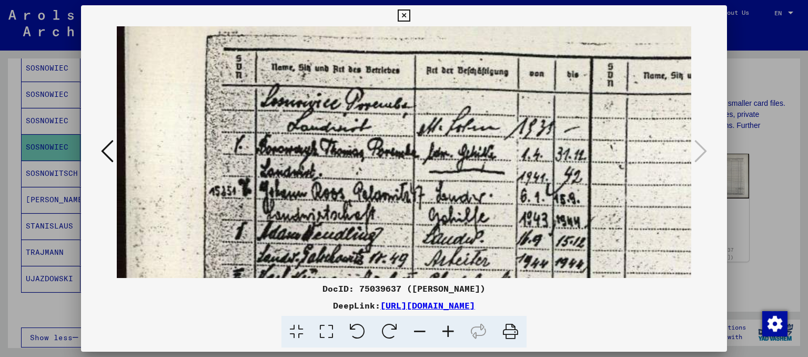
drag, startPoint x: 452, startPoint y: 179, endPoint x: 454, endPoint y: 130, distance: 48.9
click at [466, 142] on img at bounding box center [579, 312] width 925 height 646
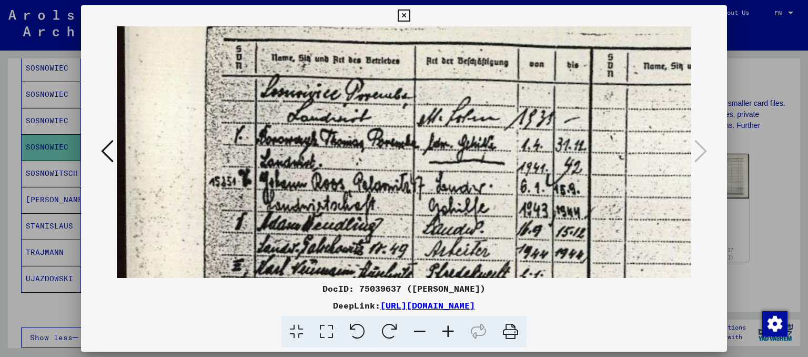
scroll to position [38, 0]
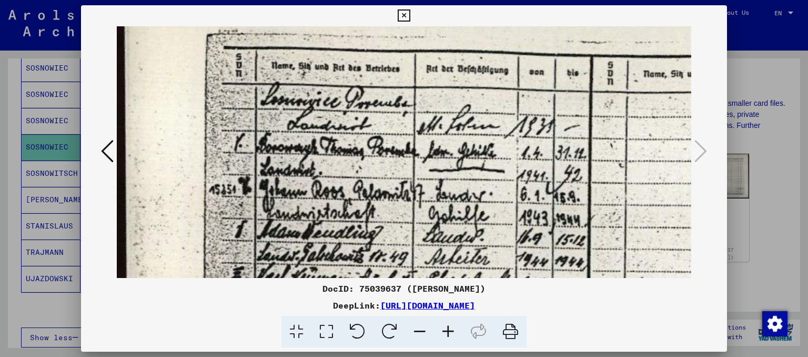
drag, startPoint x: 551, startPoint y: 172, endPoint x: 568, endPoint y: 175, distance: 17.0
click at [568, 175] on img at bounding box center [579, 311] width 925 height 646
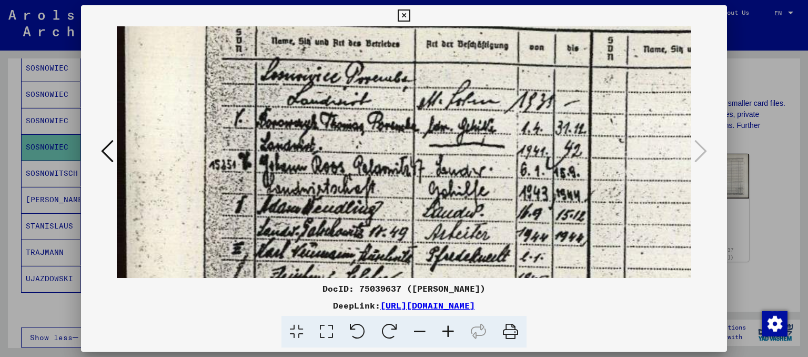
scroll to position [96, 0]
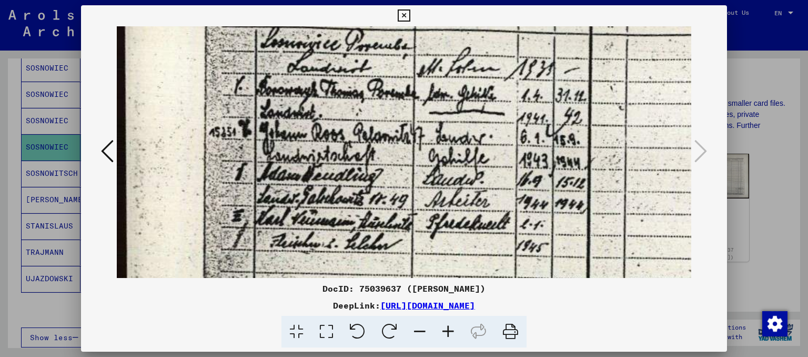
drag, startPoint x: 569, startPoint y: 189, endPoint x: 571, endPoint y: 157, distance: 31.6
click at [571, 157] on img at bounding box center [579, 254] width 925 height 646
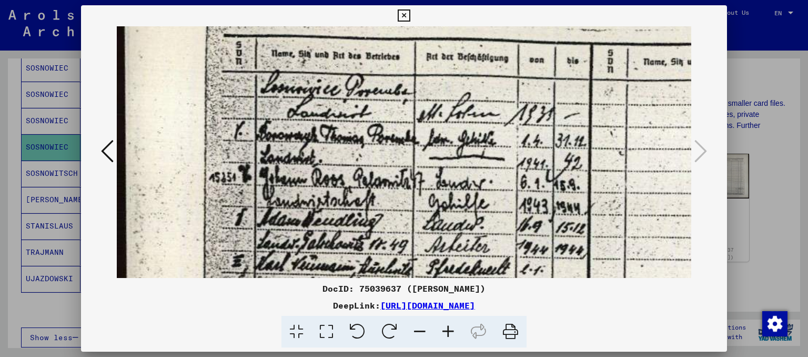
scroll to position [50, 0]
drag, startPoint x: 408, startPoint y: 67, endPoint x: 421, endPoint y: 115, distance: 49.6
click at [421, 115] on img at bounding box center [579, 299] width 925 height 646
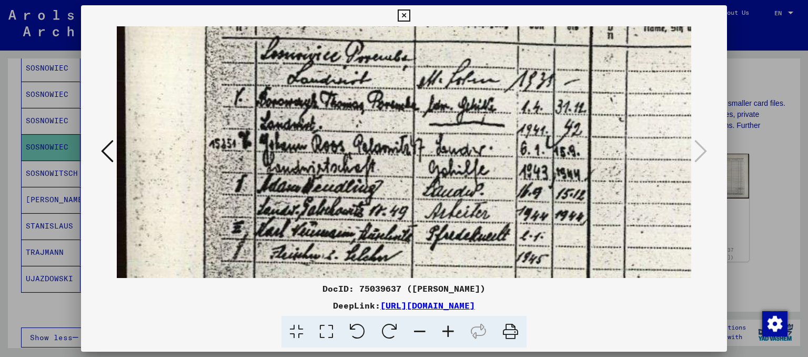
scroll to position [116, 0]
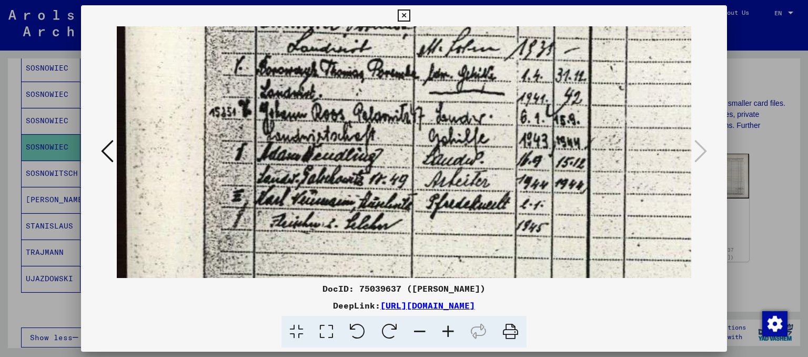
drag, startPoint x: 445, startPoint y: 111, endPoint x: 447, endPoint y: 47, distance: 64.7
click at [447, 47] on img at bounding box center [579, 234] width 925 height 646
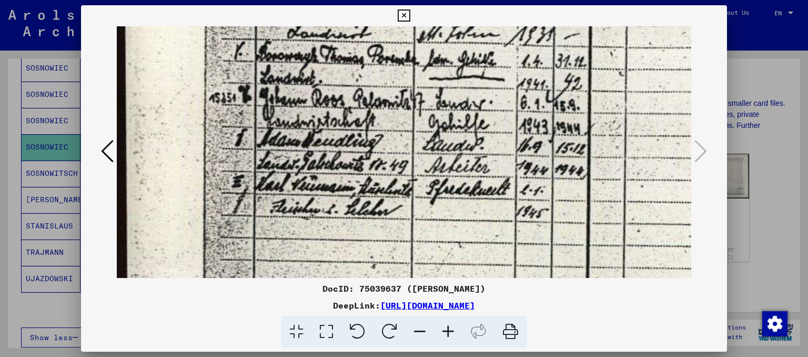
scroll to position [137, 0]
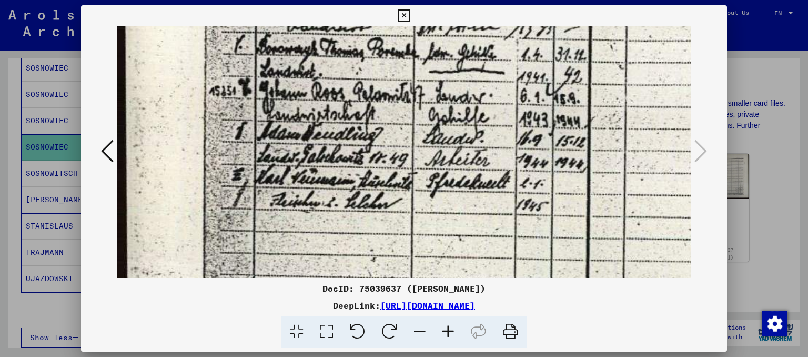
drag, startPoint x: 408, startPoint y: 91, endPoint x: 411, endPoint y: 70, distance: 21.3
click at [411, 70] on img at bounding box center [579, 213] width 925 height 646
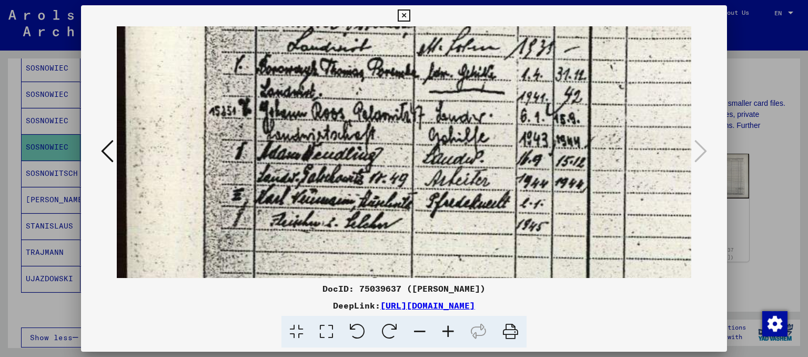
scroll to position [112, 0]
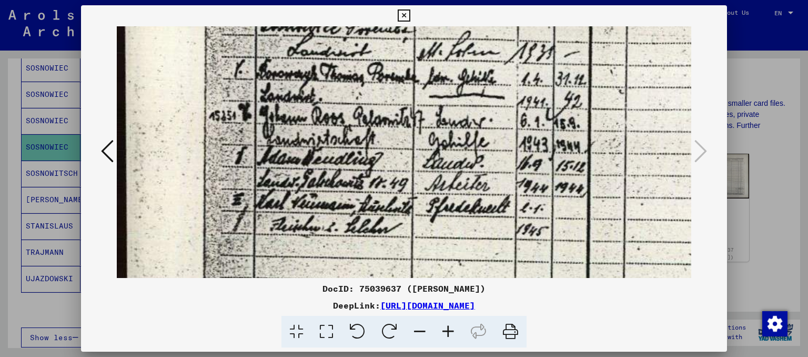
drag, startPoint x: 545, startPoint y: 65, endPoint x: 547, endPoint y: 91, distance: 26.3
click at [547, 91] on img at bounding box center [579, 237] width 925 height 646
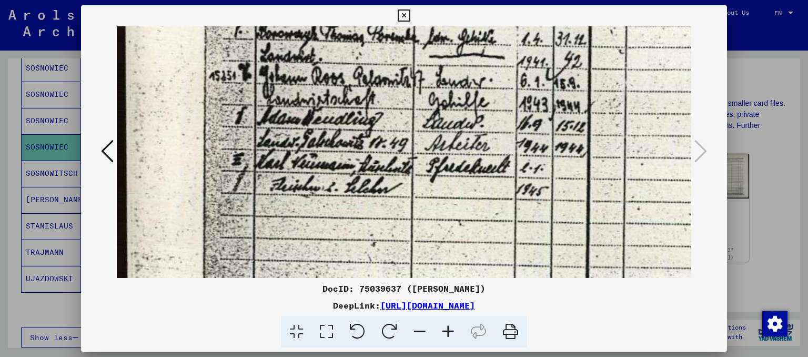
scroll to position [160, 0]
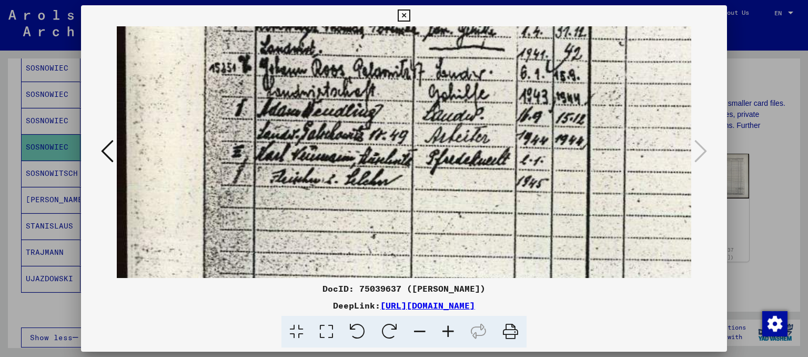
drag, startPoint x: 470, startPoint y: 89, endPoint x: 488, endPoint y: 43, distance: 49.8
click at [488, 43] on img at bounding box center [579, 189] width 925 height 646
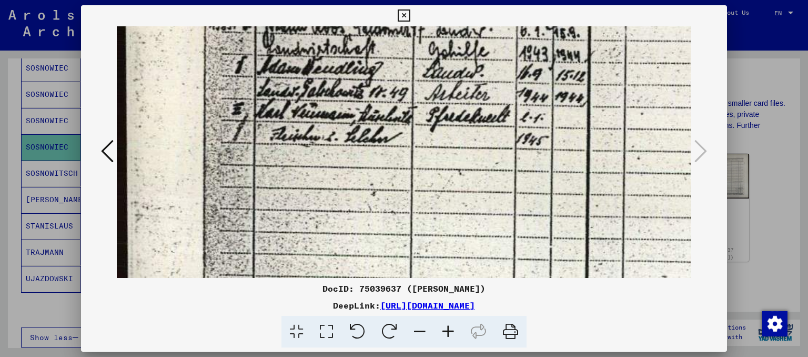
scroll to position [206, 0]
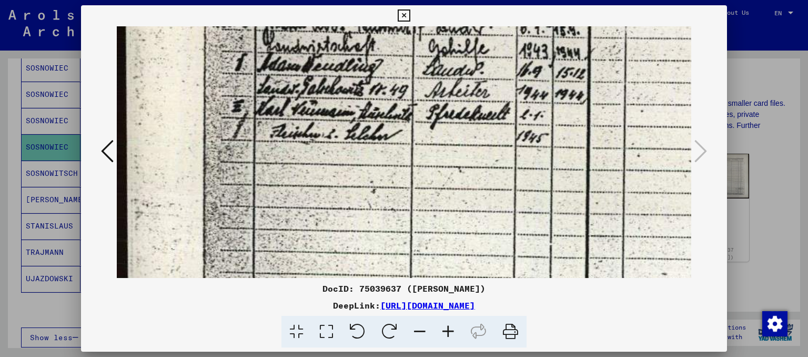
drag, startPoint x: 492, startPoint y: 105, endPoint x: 494, endPoint y: 57, distance: 47.4
click at [502, 58] on img at bounding box center [579, 144] width 925 height 646
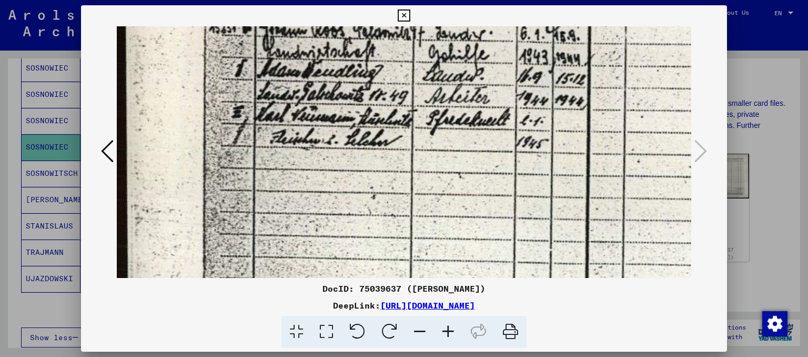
scroll to position [199, 0]
drag, startPoint x: 486, startPoint y: 128, endPoint x: 490, endPoint y: 135, distance: 8.2
click at [490, 135] on img at bounding box center [579, 151] width 925 height 646
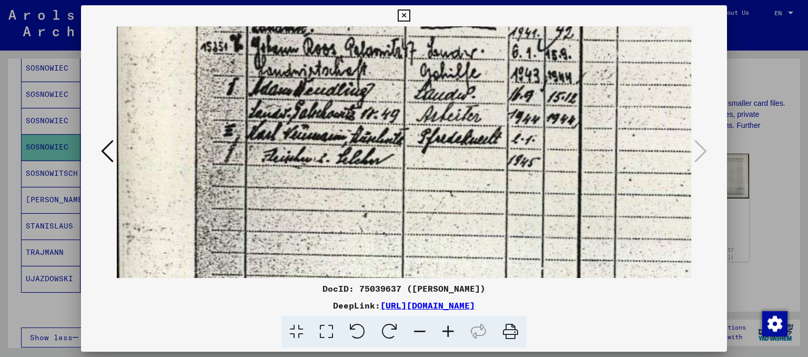
scroll to position [206, 11]
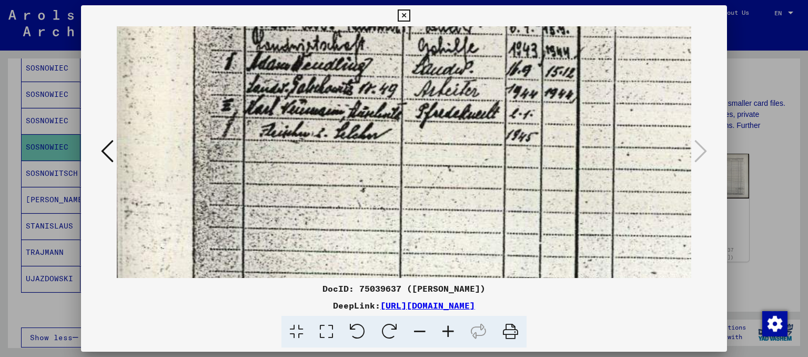
drag, startPoint x: 461, startPoint y: 158, endPoint x: 449, endPoint y: 144, distance: 19.1
click at [449, 144] on img at bounding box center [568, 143] width 925 height 646
click at [602, 154] on img at bounding box center [568, 143] width 925 height 646
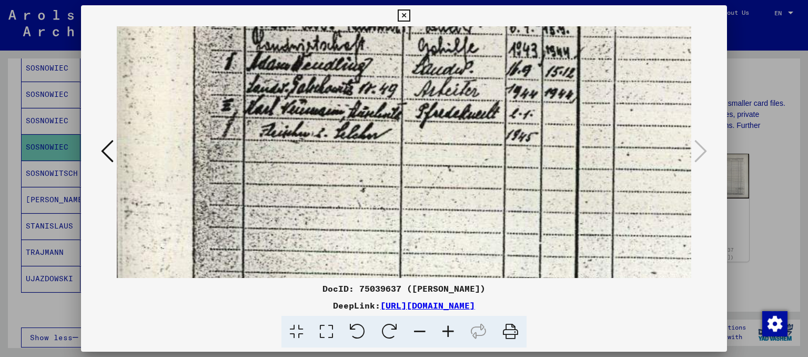
click at [765, 144] on div at bounding box center [404, 178] width 808 height 357
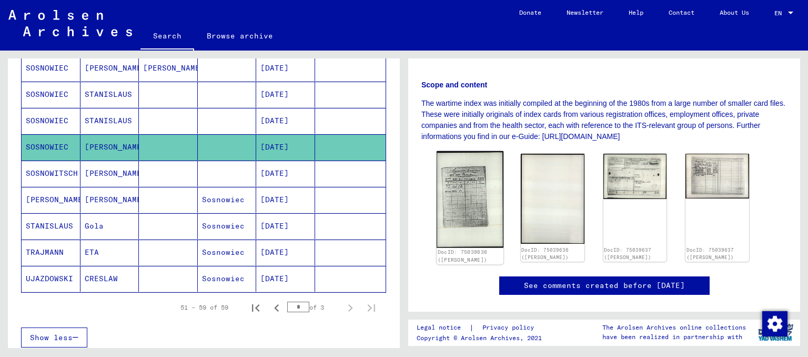
click at [477, 188] on img at bounding box center [469, 199] width 67 height 96
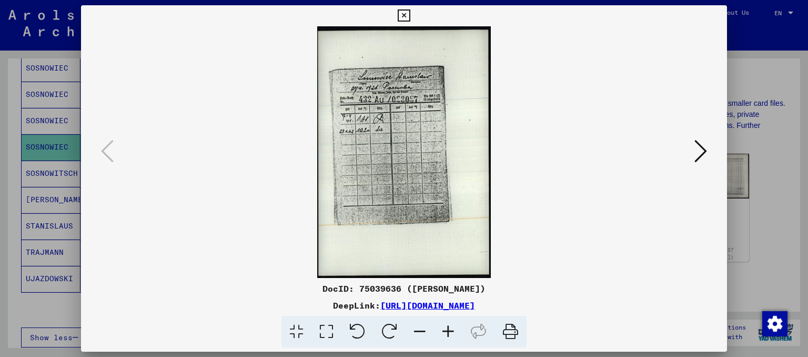
click at [761, 160] on div at bounding box center [404, 178] width 808 height 357
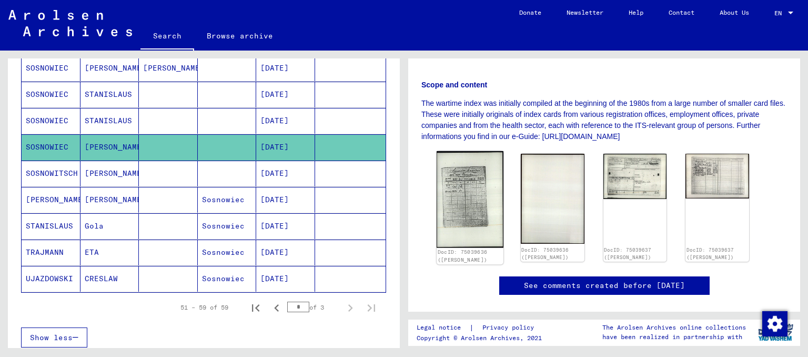
click at [477, 207] on img at bounding box center [469, 199] width 67 height 96
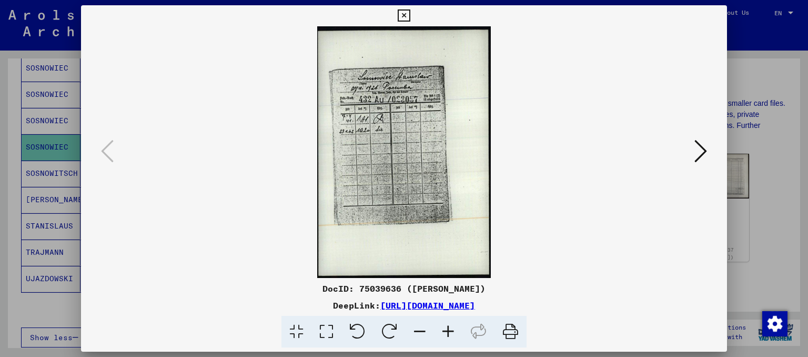
click at [734, 83] on div at bounding box center [404, 178] width 808 height 357
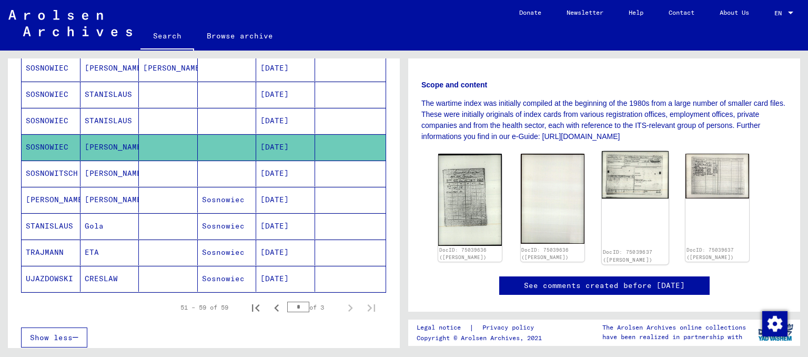
click at [627, 182] on img at bounding box center [634, 174] width 67 height 47
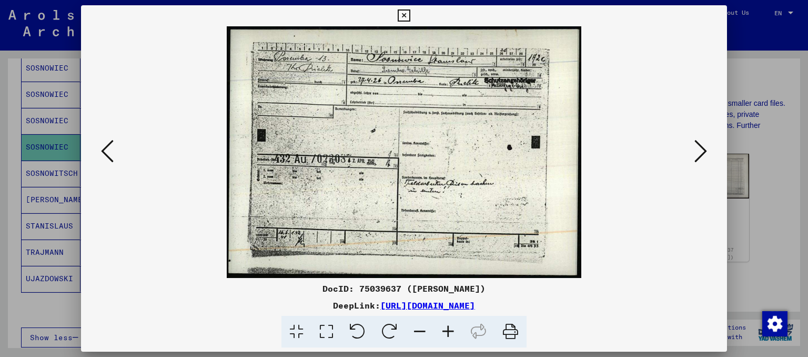
click at [694, 143] on icon at bounding box center [700, 150] width 13 height 25
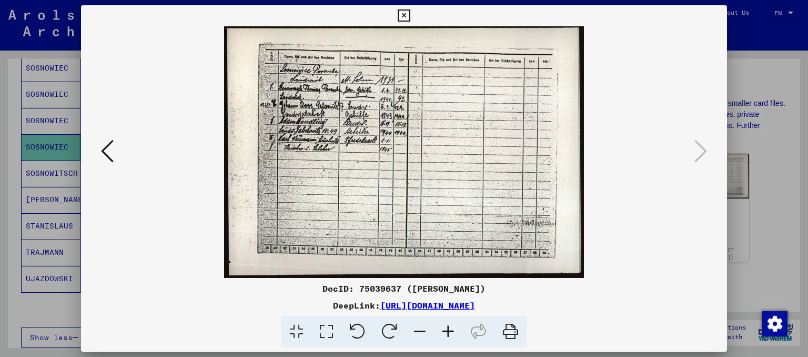
click at [106, 155] on icon at bounding box center [107, 150] width 13 height 25
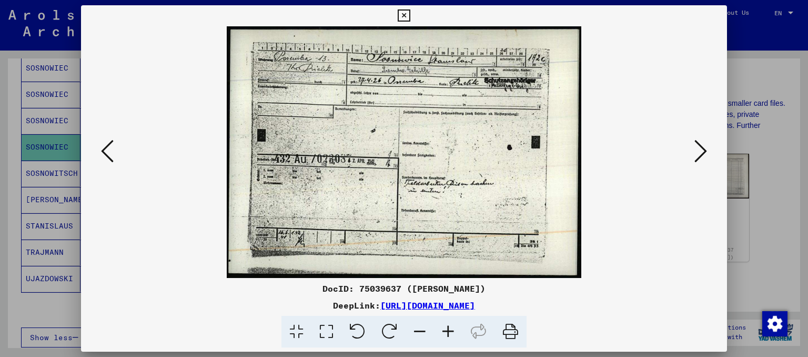
click at [444, 329] on icon at bounding box center [448, 331] width 28 height 32
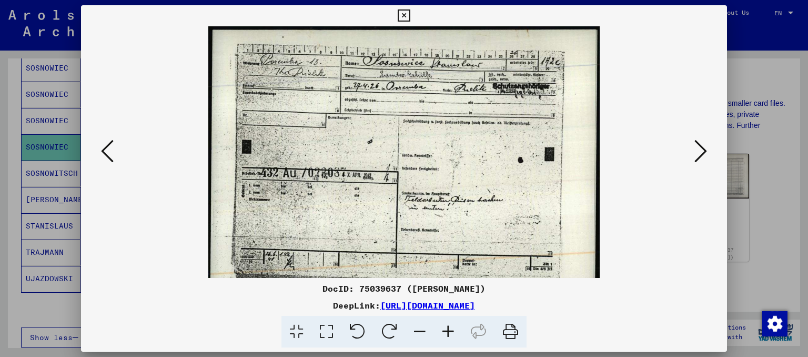
click at [444, 329] on icon at bounding box center [448, 331] width 28 height 32
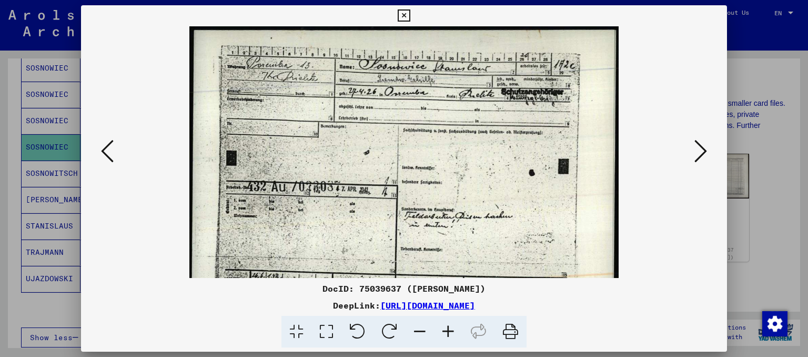
click at [444, 329] on icon at bounding box center [448, 331] width 28 height 32
click at [445, 330] on icon at bounding box center [448, 331] width 28 height 32
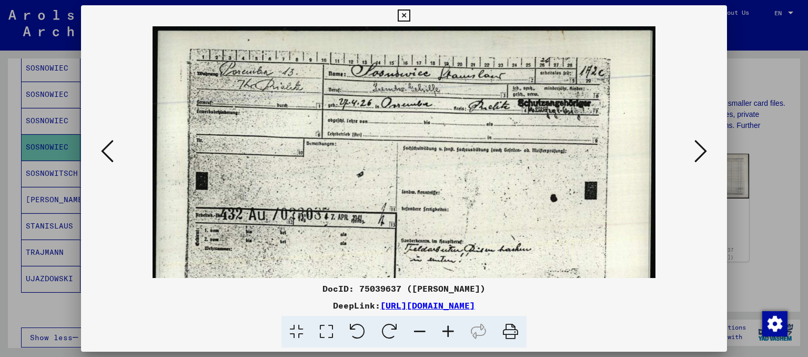
click at [447, 331] on icon at bounding box center [448, 331] width 28 height 32
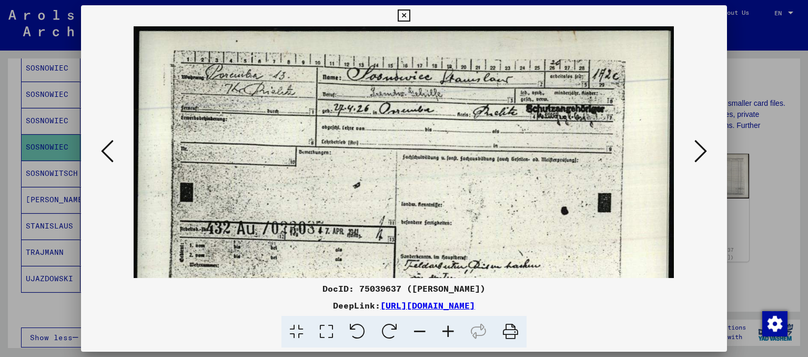
click at [449, 331] on icon at bounding box center [448, 331] width 28 height 32
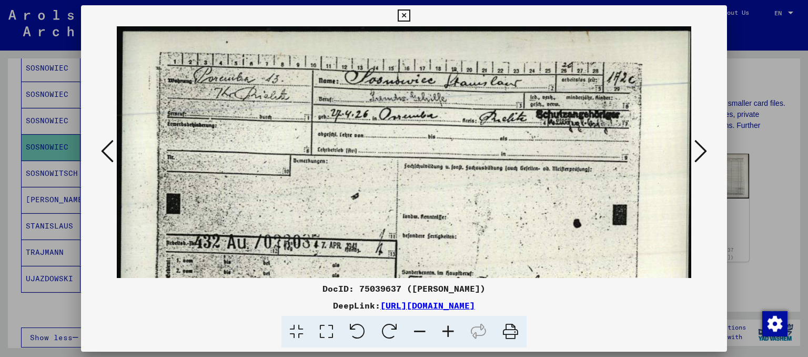
drag, startPoint x: 450, startPoint y: 331, endPoint x: 468, endPoint y: 327, distance: 18.4
click at [451, 332] on icon at bounding box center [448, 331] width 28 height 32
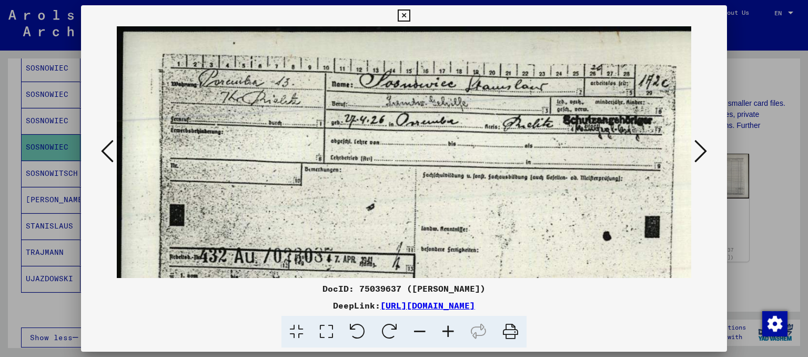
click at [450, 333] on icon at bounding box center [448, 331] width 28 height 32
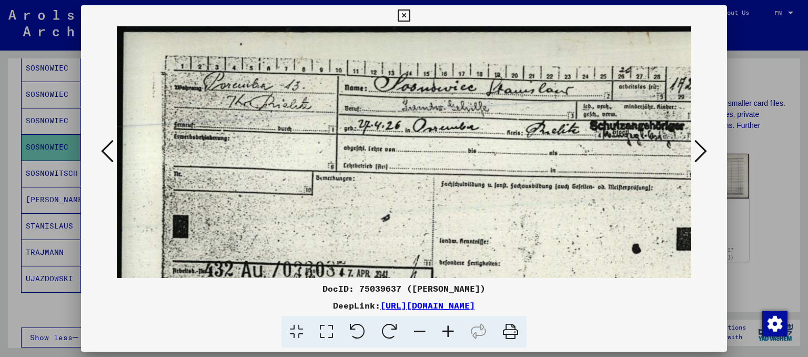
click at [450, 333] on icon at bounding box center [448, 331] width 28 height 32
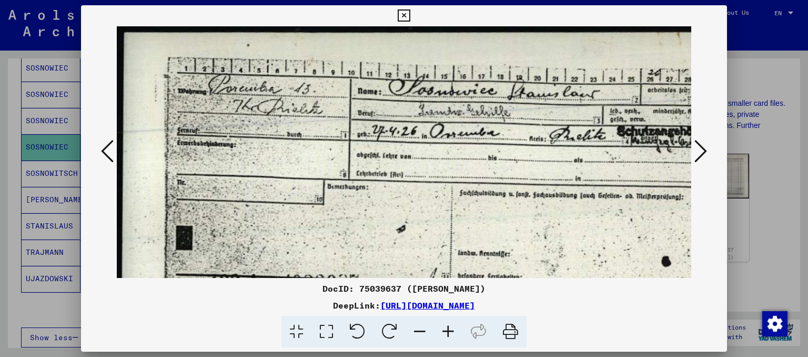
click at [450, 333] on icon at bounding box center [448, 331] width 28 height 32
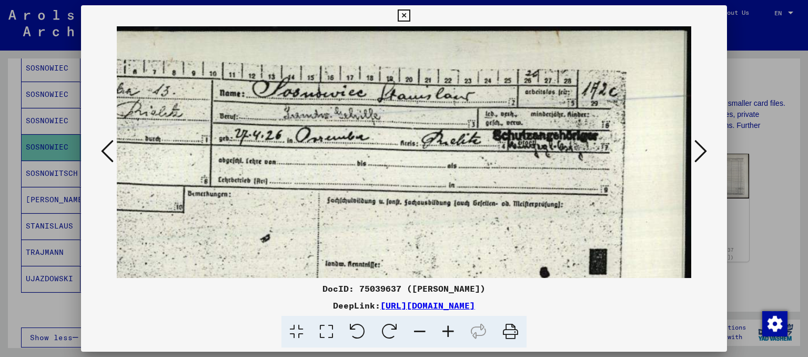
scroll to position [0, 151]
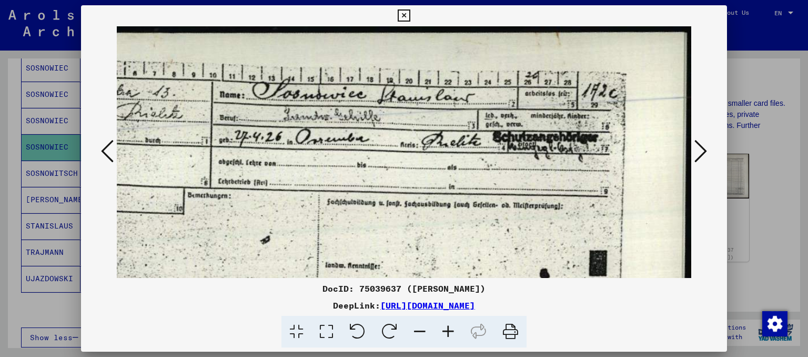
drag, startPoint x: 543, startPoint y: 202, endPoint x: 186, endPoint y: 238, distance: 358.3
click at [186, 238] on img at bounding box center [329, 283] width 726 height 514
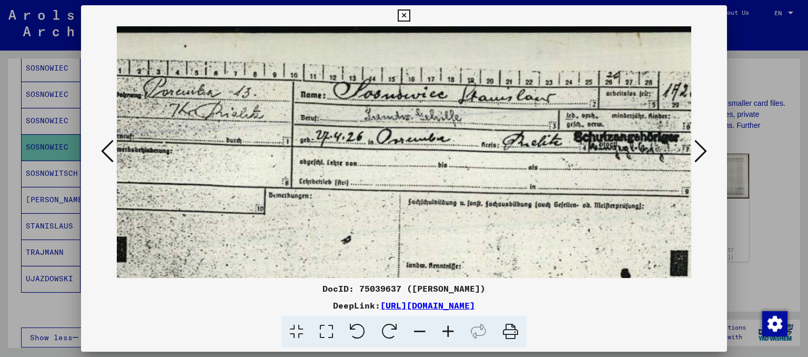
scroll to position [0, 45]
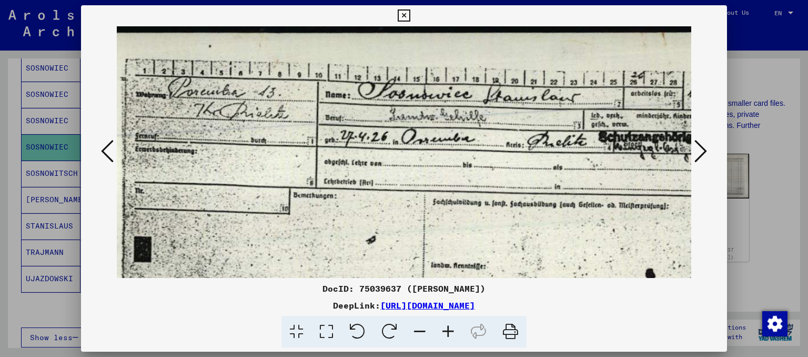
drag, startPoint x: 284, startPoint y: 139, endPoint x: 385, endPoint y: 147, distance: 101.8
click at [385, 147] on img at bounding box center [435, 283] width 726 height 514
